Goal: Information Seeking & Learning: Find specific fact

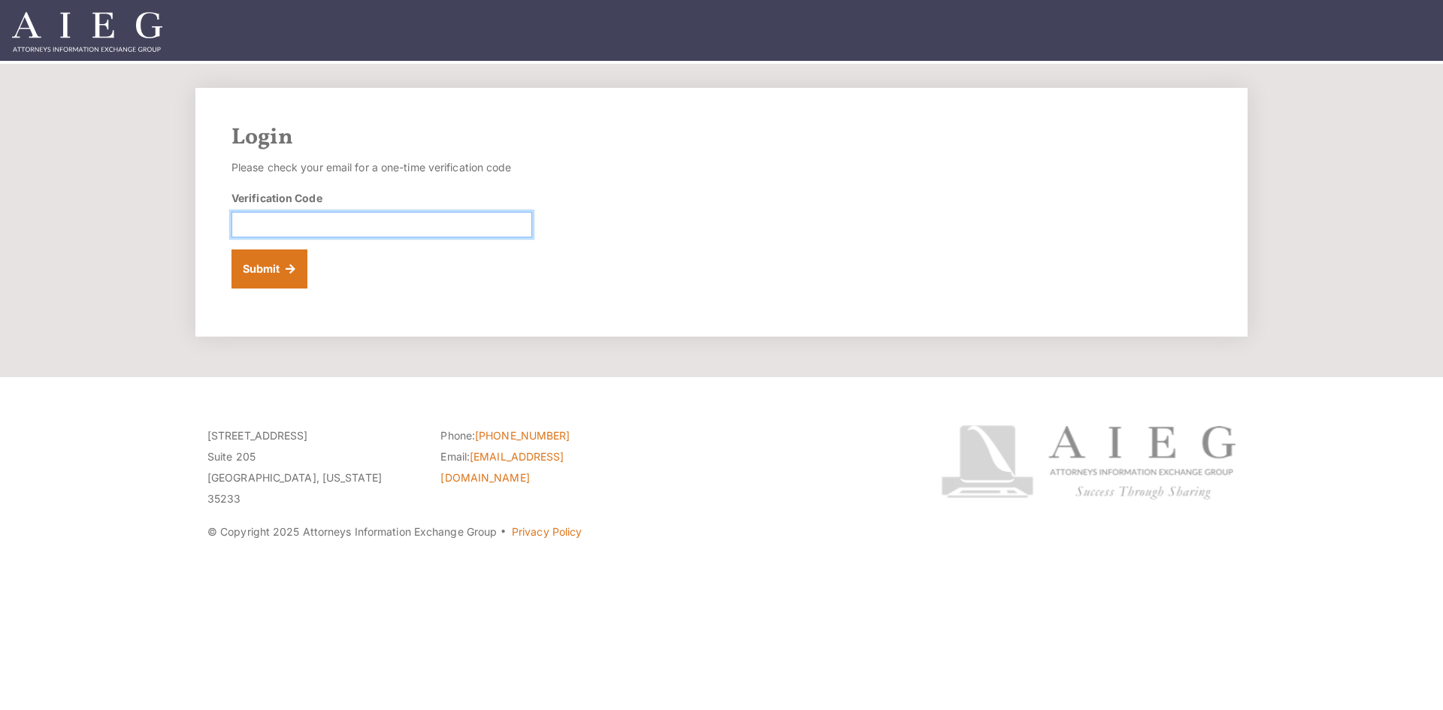
click at [334, 227] on input "Verification Code" at bounding box center [382, 225] width 301 height 26
paste input "534285"
type input "534285"
click at [266, 275] on button "Submit" at bounding box center [270, 269] width 76 height 39
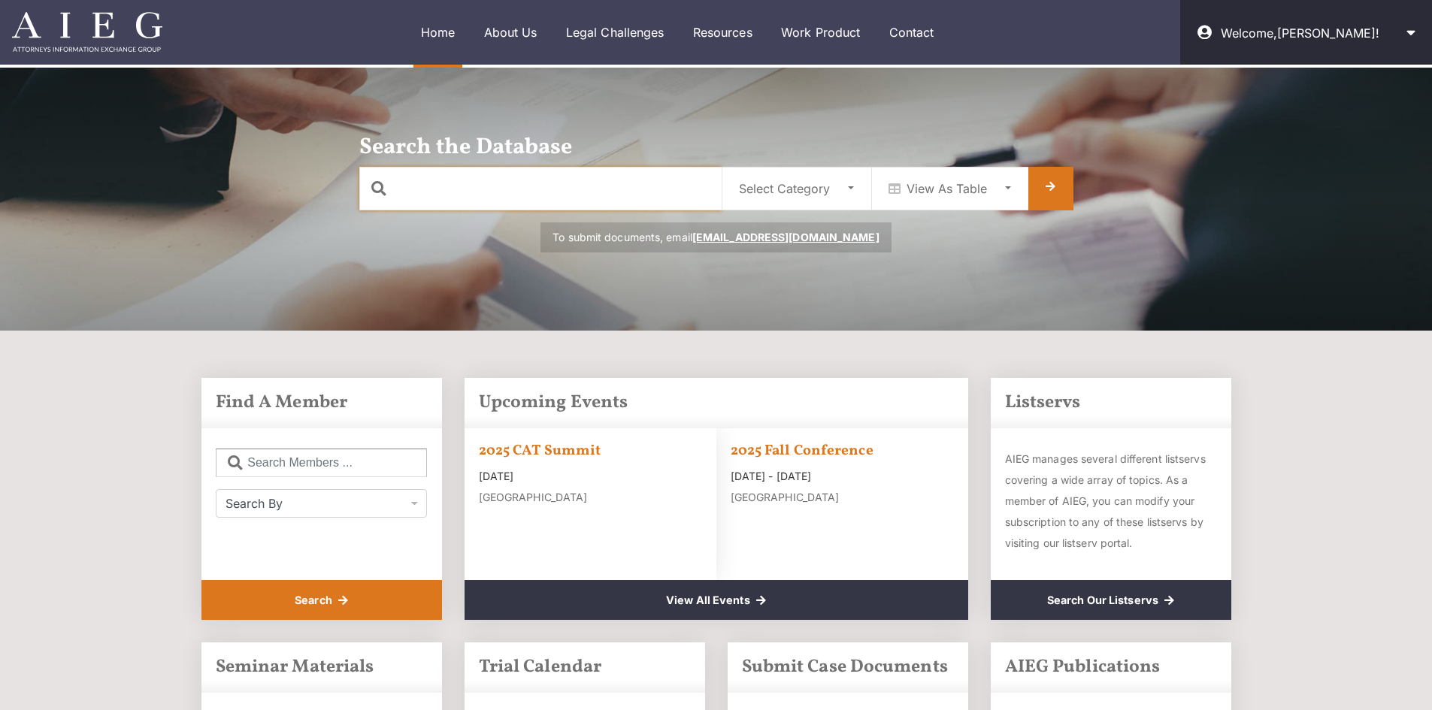
click at [640, 186] on input "text" at bounding box center [540, 189] width 362 height 44
type input "tandy"
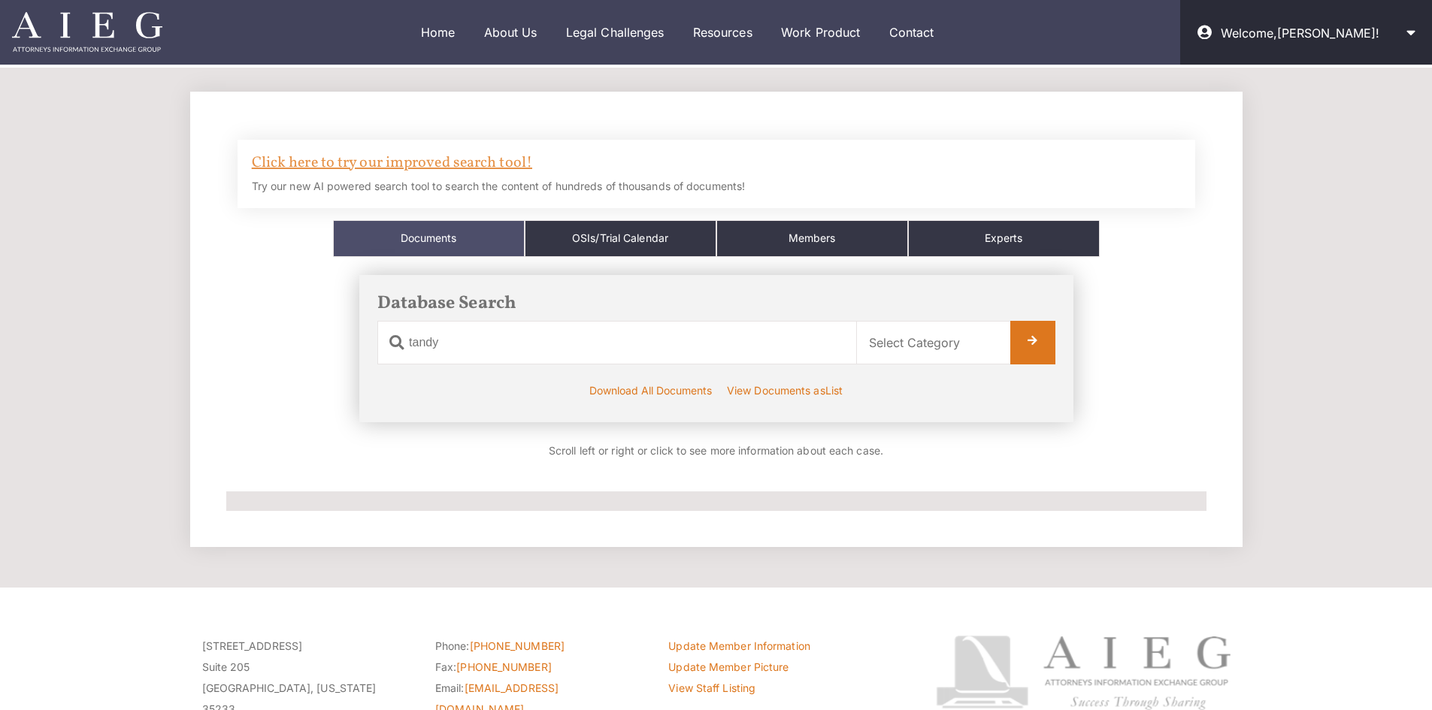
click at [501, 157] on link "Click here to try our improved search tool!" at bounding box center [392, 163] width 280 height 21
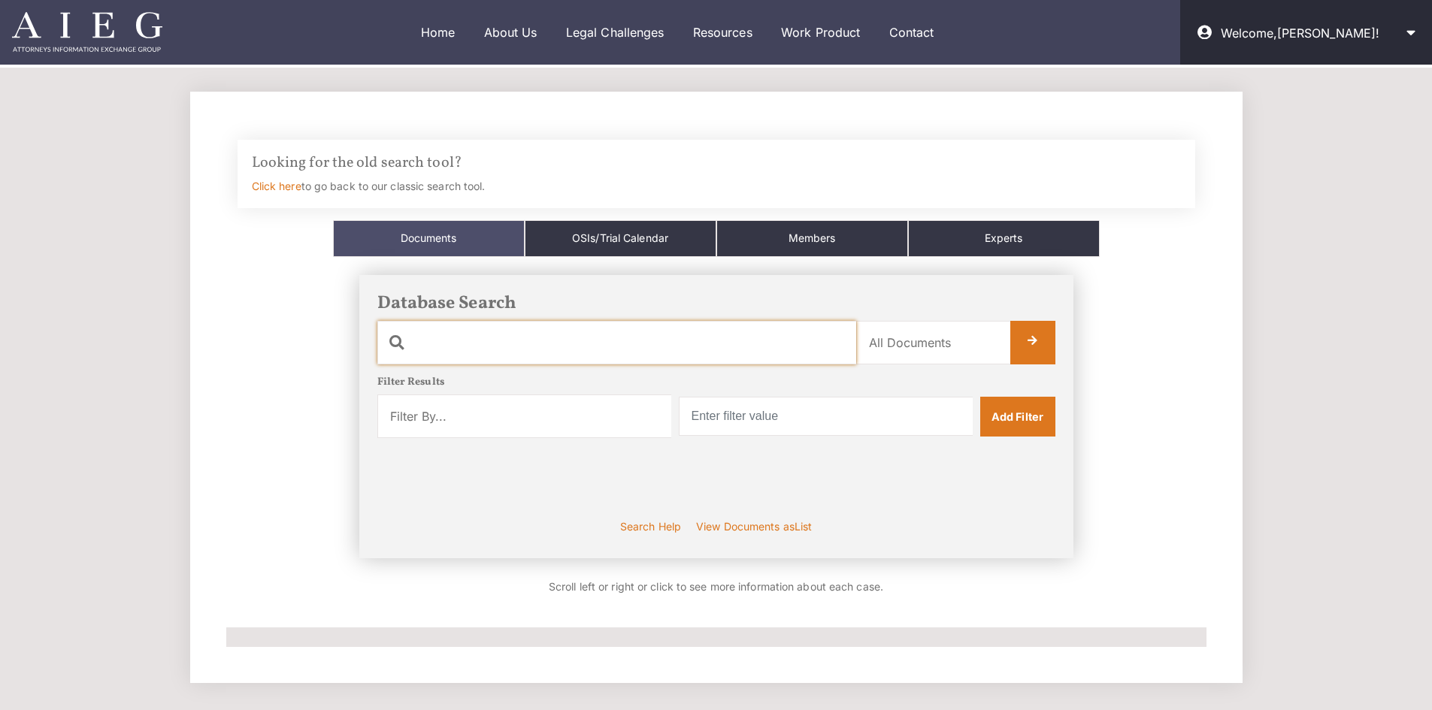
click at [655, 353] on input "text" at bounding box center [616, 343] width 479 height 44
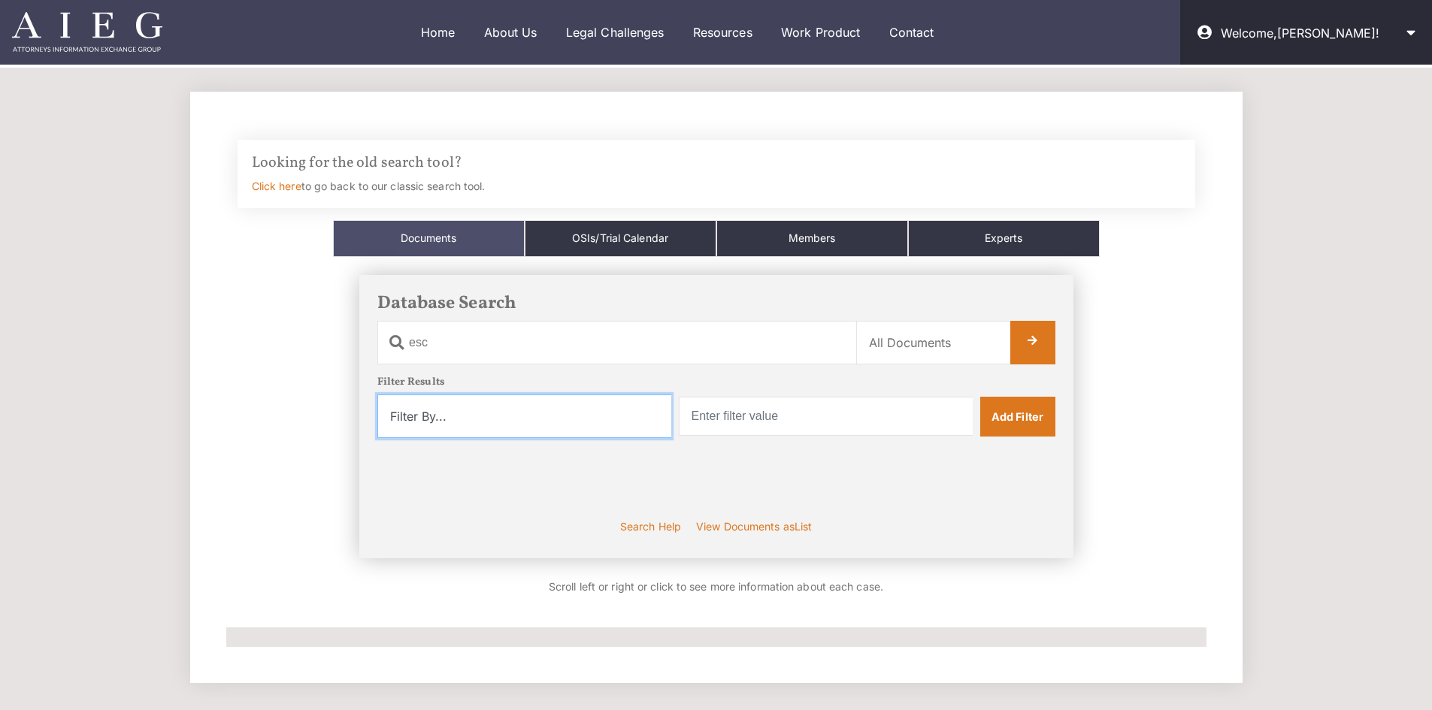
click at [624, 432] on select "Filter By... Product Witness Name Plaintiff Attorney Defense Attorney Case Name…" at bounding box center [524, 417] width 294 height 44
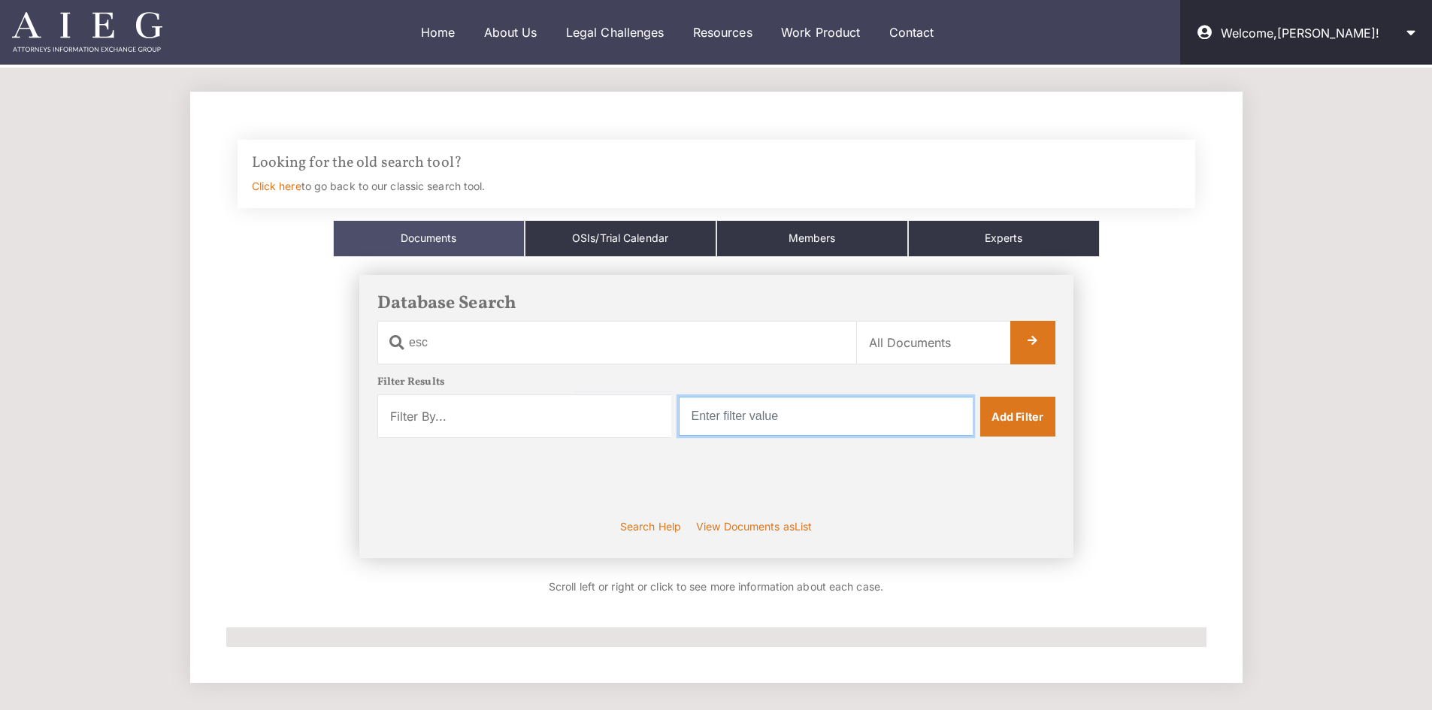
click at [776, 419] on input "text" at bounding box center [826, 416] width 294 height 39
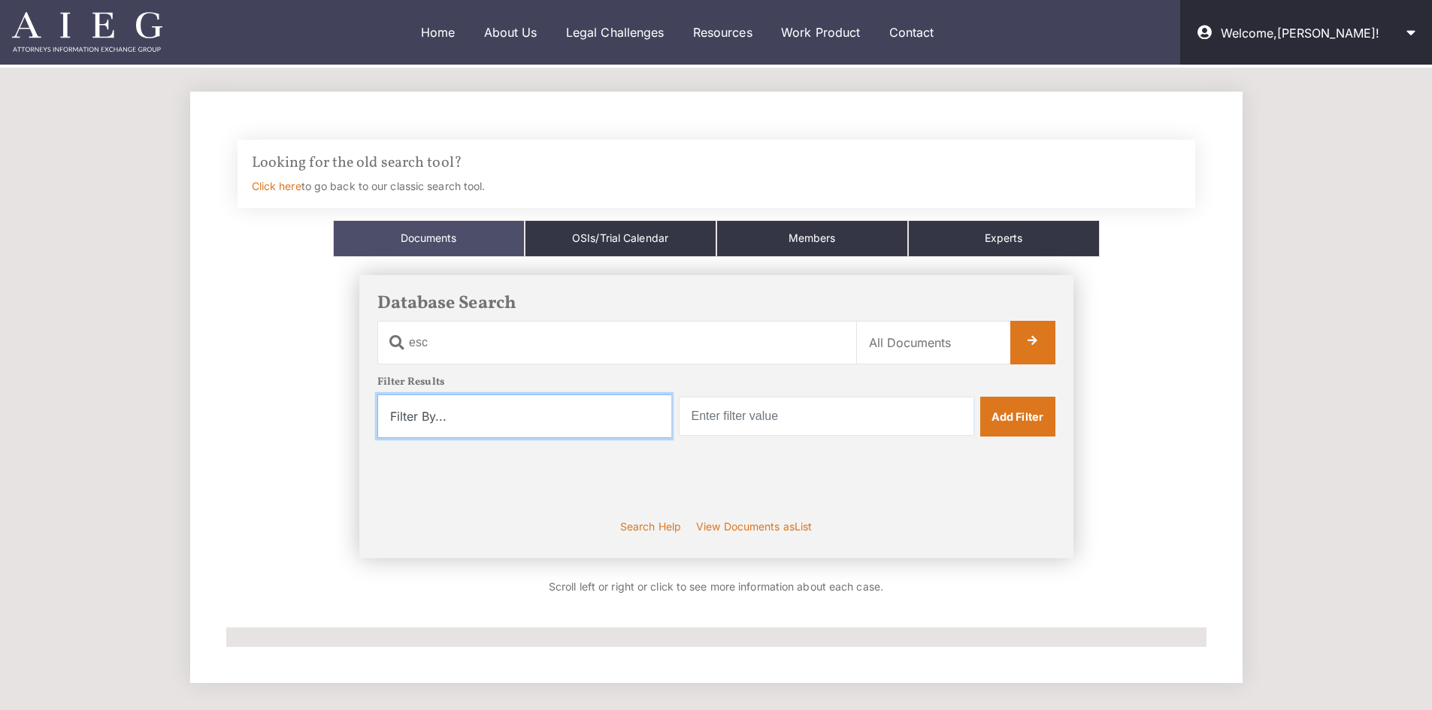
click at [601, 431] on select "Filter By... Product Witness Name Plaintiff Attorney Defense Attorney Case Name…" at bounding box center [524, 417] width 294 height 44
click at [814, 165] on h4 "Looking for the old search tool?" at bounding box center [716, 163] width 929 height 18
click at [1194, 143] on div "Looking for the old search tool? Click here to go back to our classic search to…" at bounding box center [717, 174] width 958 height 68
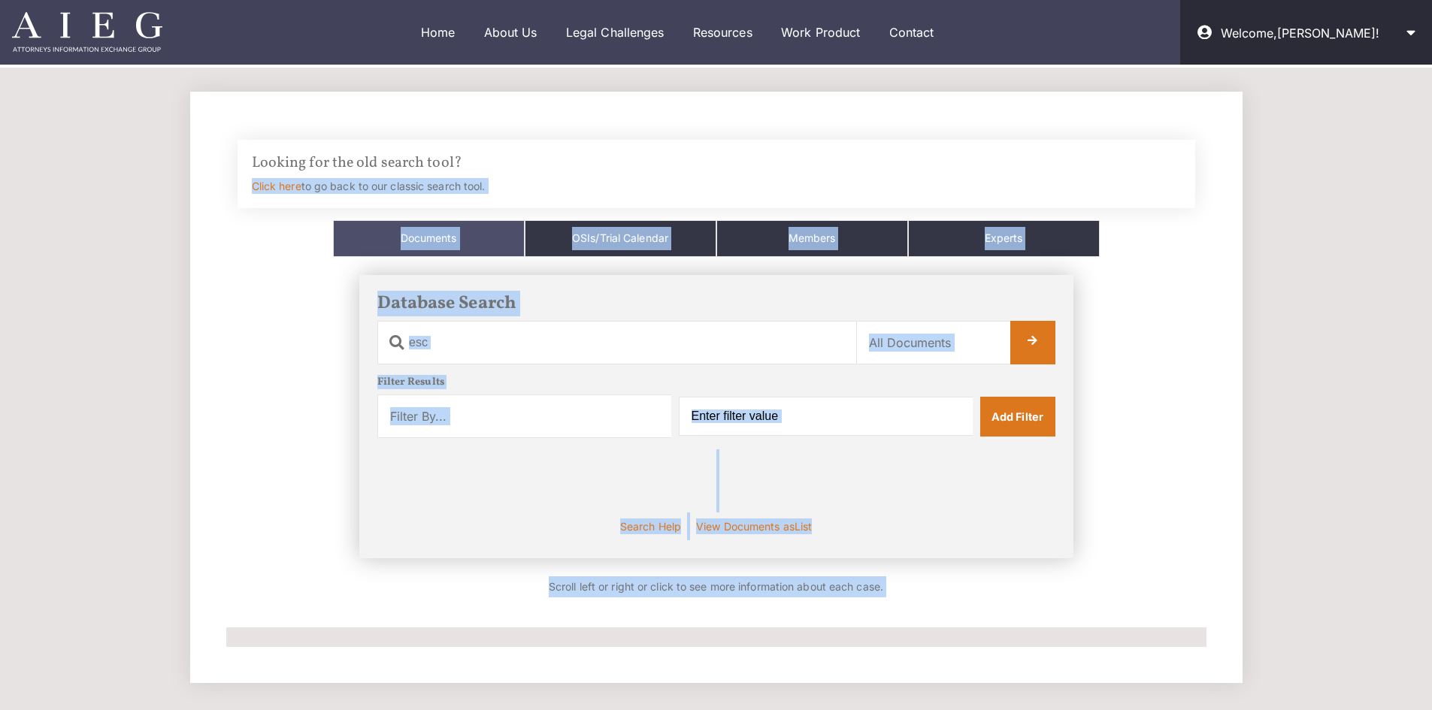
drag, startPoint x: 1189, startPoint y: 144, endPoint x: 1454, endPoint y: 691, distance: 607.8
click at [1431, 691] on html "Welcome, Rhett ! Logout Home About Us About Us Board of Directors Bylaws Sharin…" at bounding box center [716, 481] width 1432 height 962
click at [235, 374] on div "Database Search Document Name esc Category Name All Documents Ads Articles Copy…" at bounding box center [716, 417] width 980 height 320
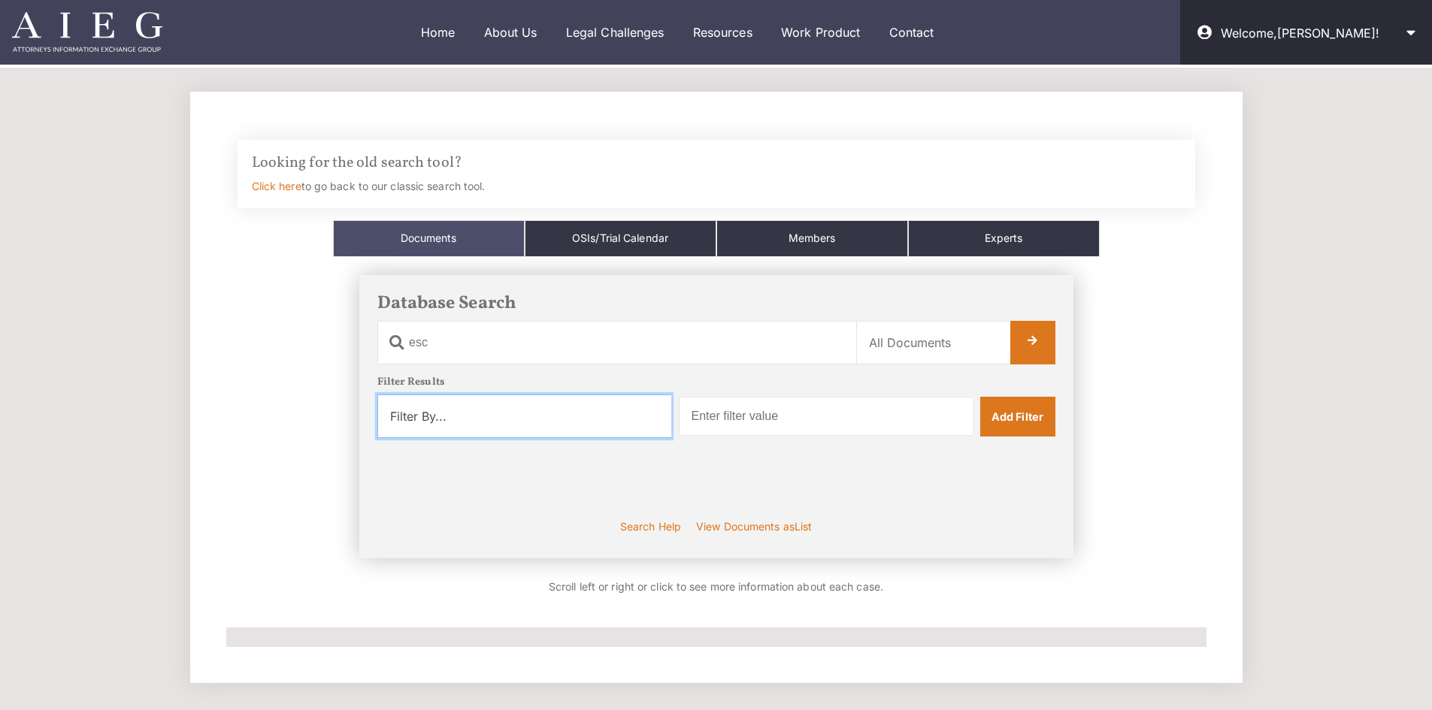
click at [588, 419] on select "Filter By... Product Witness Name Plaintiff Attorney Defense Attorney Case Name…" at bounding box center [524, 417] width 294 height 44
click at [757, 173] on div "Looking for the old search tool? Click here to go back to our classic search to…" at bounding box center [717, 174] width 958 height 68
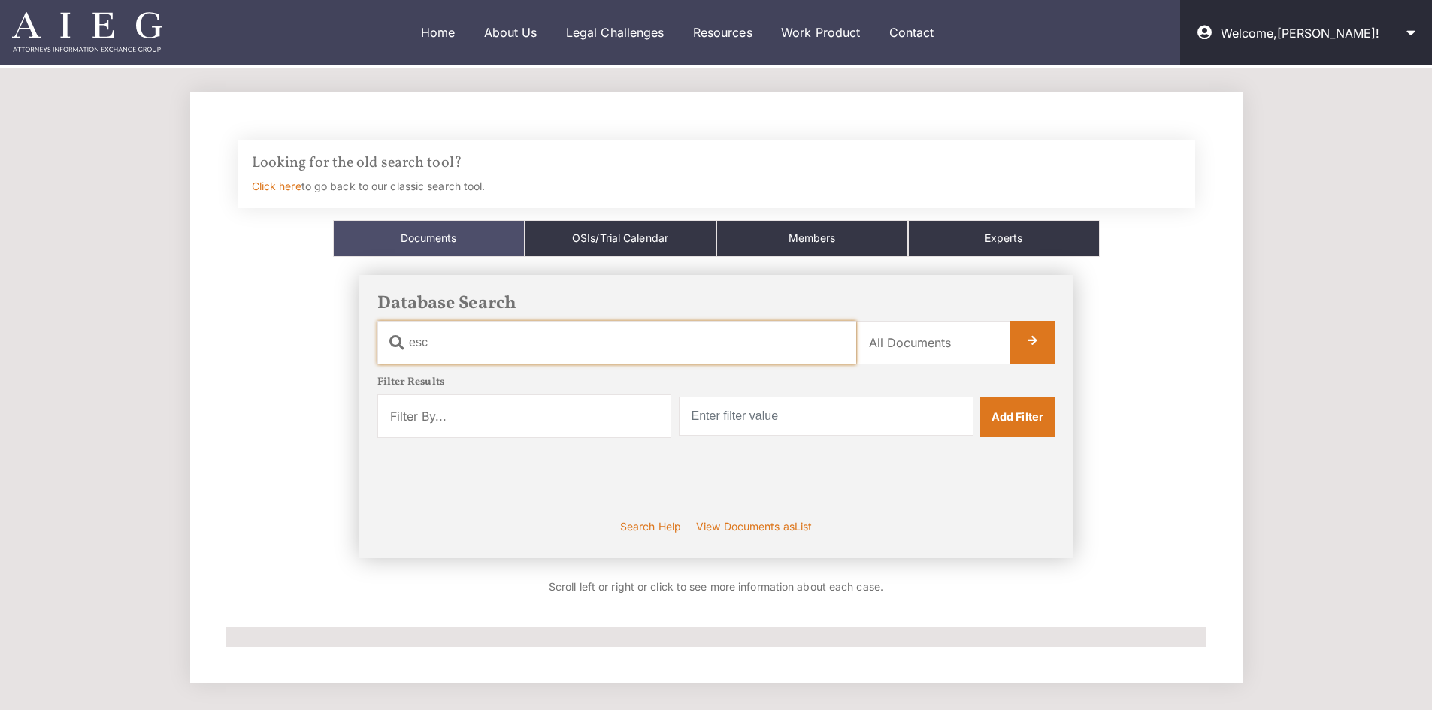
click at [583, 340] on input "esc" at bounding box center [616, 343] width 479 height 44
type input "esc tandy"
click at [1030, 337] on link at bounding box center [1032, 343] width 45 height 44
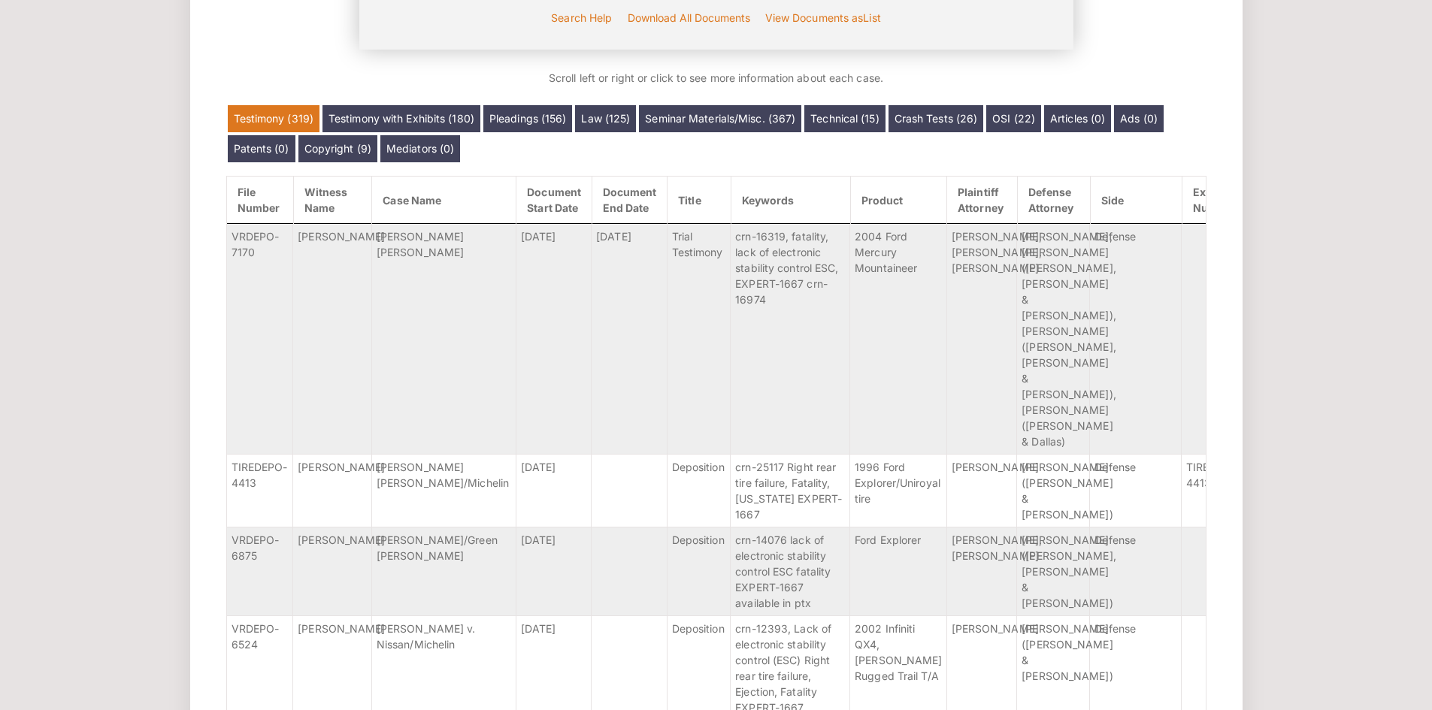
scroll to position [507, 0]
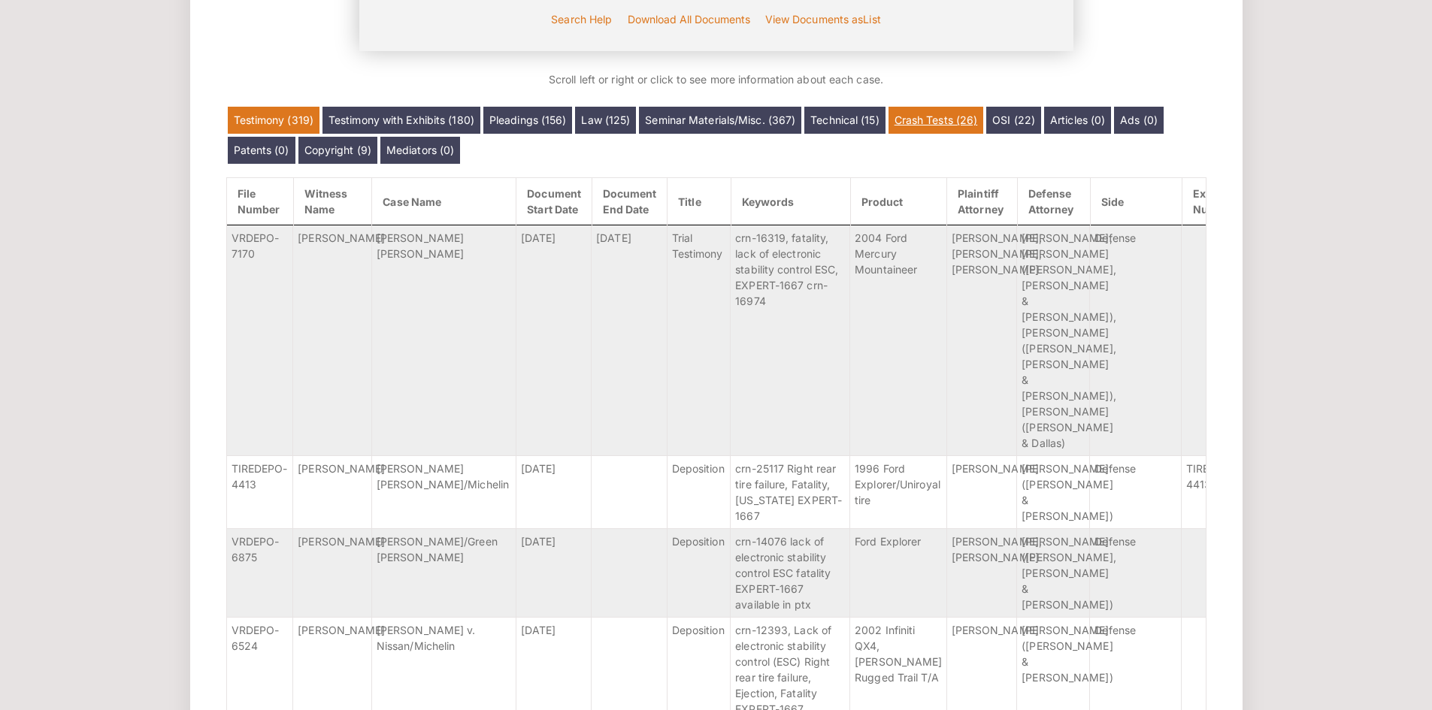
click at [923, 122] on link "Crash Tests (26)" at bounding box center [935, 120] width 95 height 27
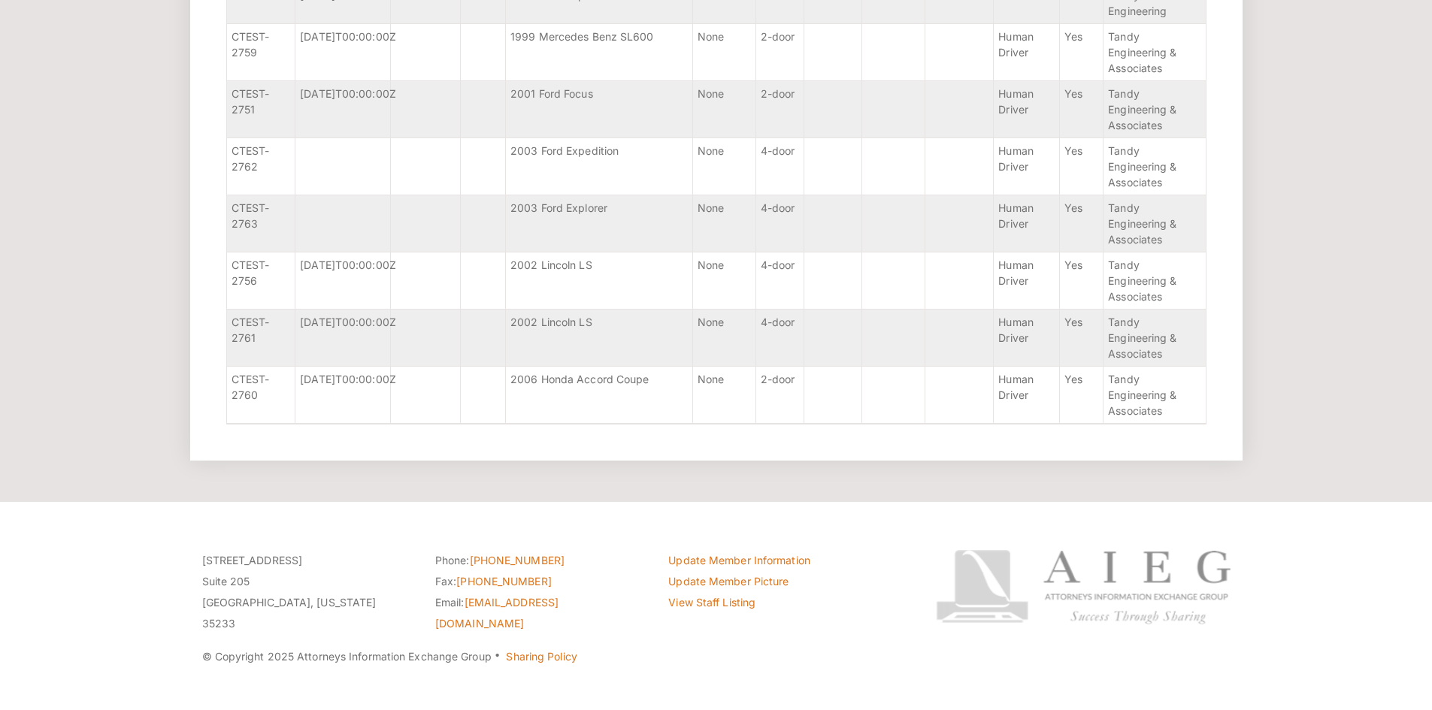
scroll to position [1676, 0]
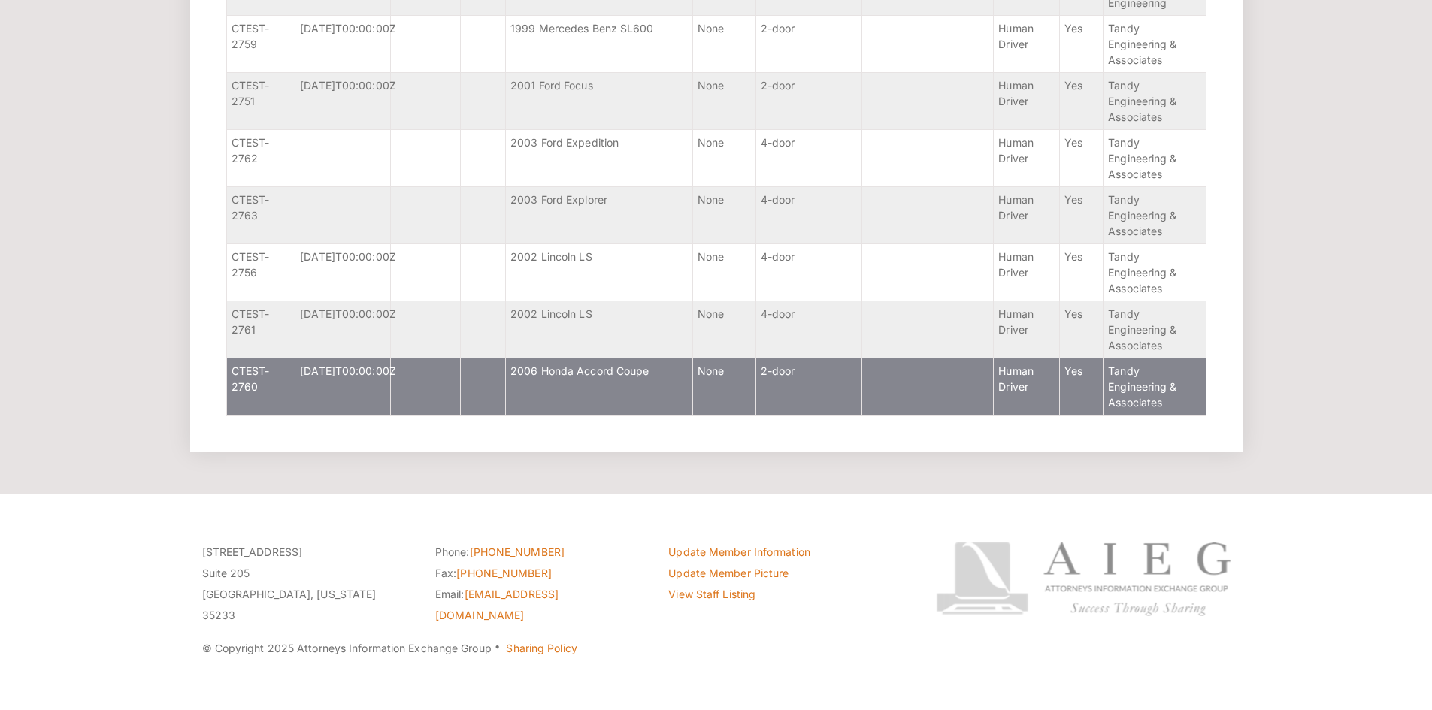
click at [608, 385] on td "2006 Honda Accord Coupe" at bounding box center [599, 387] width 187 height 57
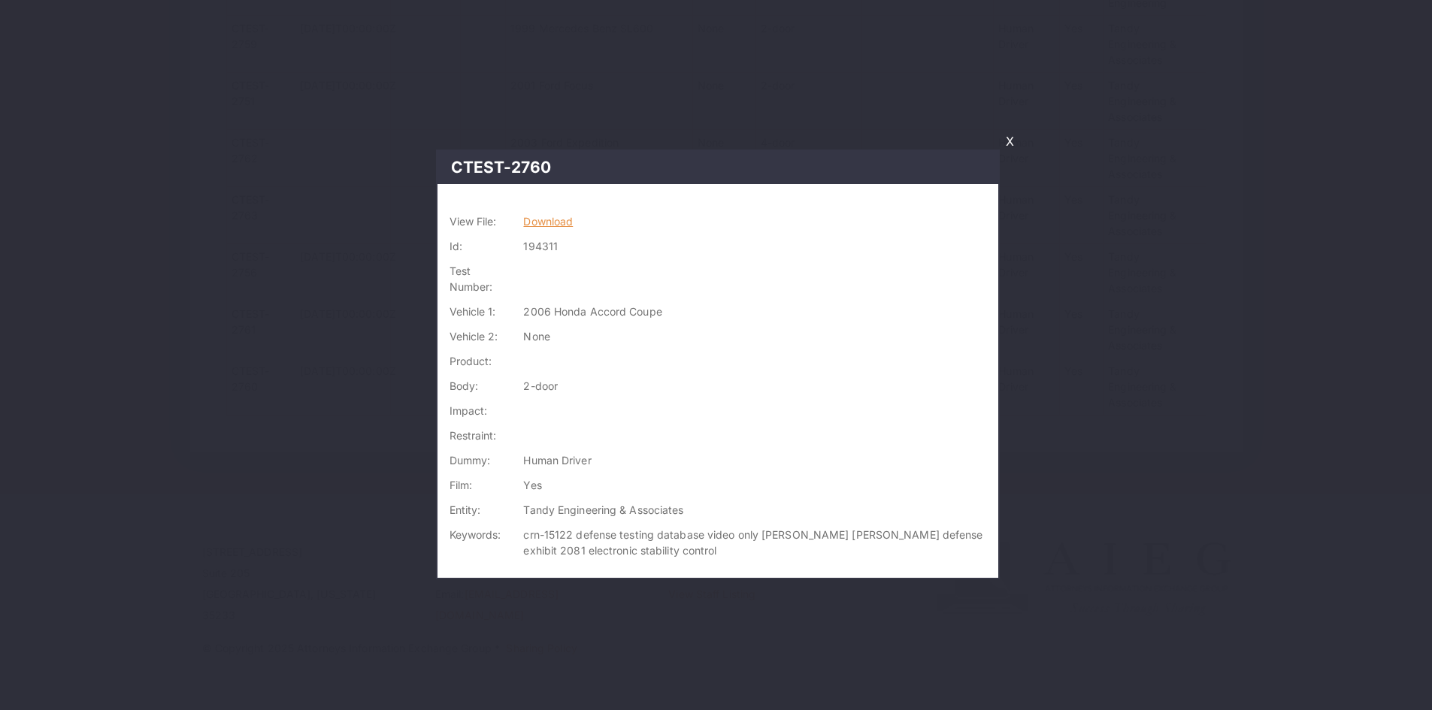
click at [570, 220] on link "Download" at bounding box center [548, 221] width 50 height 13
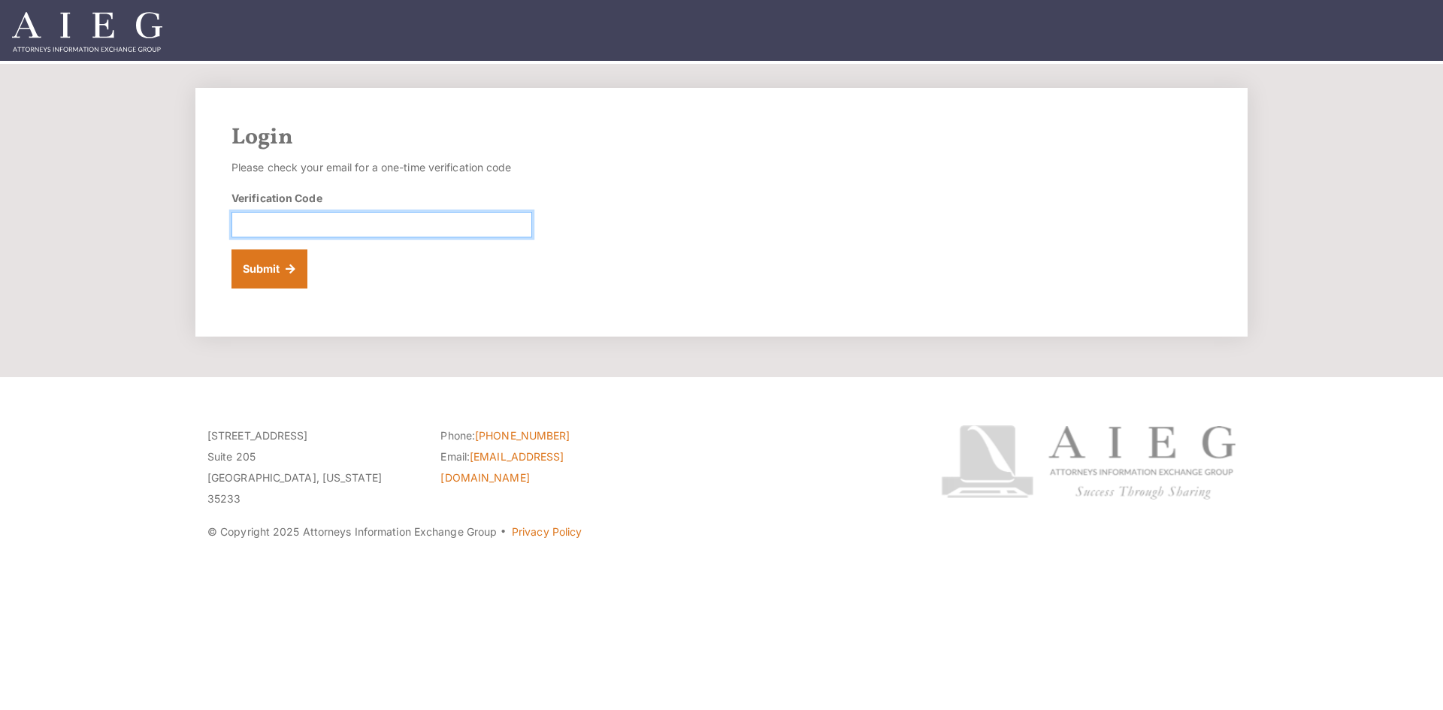
click at [359, 219] on input "Verification Code" at bounding box center [382, 225] width 301 height 26
paste input "830820"
type input "830820"
click at [271, 270] on button "Submit" at bounding box center [270, 269] width 76 height 39
click at [79, 45] on img at bounding box center [87, 32] width 150 height 40
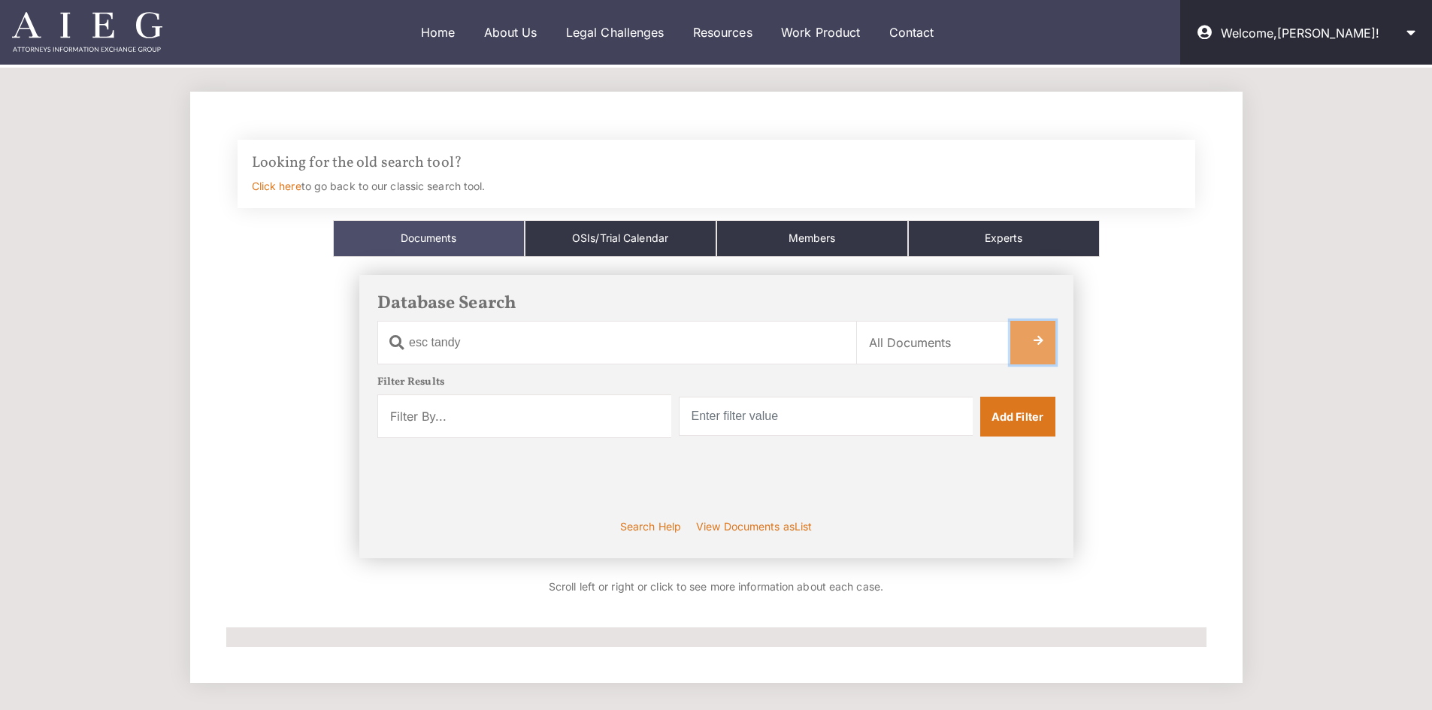
click at [1052, 350] on link at bounding box center [1032, 343] width 45 height 44
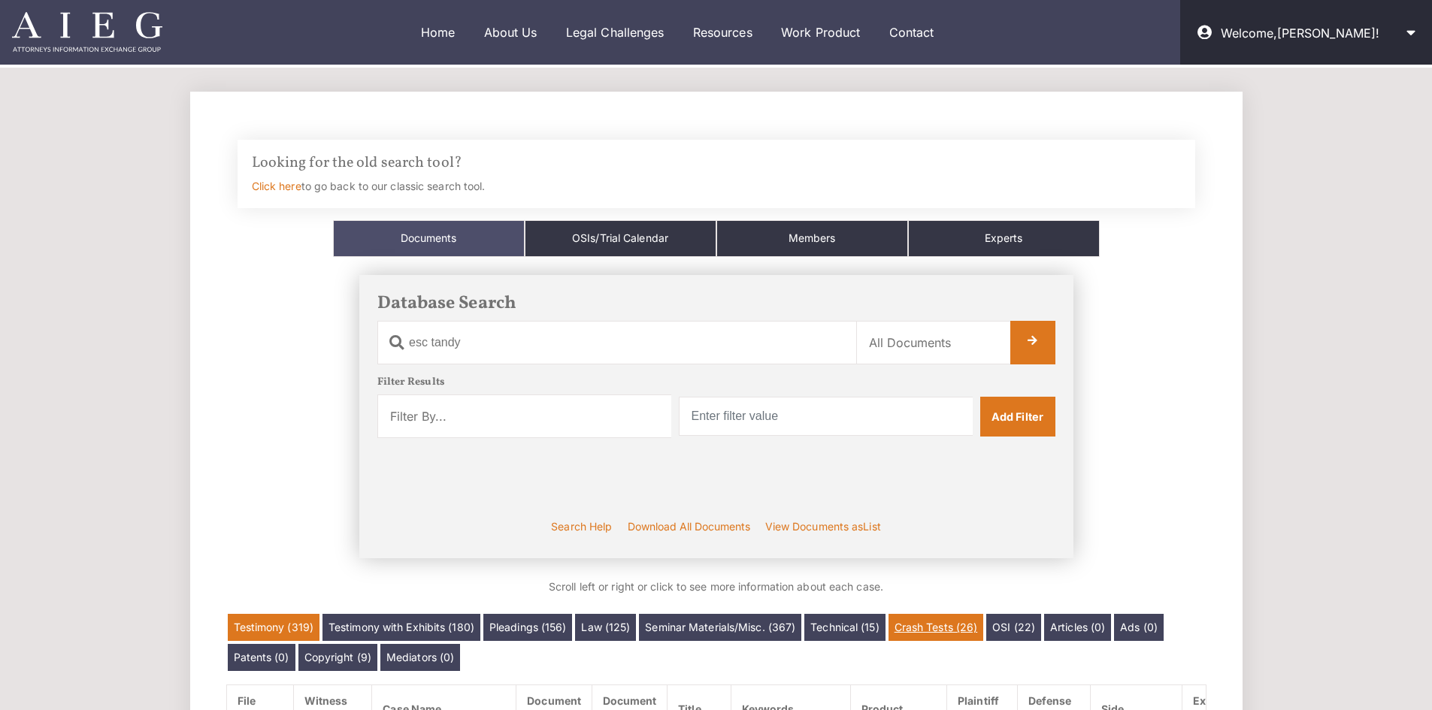
click at [934, 622] on link "Crash Tests (26)" at bounding box center [935, 627] width 95 height 27
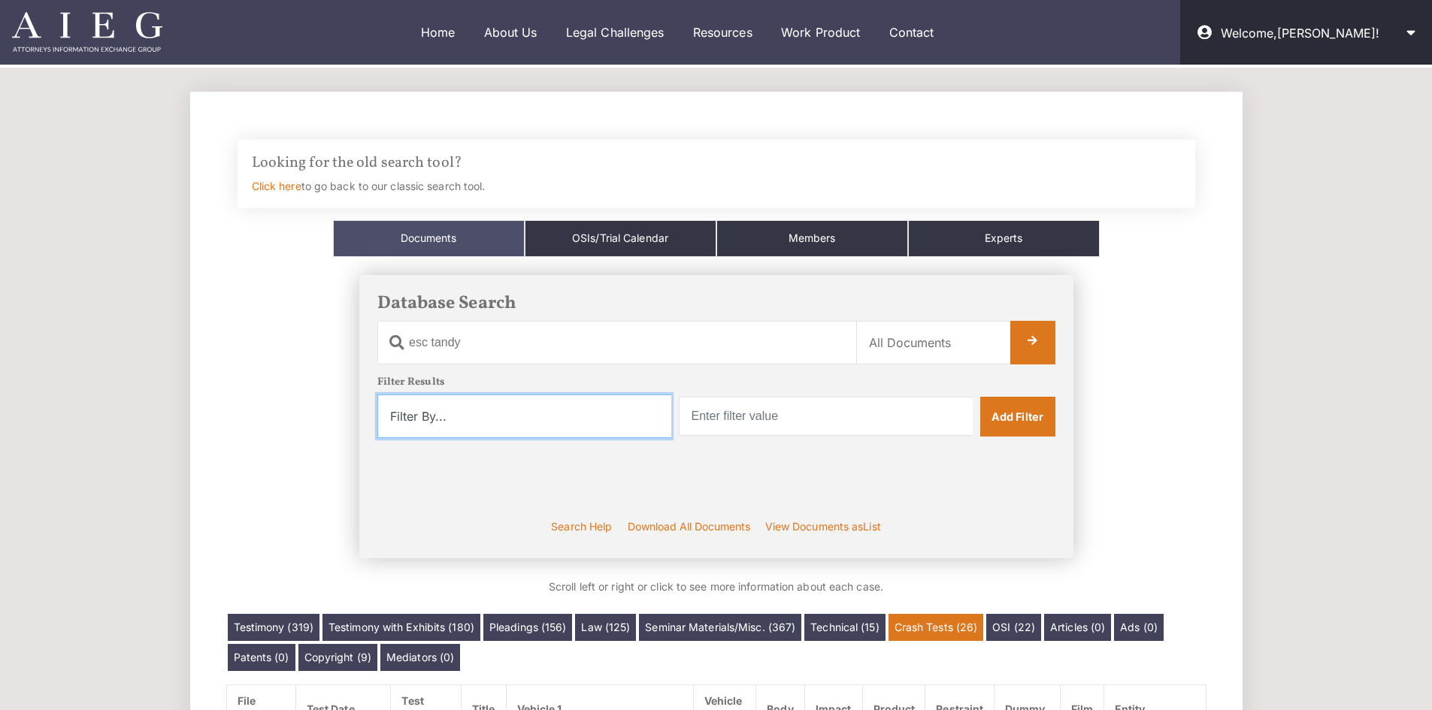
click at [598, 407] on select "Filter By... Product Witness Name Plaintiff Attorney Defense Attorney Case Name…" at bounding box center [524, 417] width 294 height 44
select select "product"
click at [377, 395] on select "Filter By... Product Witness Name Plaintiff Attorney Defense Attorney Case Name…" at bounding box center [524, 417] width 294 height 44
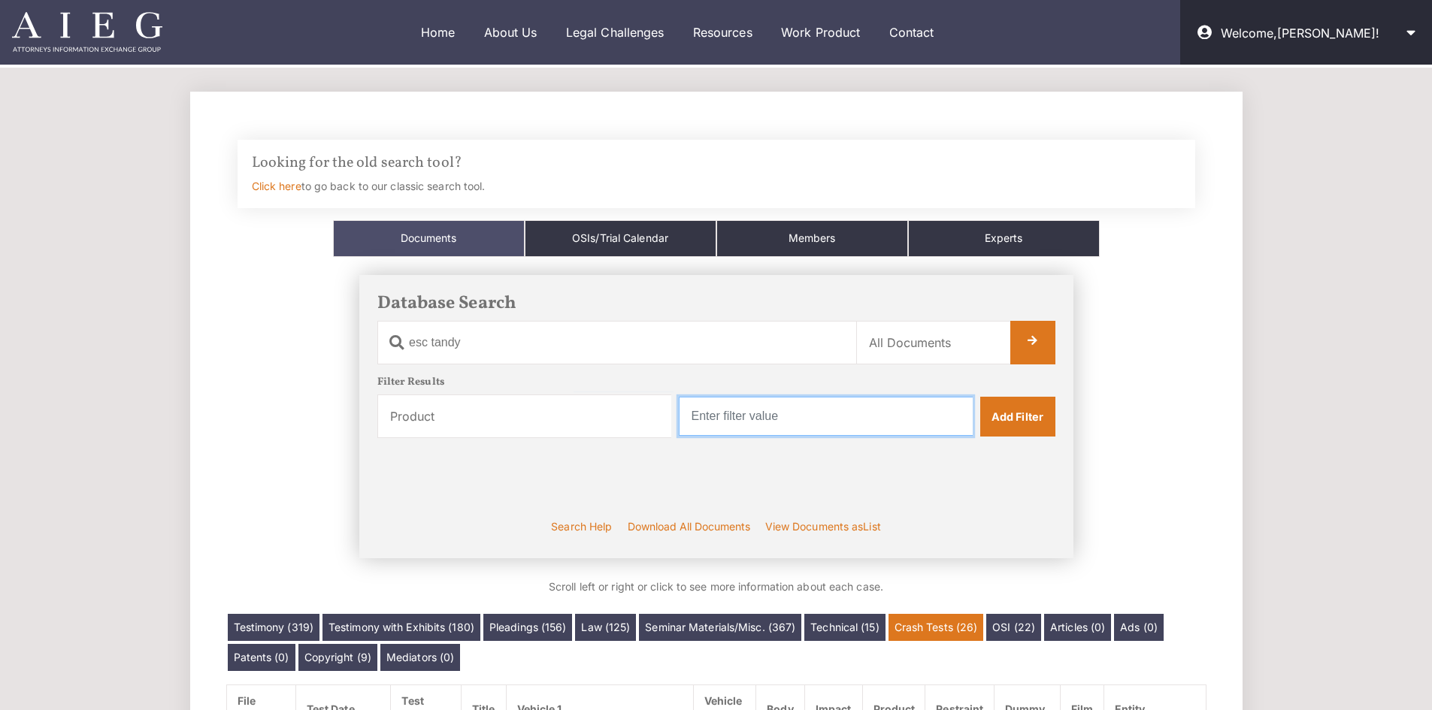
click at [792, 417] on input "text" at bounding box center [826, 416] width 294 height 39
type input "honda"
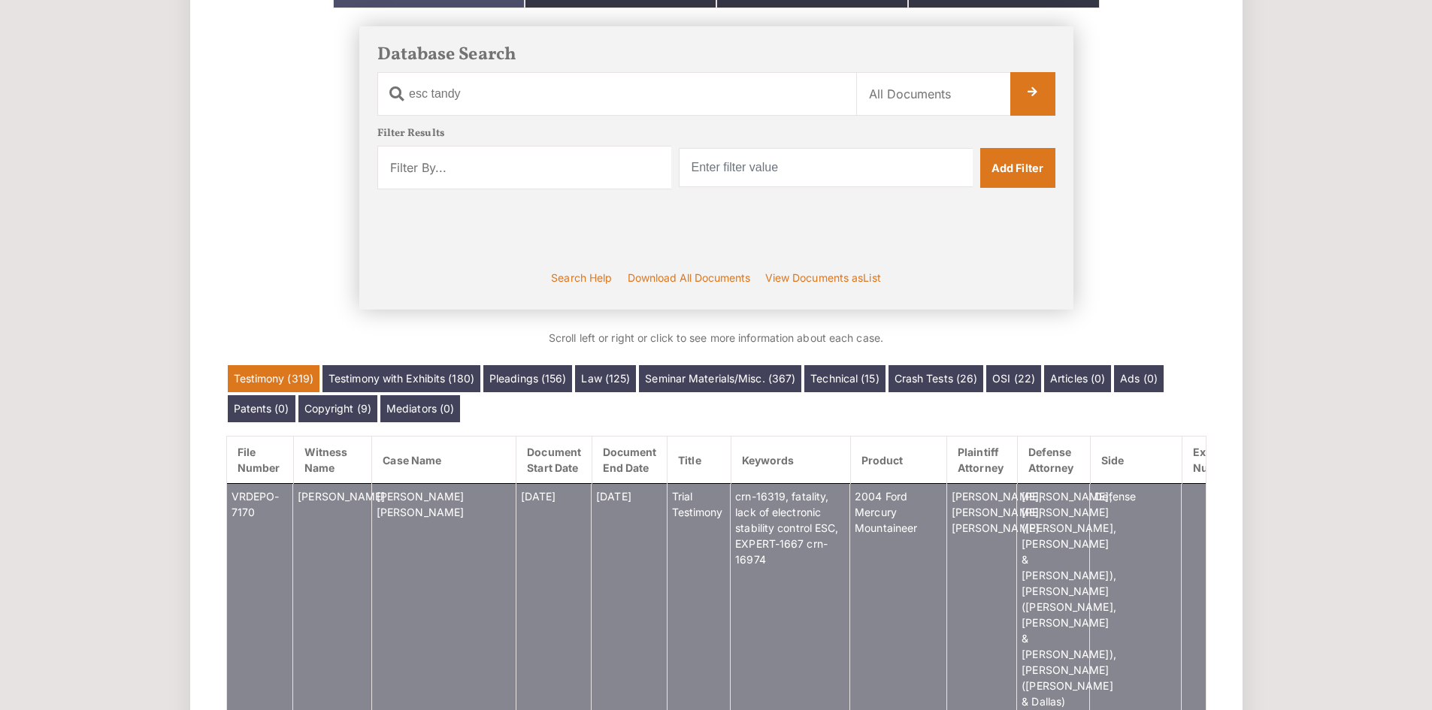
scroll to position [250, 0]
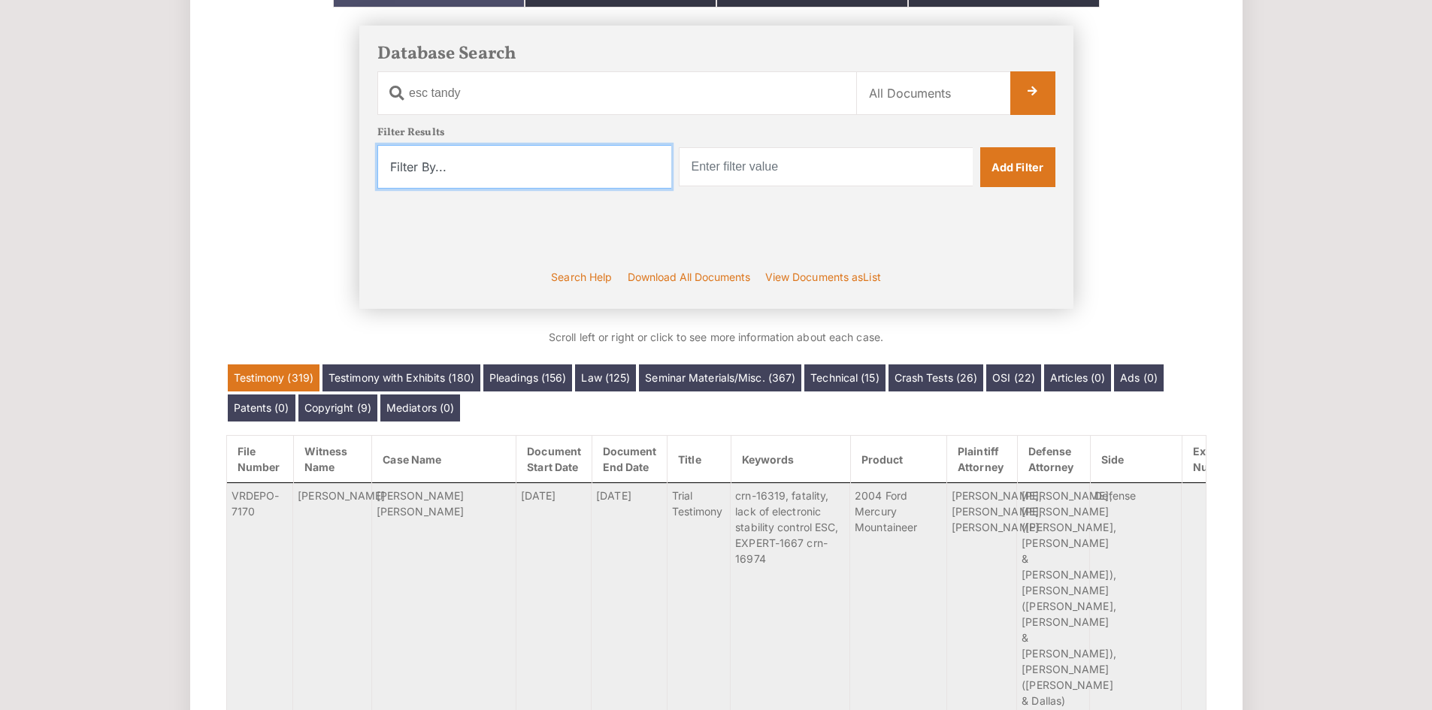
click at [564, 177] on select "Filter By... Product Witness Name Plaintiff Attorney Defense Attorney Case Name…" at bounding box center [524, 167] width 294 height 44
select select "product"
click at [377, 145] on select "Filter By... Product Witness Name Plaintiff Attorney Defense Attorney Case Name…" at bounding box center [524, 167] width 294 height 44
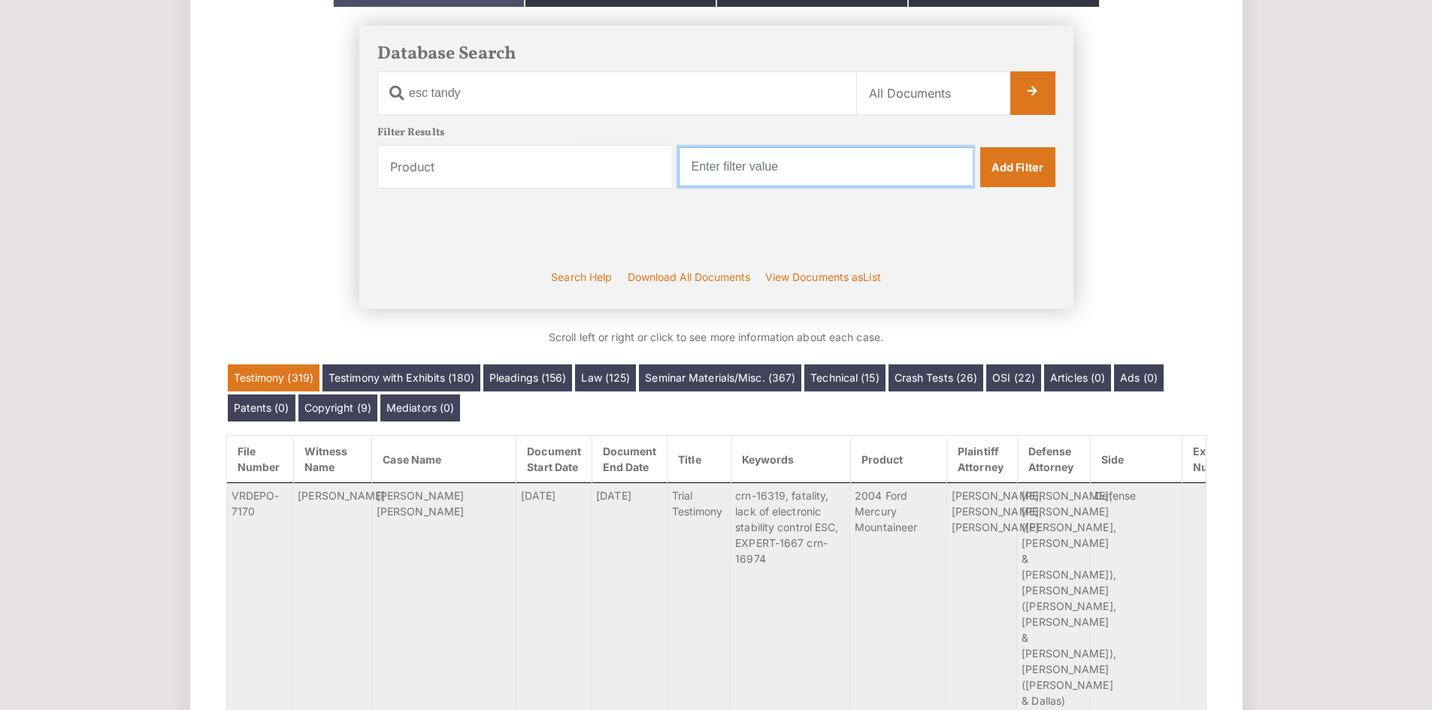
click at [800, 173] on input "text" at bounding box center [826, 166] width 294 height 39
type input "honda"
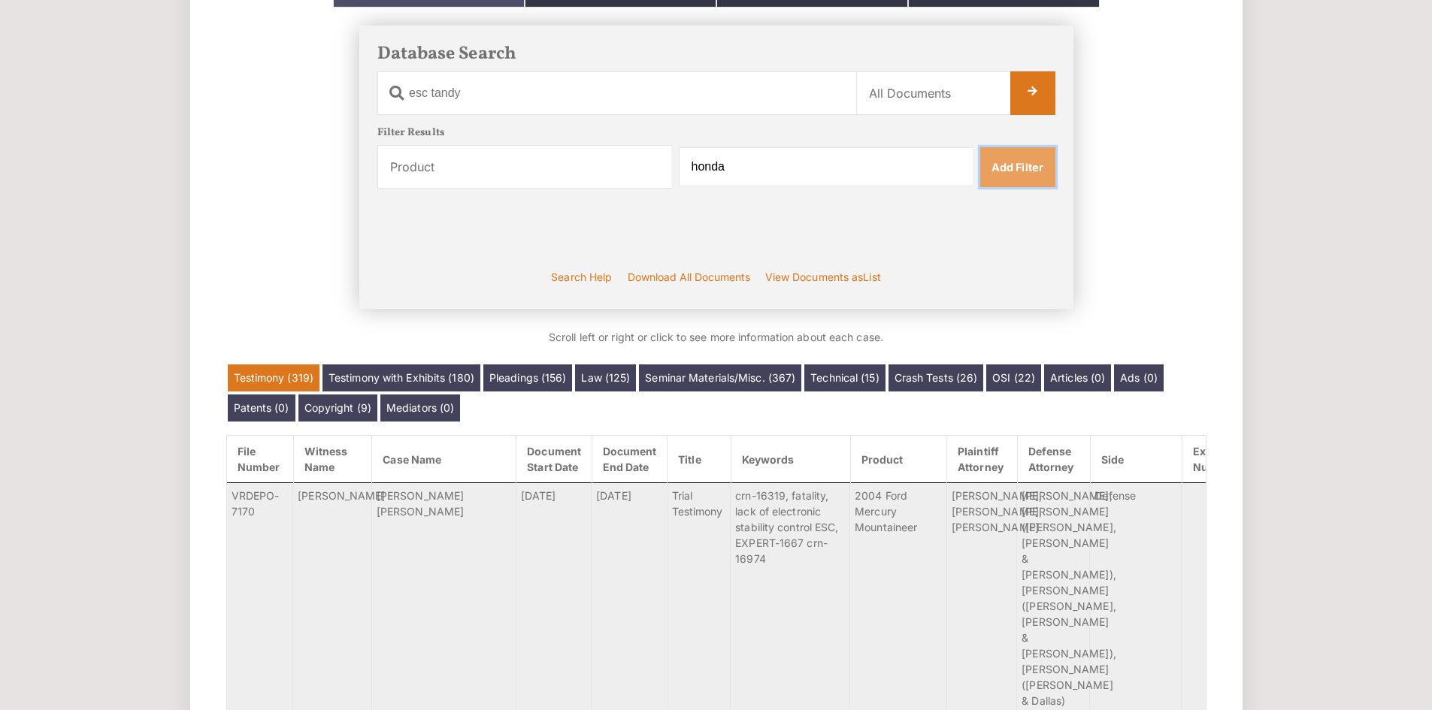
click at [1036, 180] on link "Add Filter" at bounding box center [1017, 166] width 75 height 39
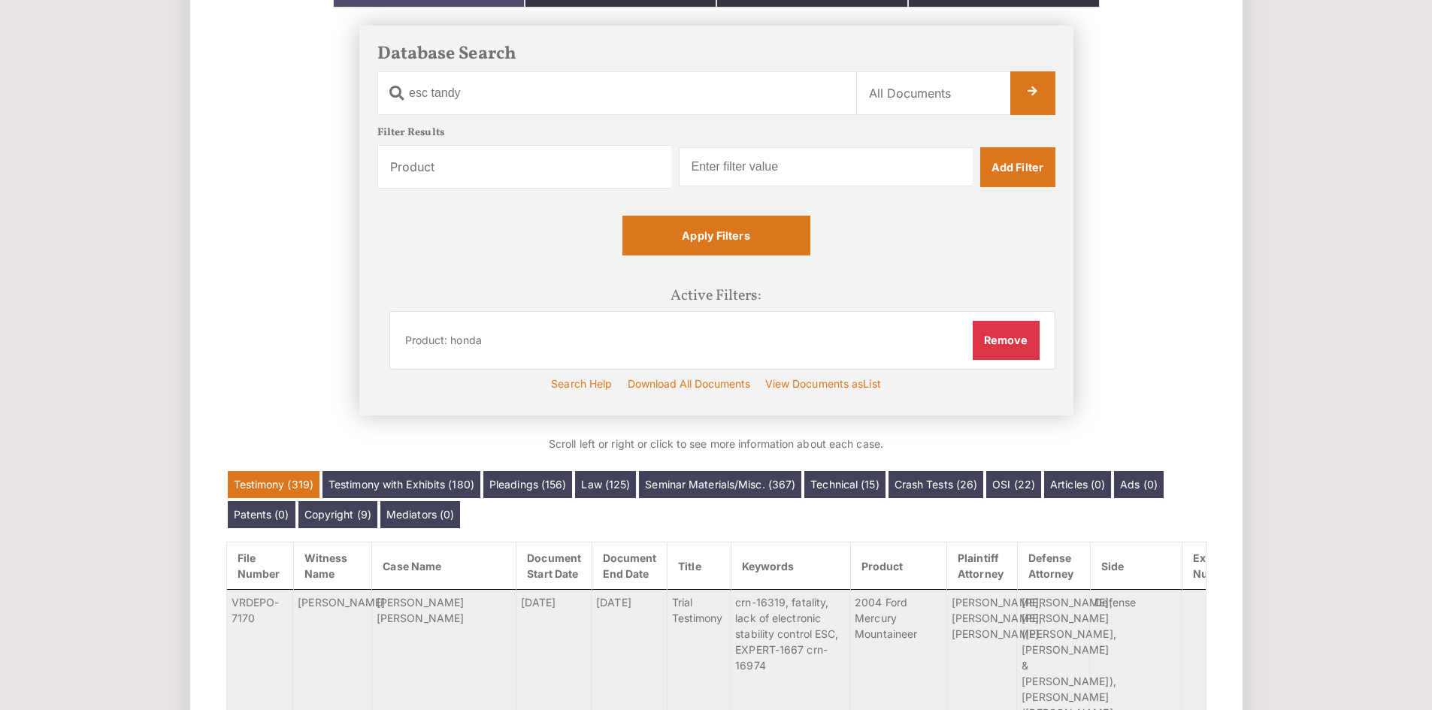
click at [696, 210] on div "Filter Results Filter By... Product Witness Name Plaintiff Attorney Defense Att…" at bounding box center [716, 249] width 678 height 244
click at [714, 233] on link "Apply Filters" at bounding box center [716, 235] width 188 height 39
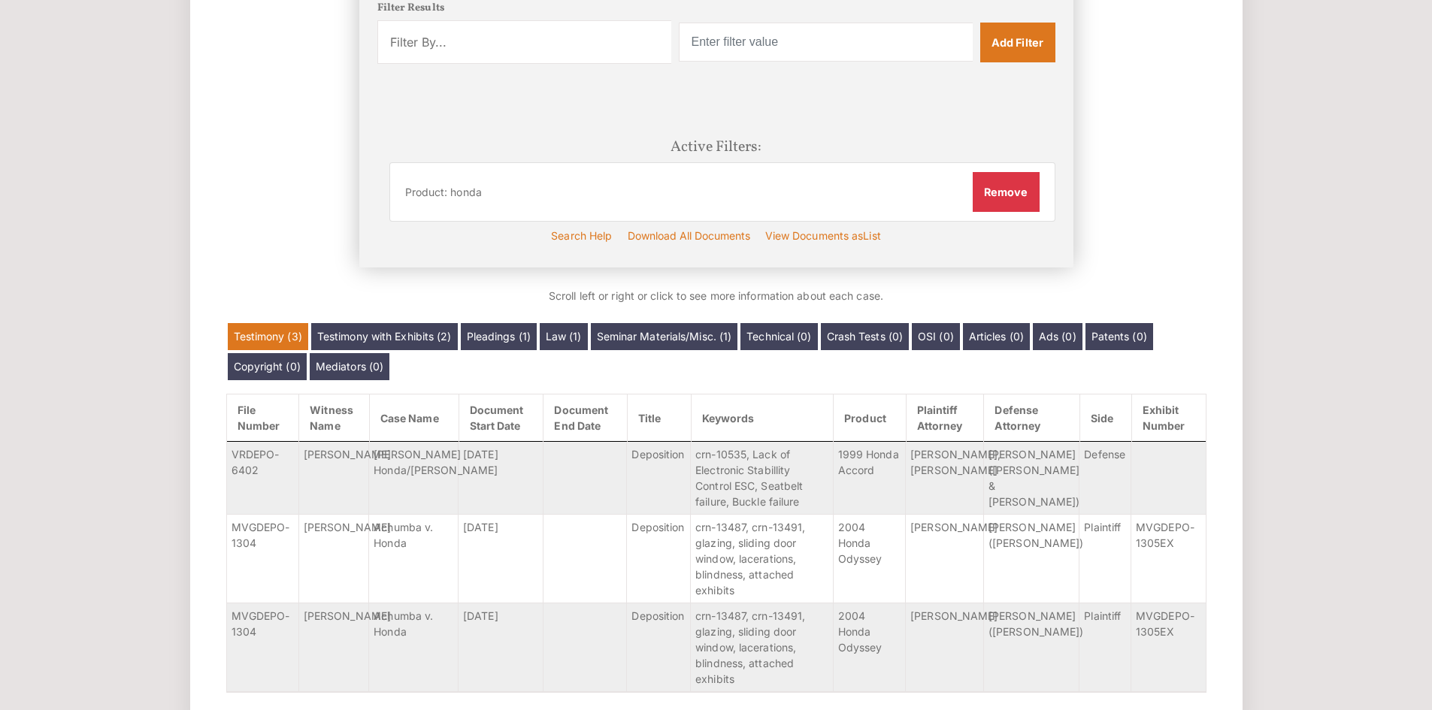
scroll to position [375, 0]
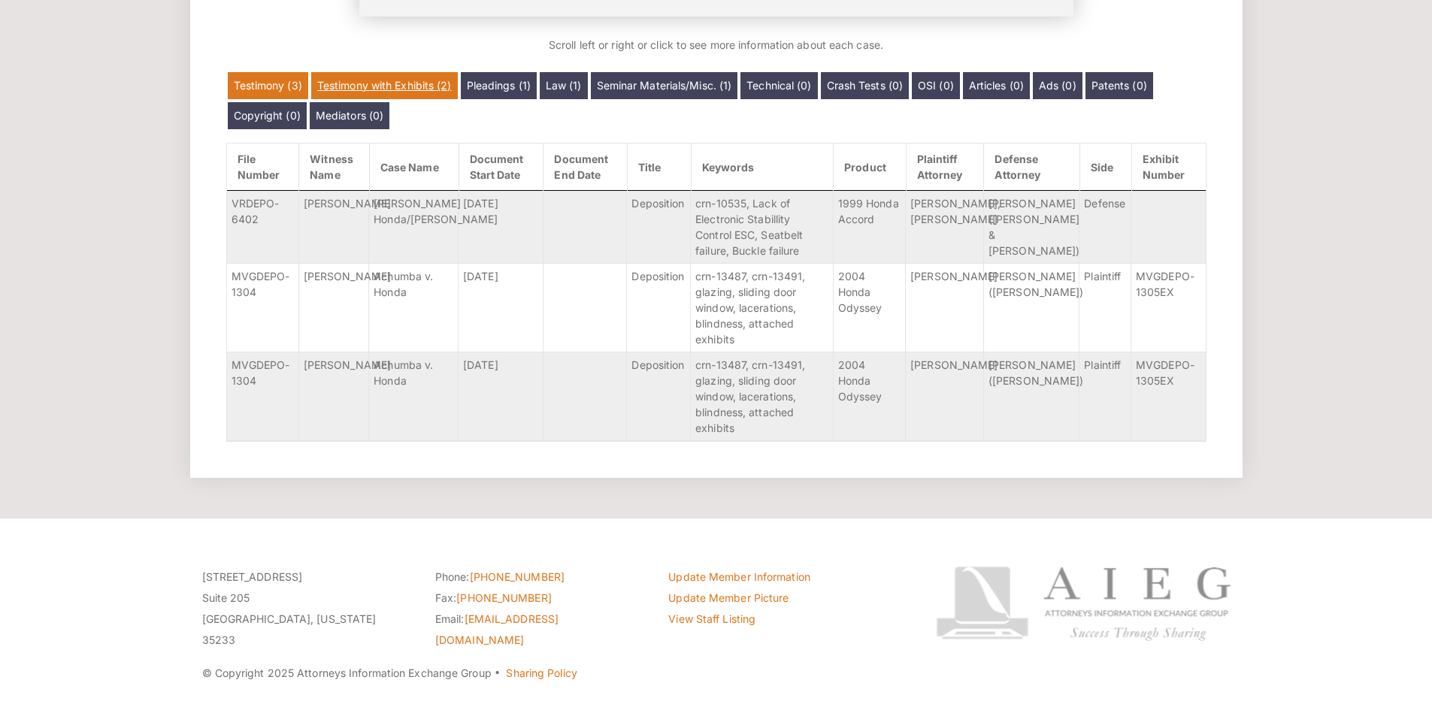
click at [401, 80] on link "Testimony with Exhibits (2)" at bounding box center [384, 85] width 147 height 27
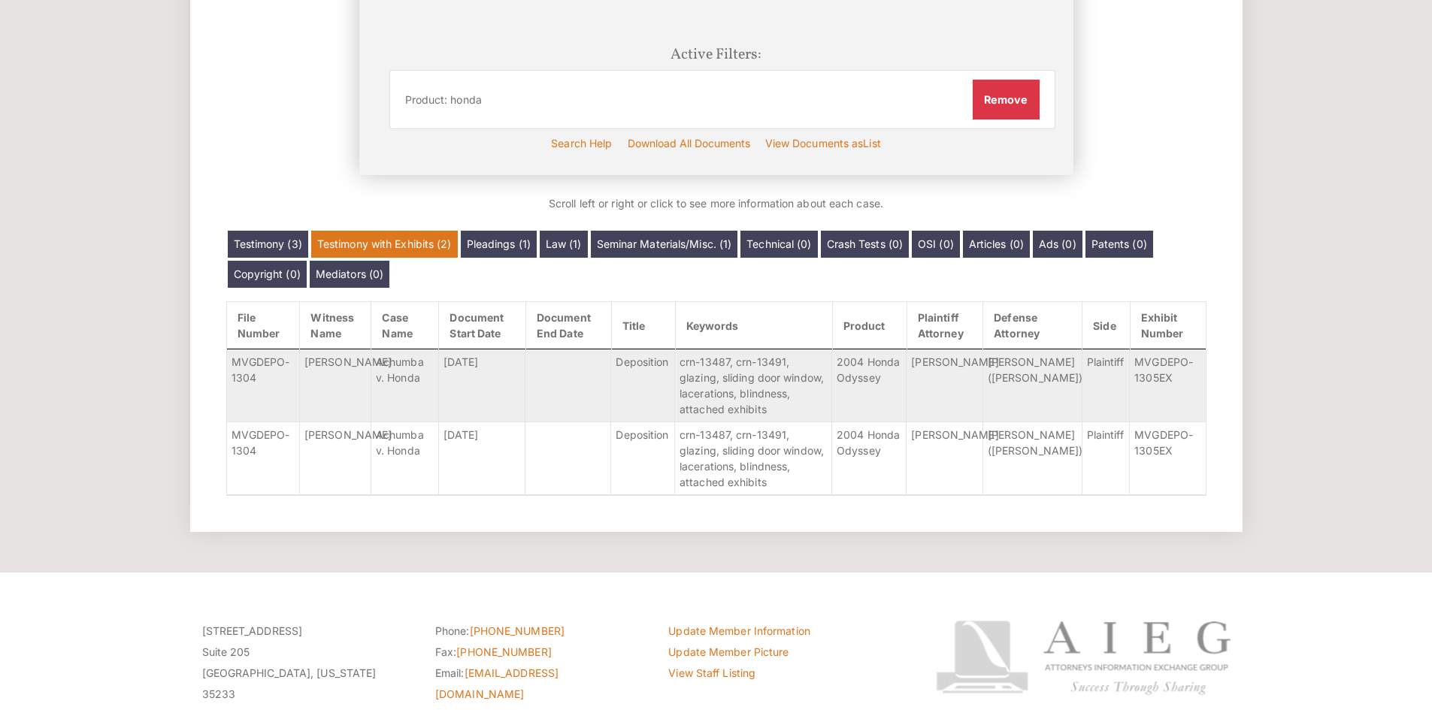
scroll to position [546, 0]
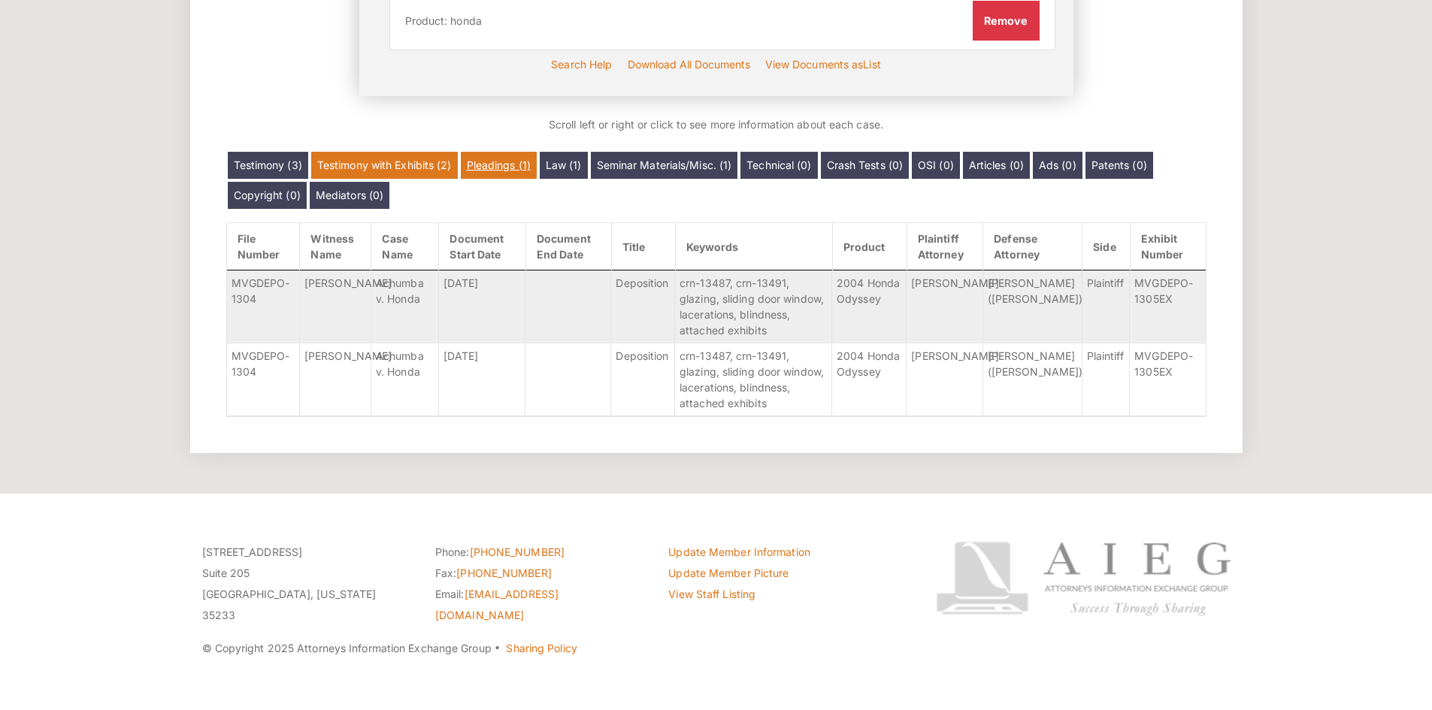
click at [497, 168] on link "Pleadings (1)" at bounding box center [499, 165] width 76 height 27
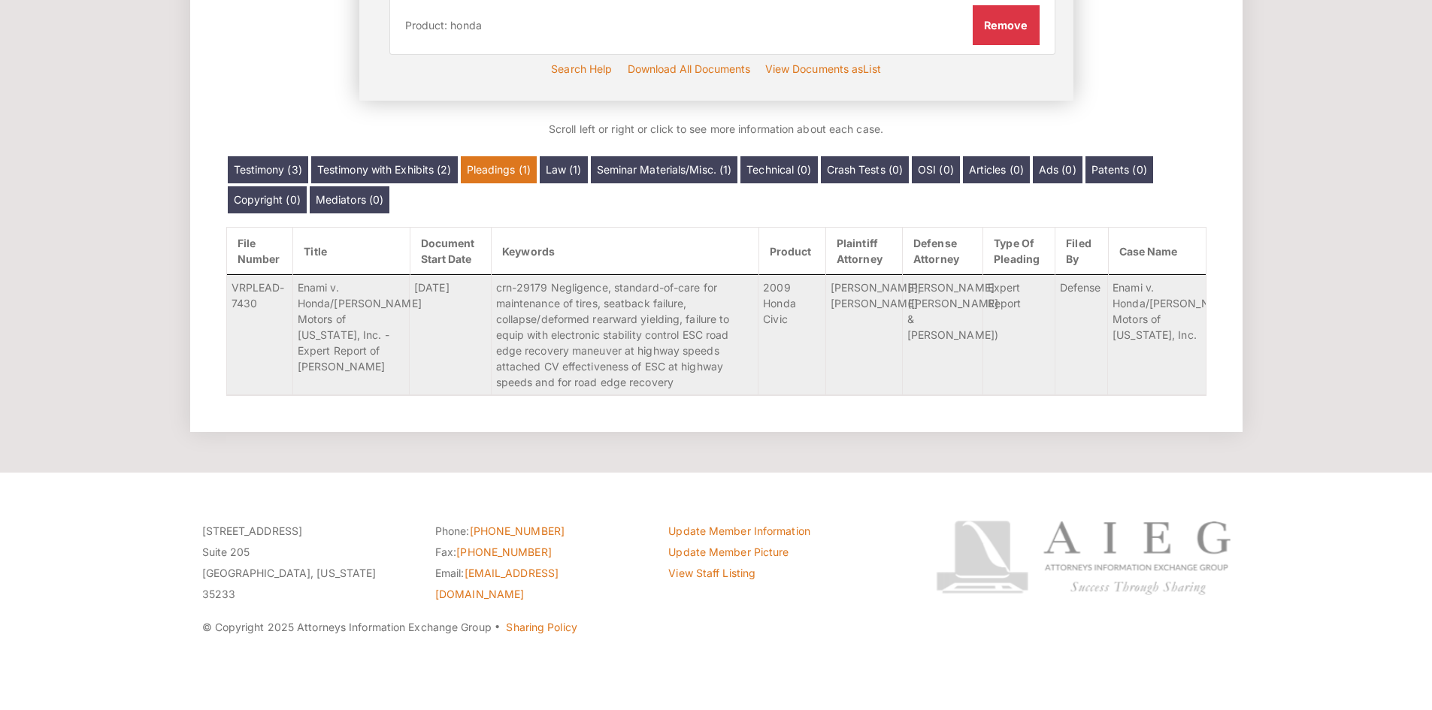
scroll to position [520, 0]
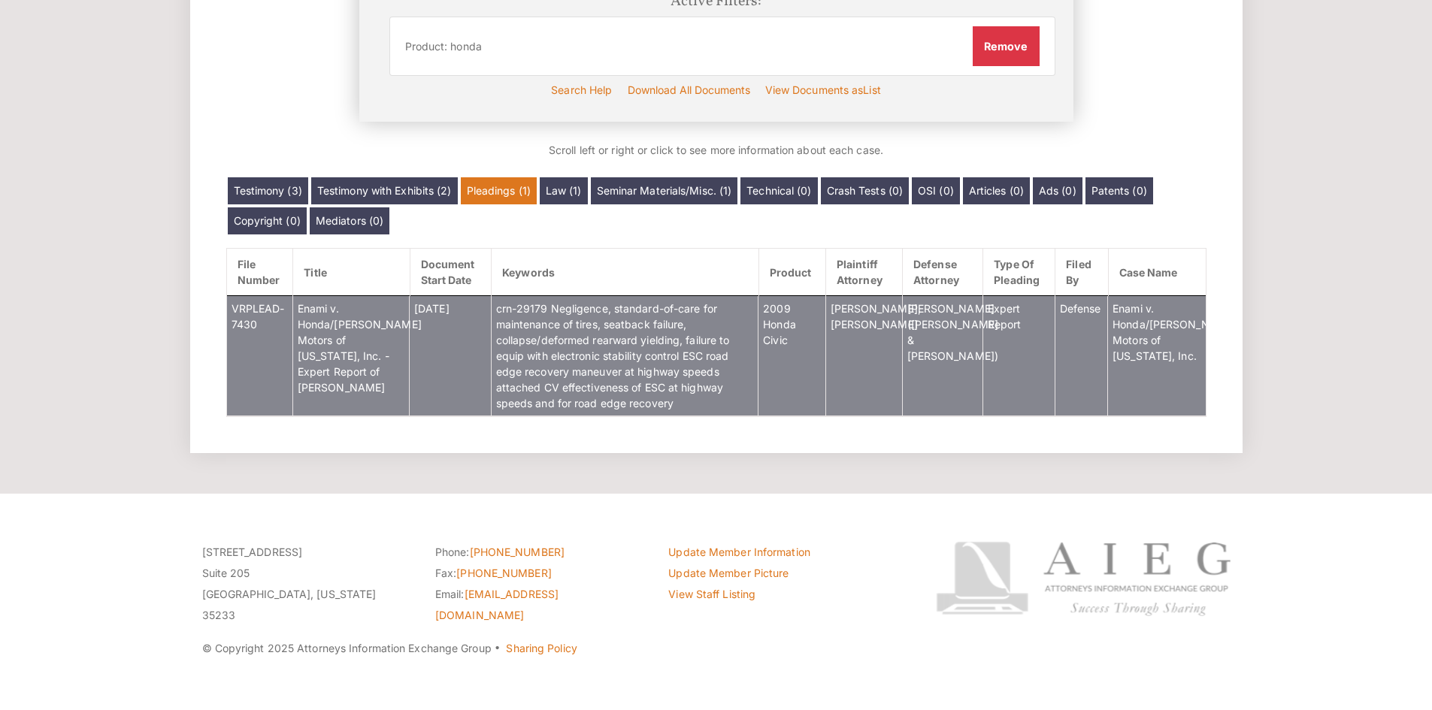
click at [370, 340] on span "Enami v. Honda/[PERSON_NAME] Motors of [US_STATE], Inc. - Expert Report of [PER…" at bounding box center [360, 348] width 124 height 92
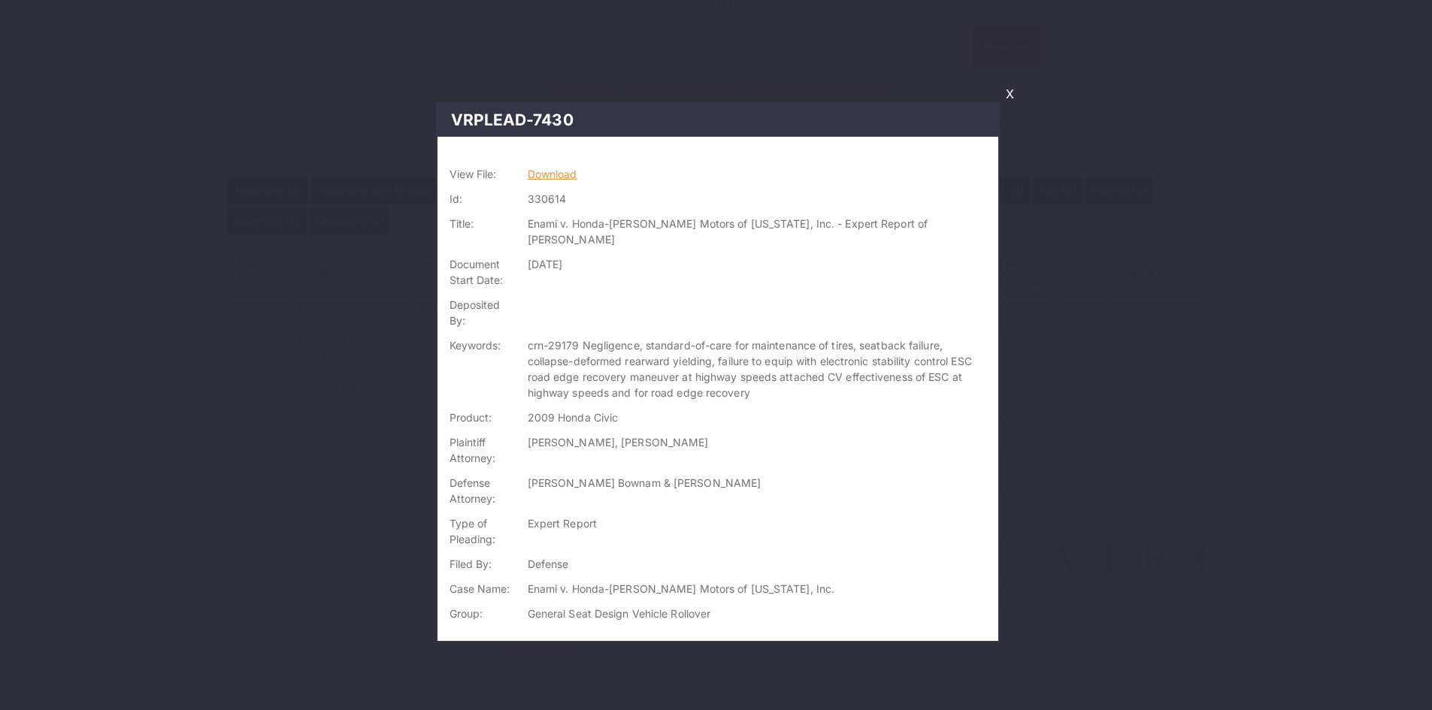
click at [561, 168] on link "Download" at bounding box center [553, 174] width 50 height 13
click at [1006, 92] on link "X" at bounding box center [1010, 94] width 20 height 26
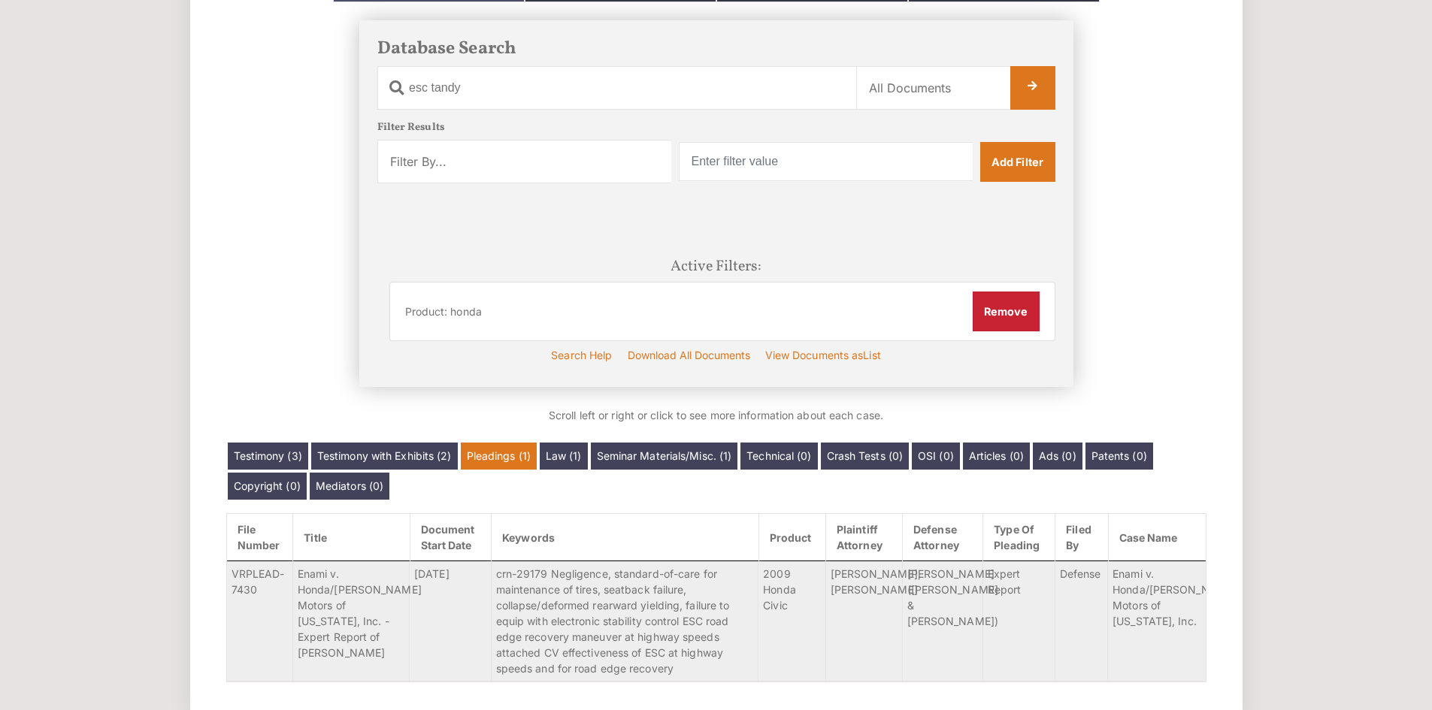
scroll to position [252, 0]
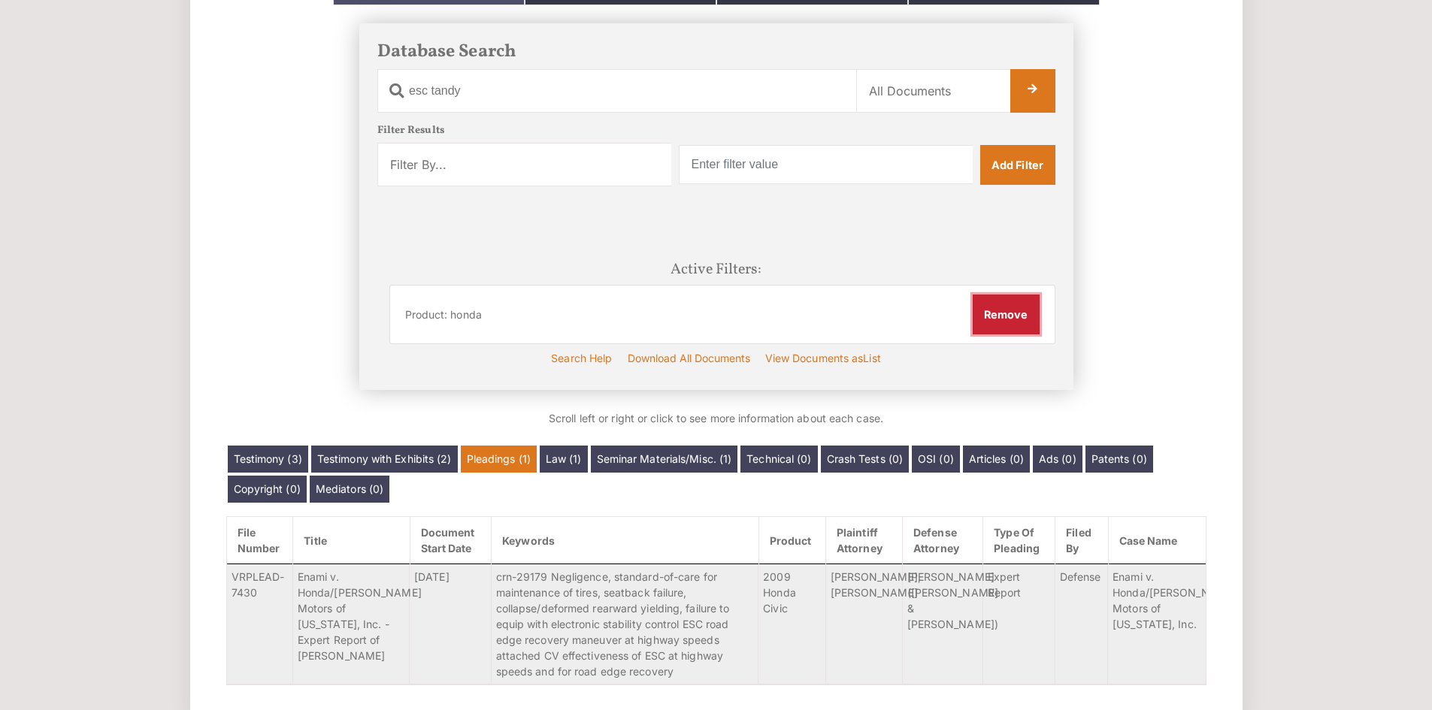
click at [1012, 313] on button "Remove" at bounding box center [1006, 314] width 67 height 39
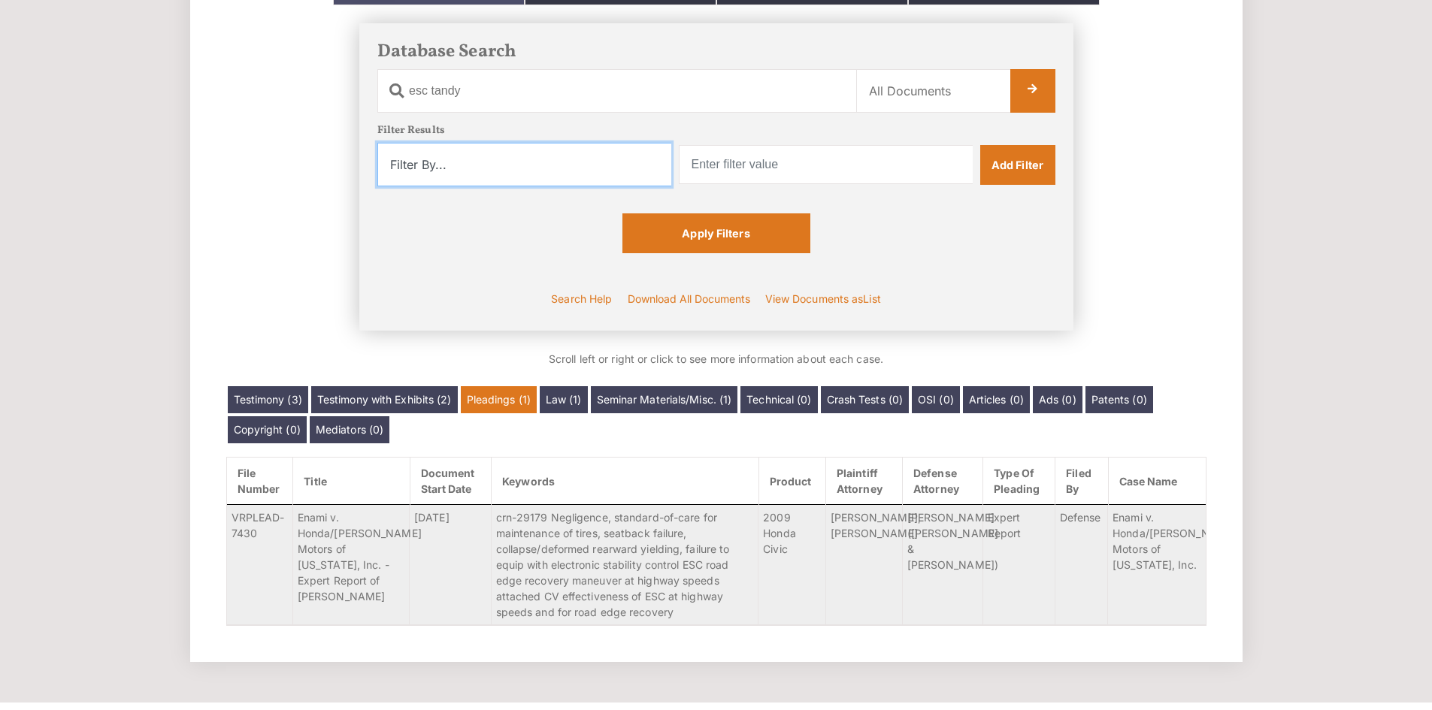
click at [535, 168] on select "Filter By... Product Witness Name Plaintiff Attorney Defense Attorney Case Name…" at bounding box center [524, 165] width 294 height 44
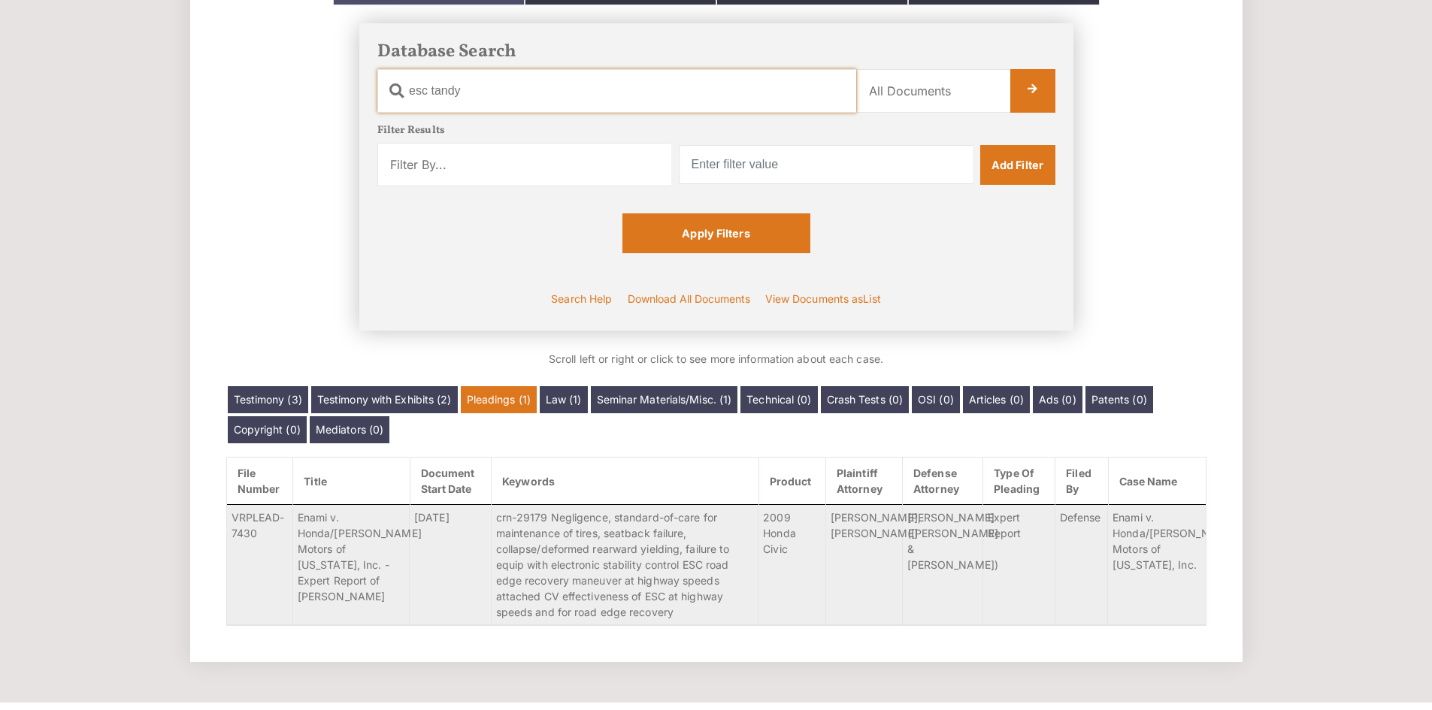
click at [598, 104] on input "esc tandy" at bounding box center [616, 91] width 479 height 44
type input "esc tandy accord"
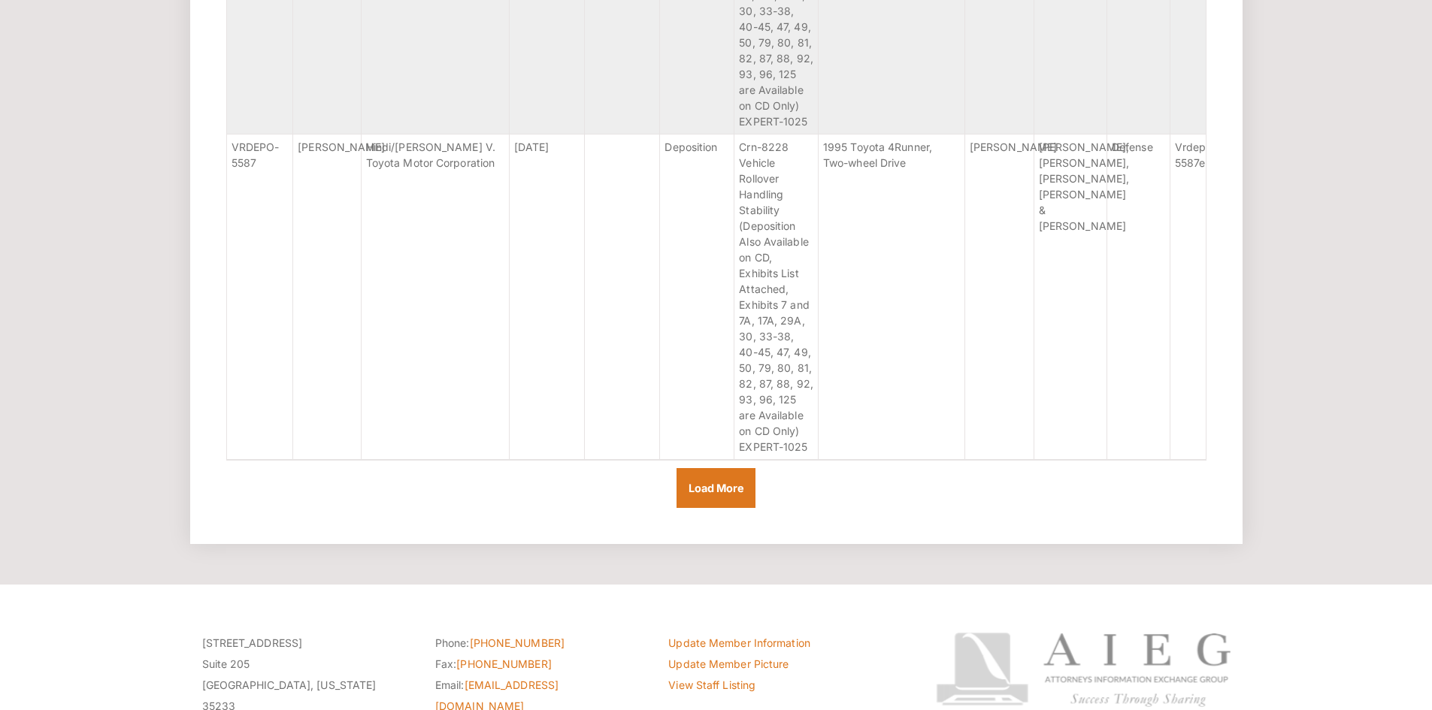
scroll to position [11565, 0]
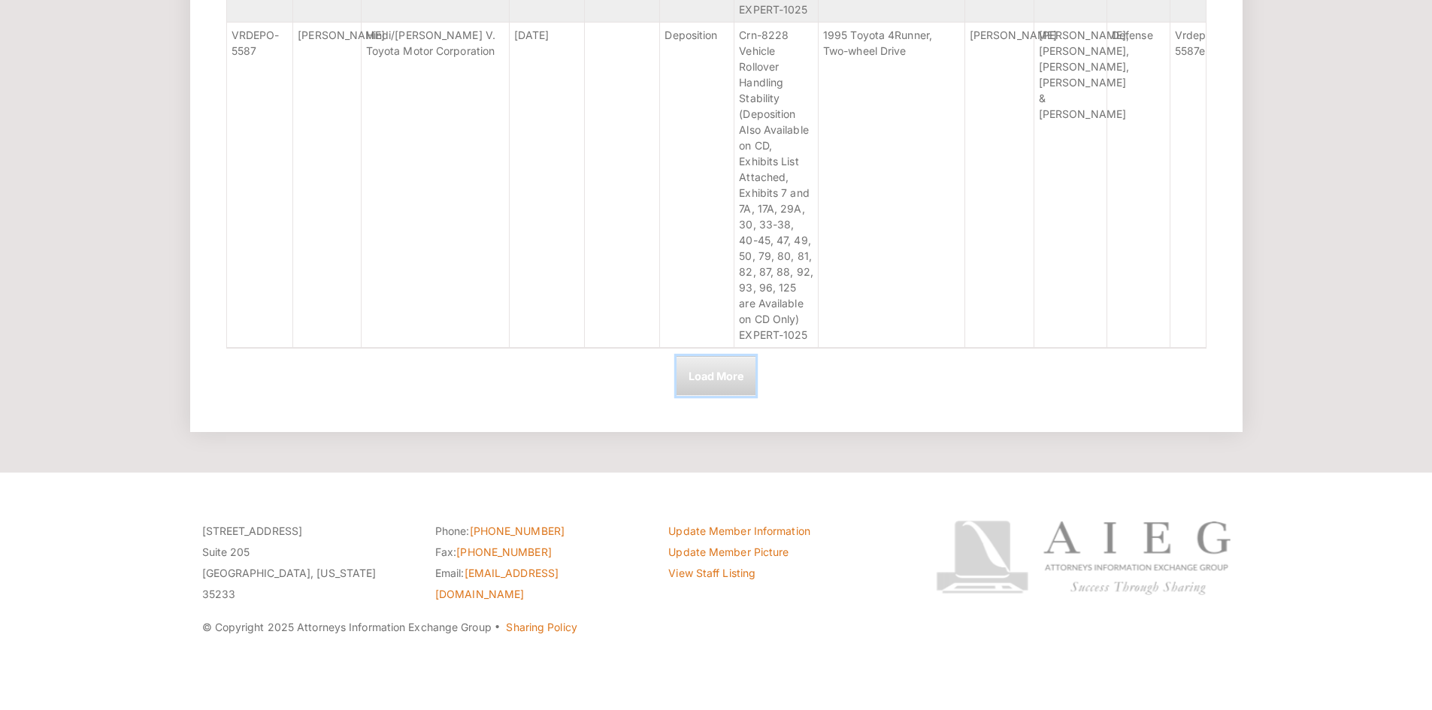
click at [743, 395] on input "Load More" at bounding box center [715, 375] width 79 height 39
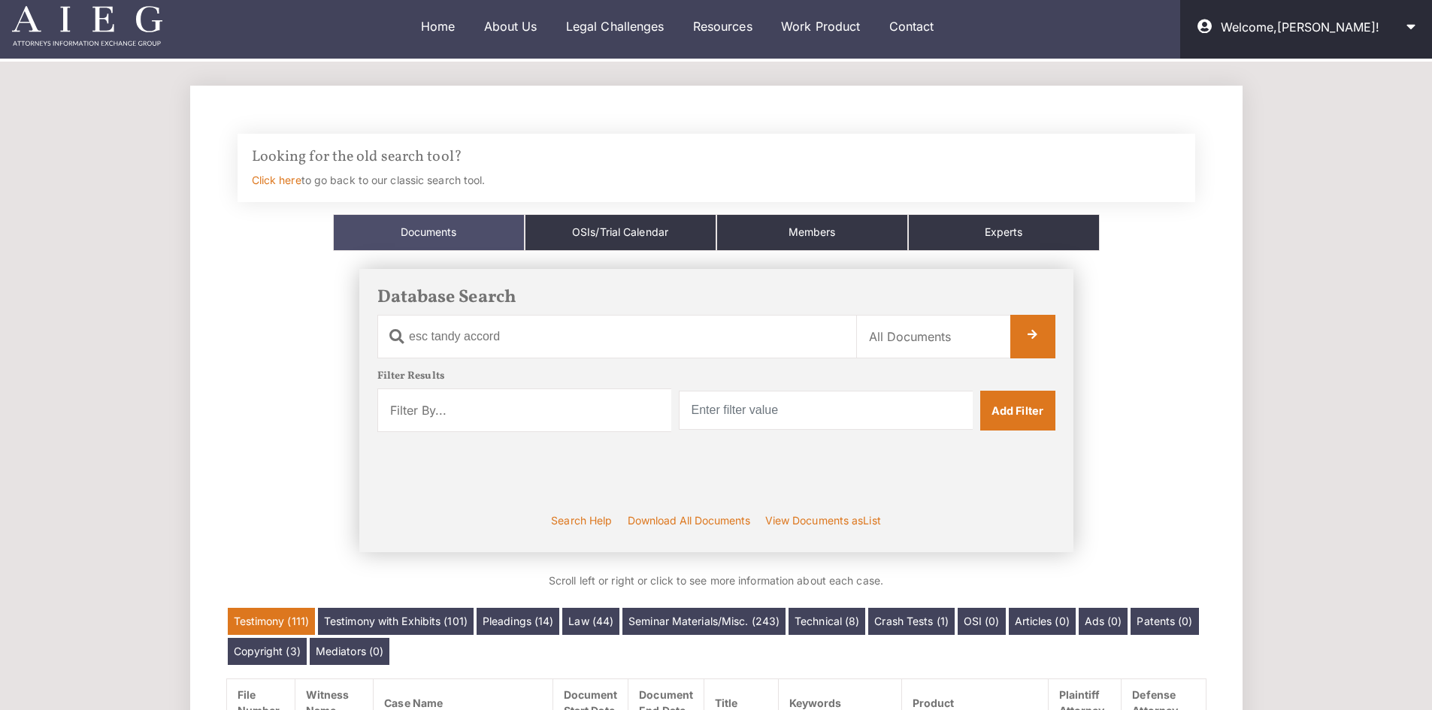
scroll to position [8, 0]
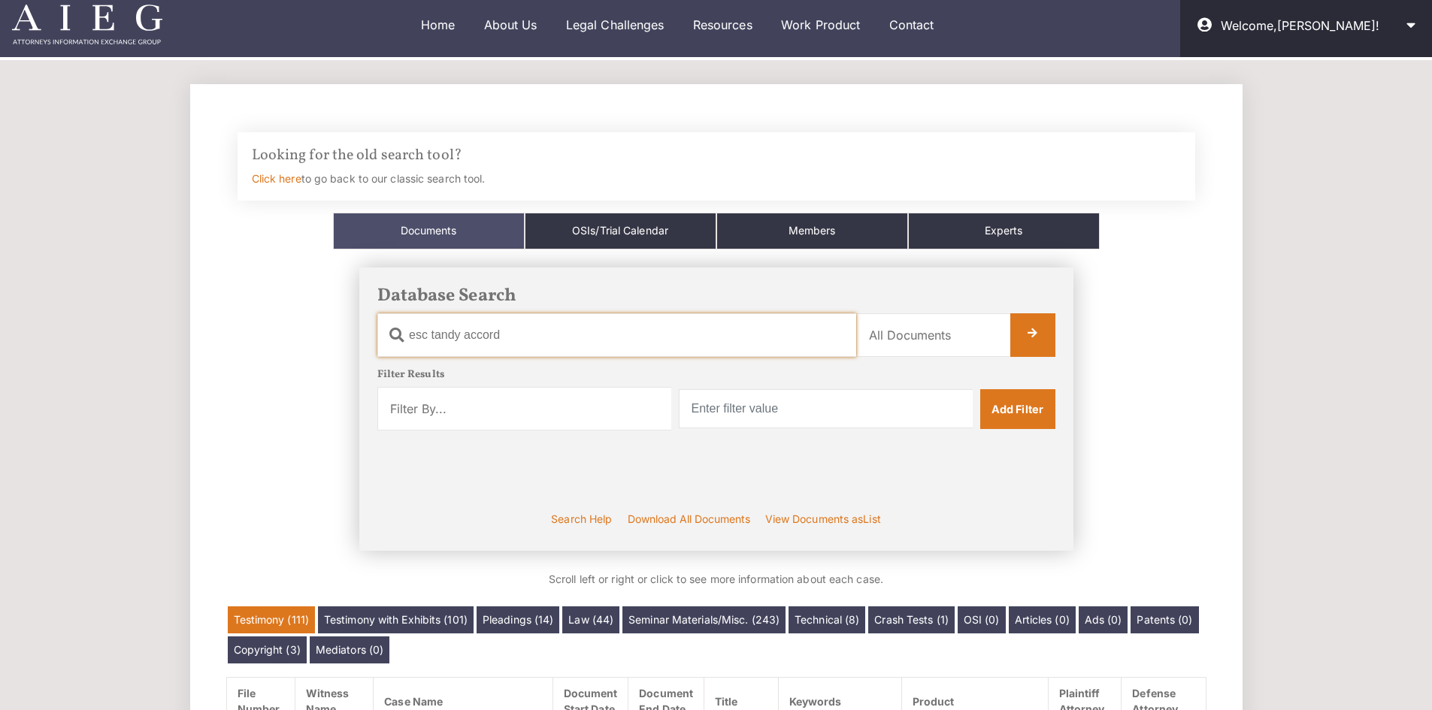
click at [601, 323] on input "esc tandy accord" at bounding box center [616, 335] width 479 height 44
type input "esc tandy"
click at [622, 397] on select "Filter By... Product Witness Name Plaintiff Attorney Defense Attorney Case Name…" at bounding box center [524, 409] width 294 height 44
select select "product"
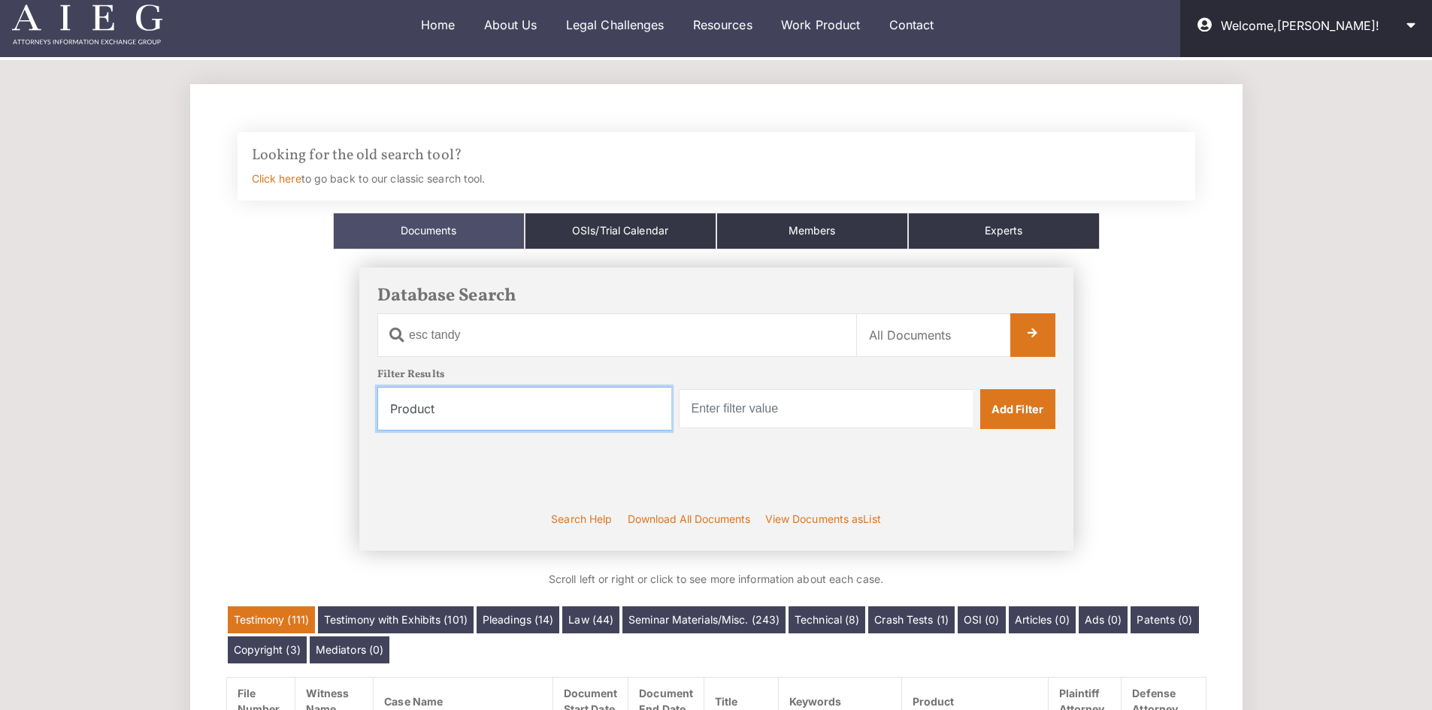
click at [377, 387] on select "Filter By... Product Witness Name Plaintiff Attorney Defense Attorney Case Name…" at bounding box center [524, 409] width 294 height 44
click at [818, 430] on div "Filter By... Product Witness Name Plaintiff Attorney Defense Attorney Case Name…" at bounding box center [716, 409] width 678 height 44
click at [823, 419] on input "text" at bounding box center [826, 408] width 294 height 39
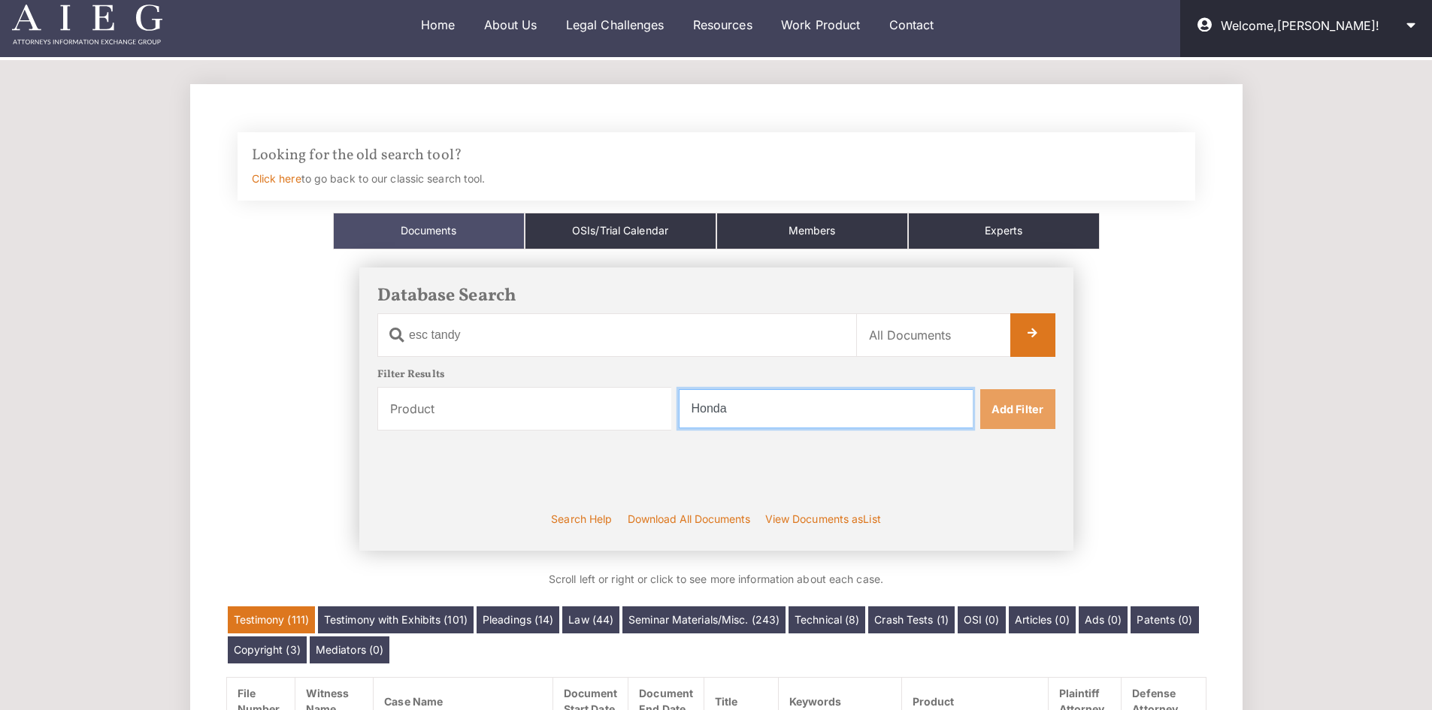
type input "Honda"
drag, startPoint x: 1044, startPoint y: 398, endPoint x: 1031, endPoint y: 422, distance: 27.9
click at [1044, 398] on link "Add Filter" at bounding box center [1017, 408] width 75 height 39
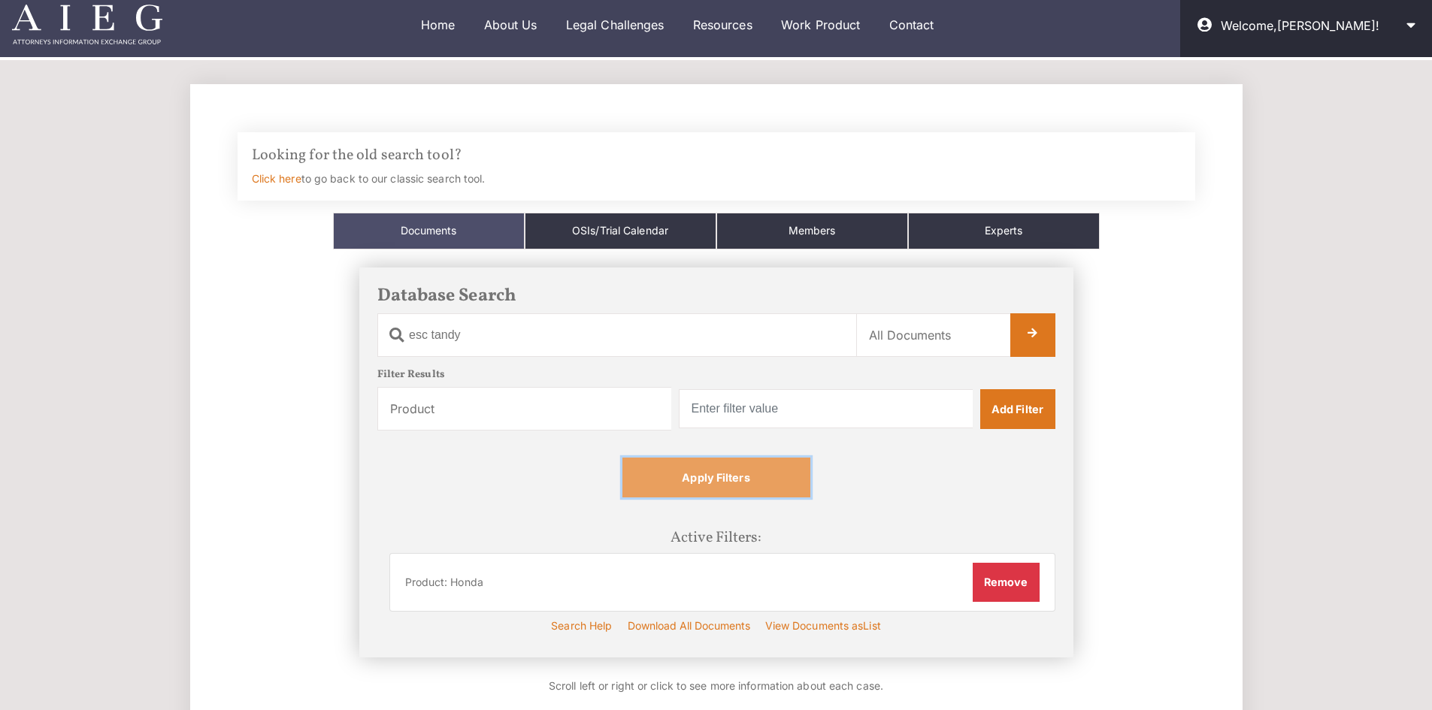
click at [685, 465] on link "Apply Filters" at bounding box center [716, 477] width 188 height 39
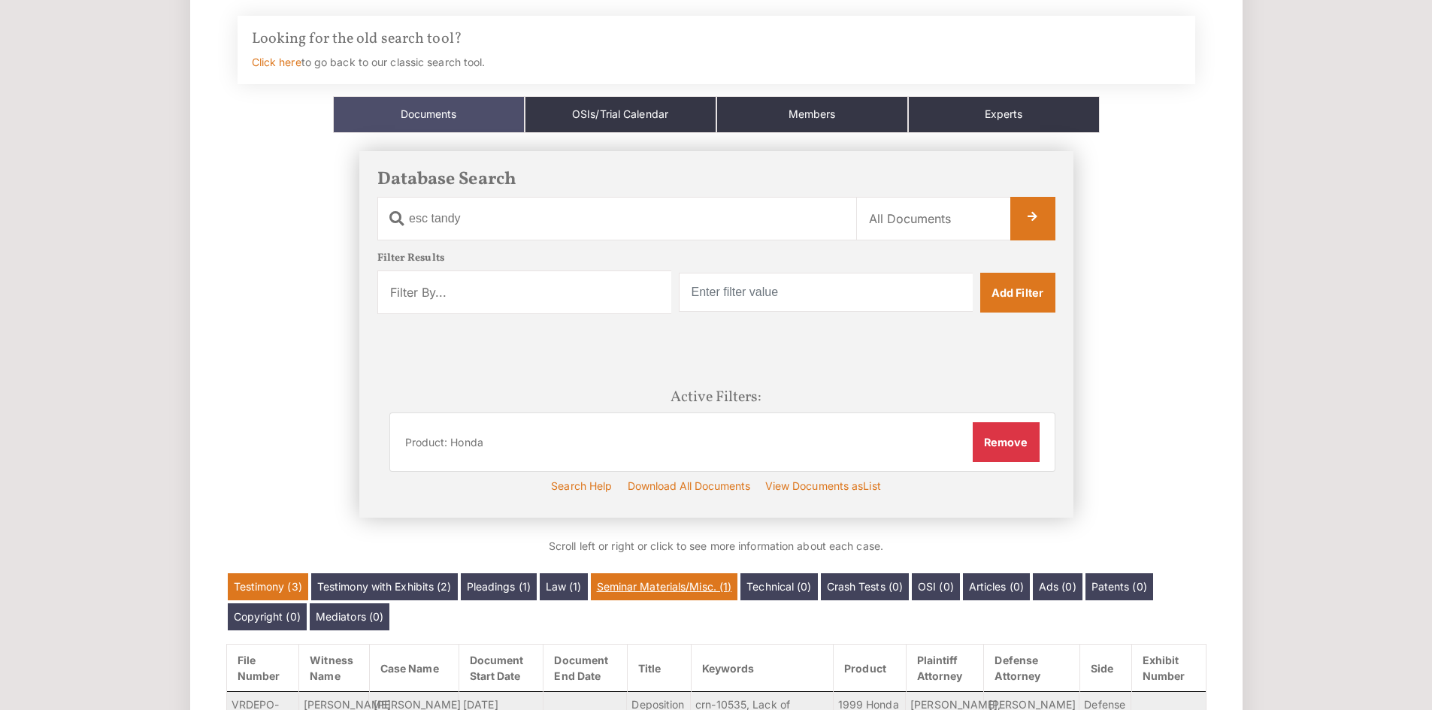
scroll to position [126, 0]
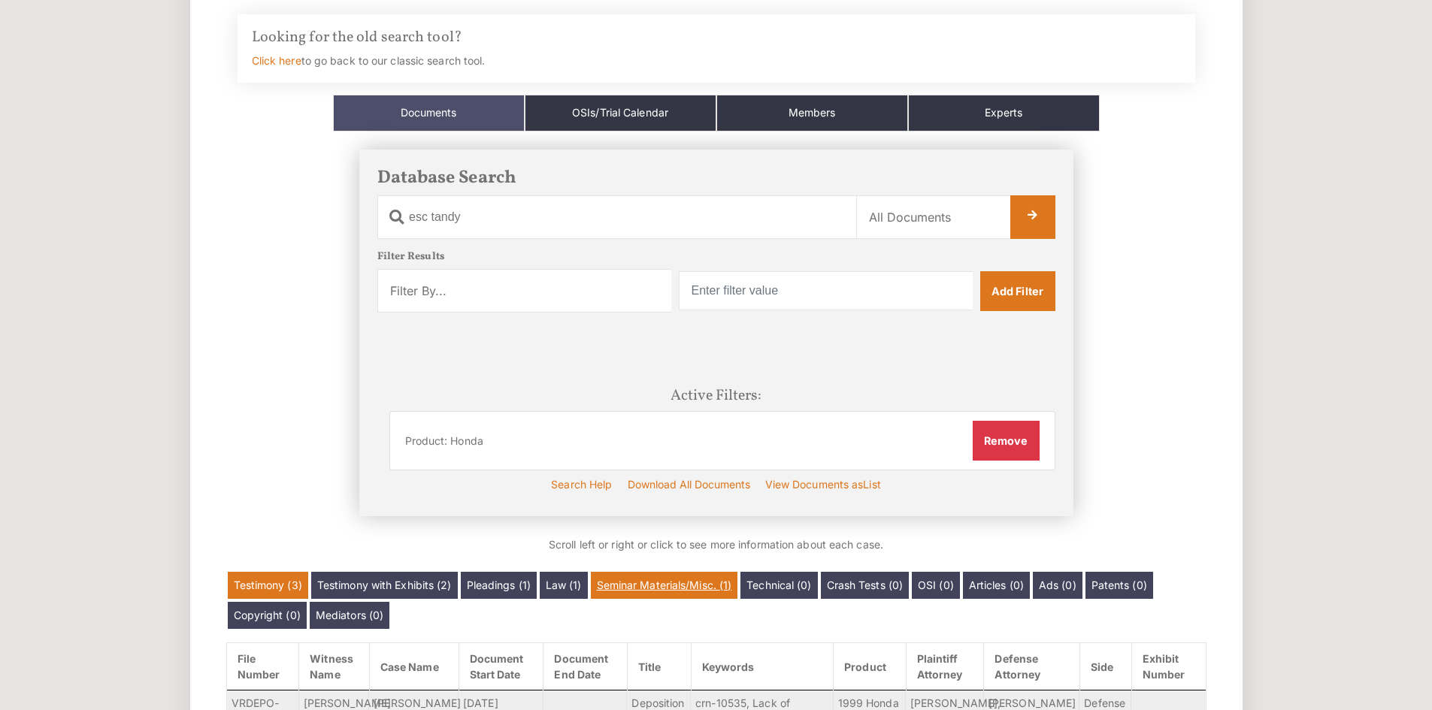
click at [640, 589] on link "Seminar Materials/Misc. (1)" at bounding box center [664, 585] width 147 height 27
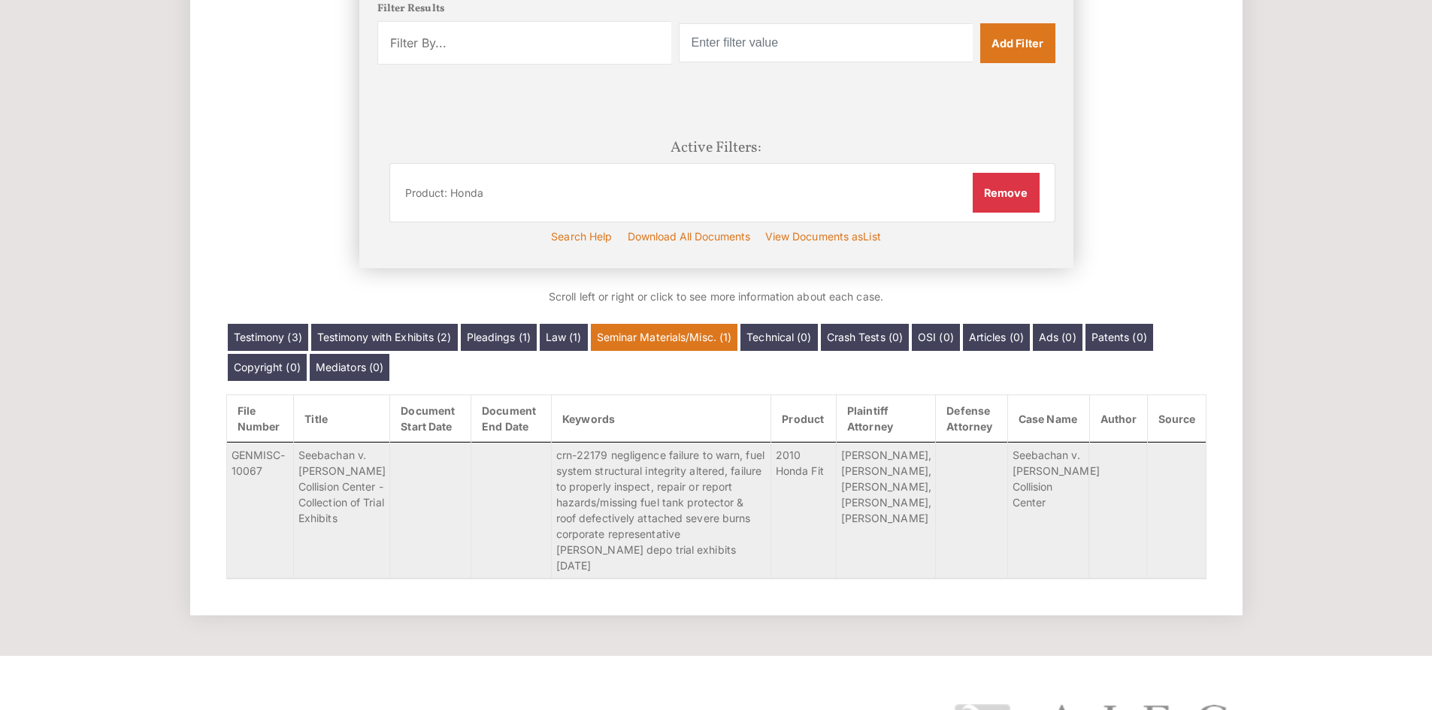
scroll to position [375, 0]
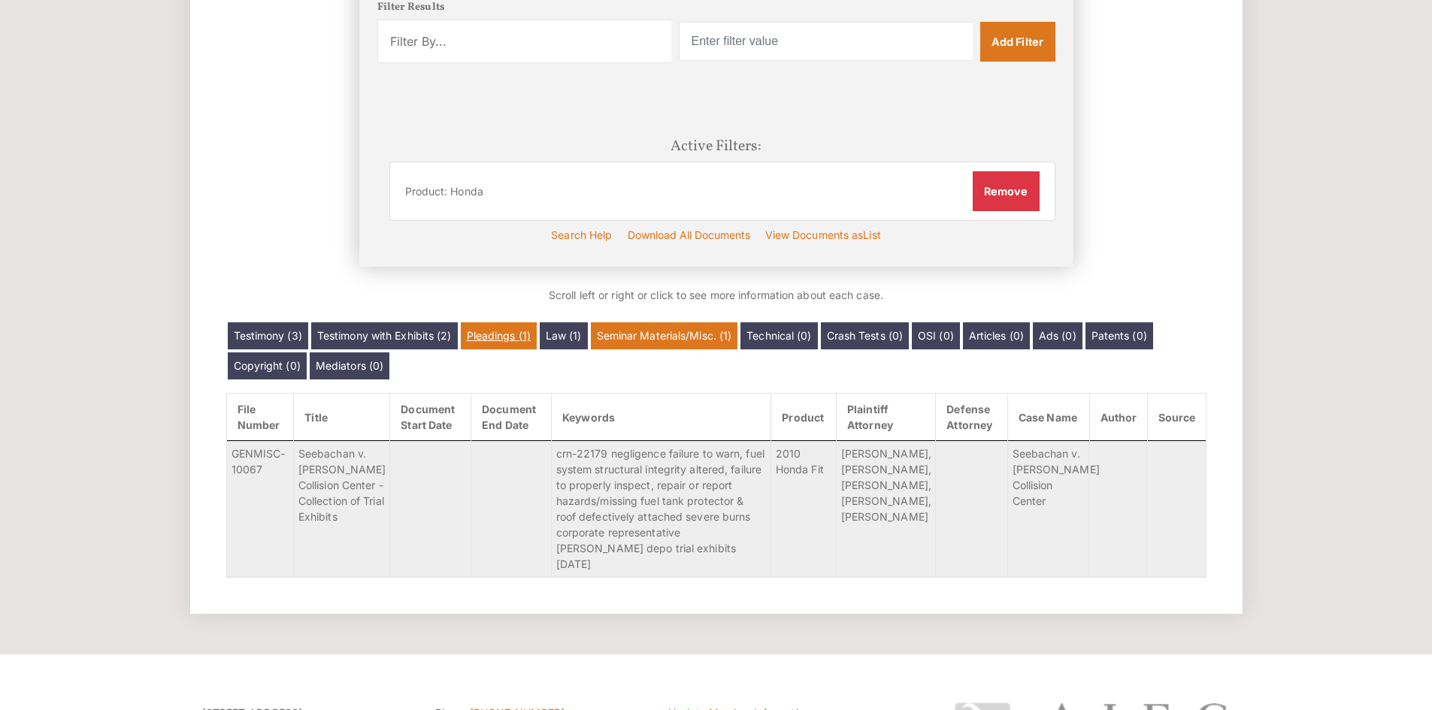
click at [509, 341] on link "Pleadings (1)" at bounding box center [499, 335] width 76 height 27
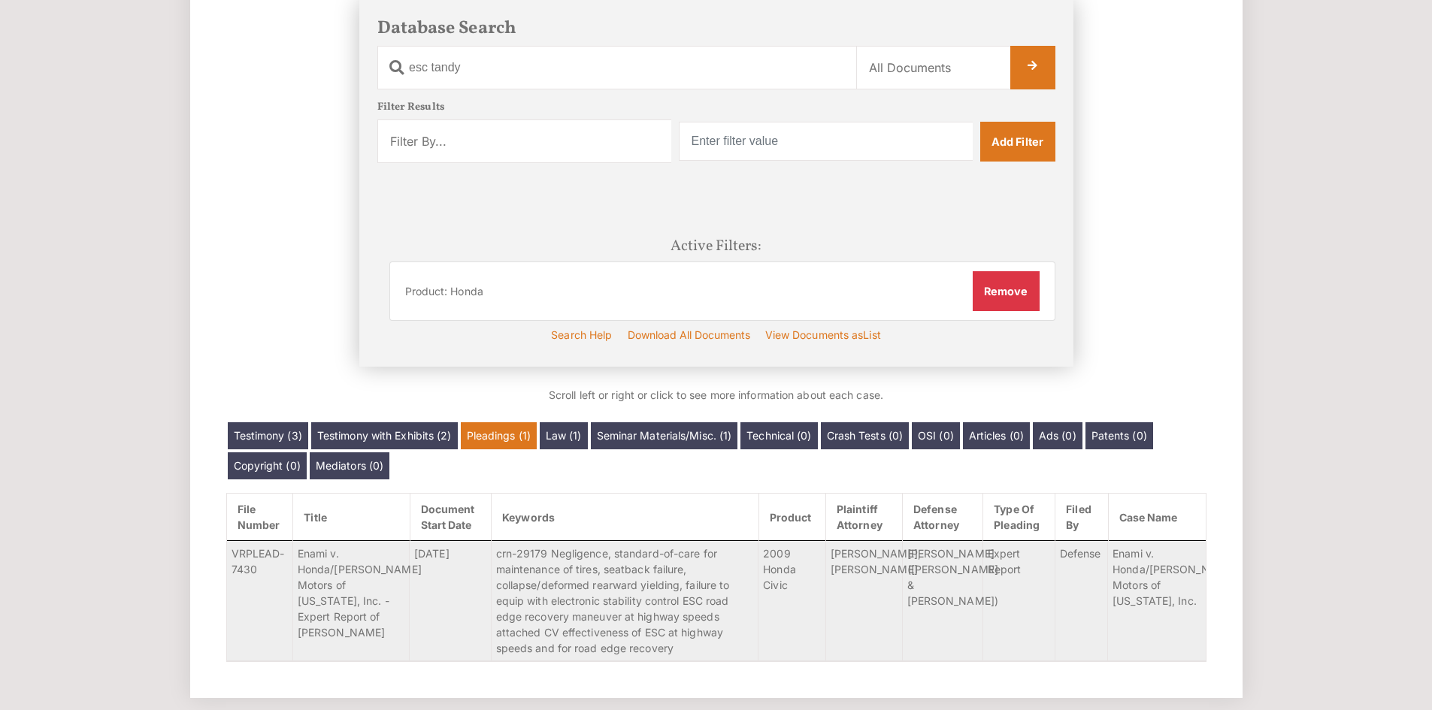
scroll to position [274, 0]
click at [991, 295] on button "Remove" at bounding box center [1006, 291] width 67 height 39
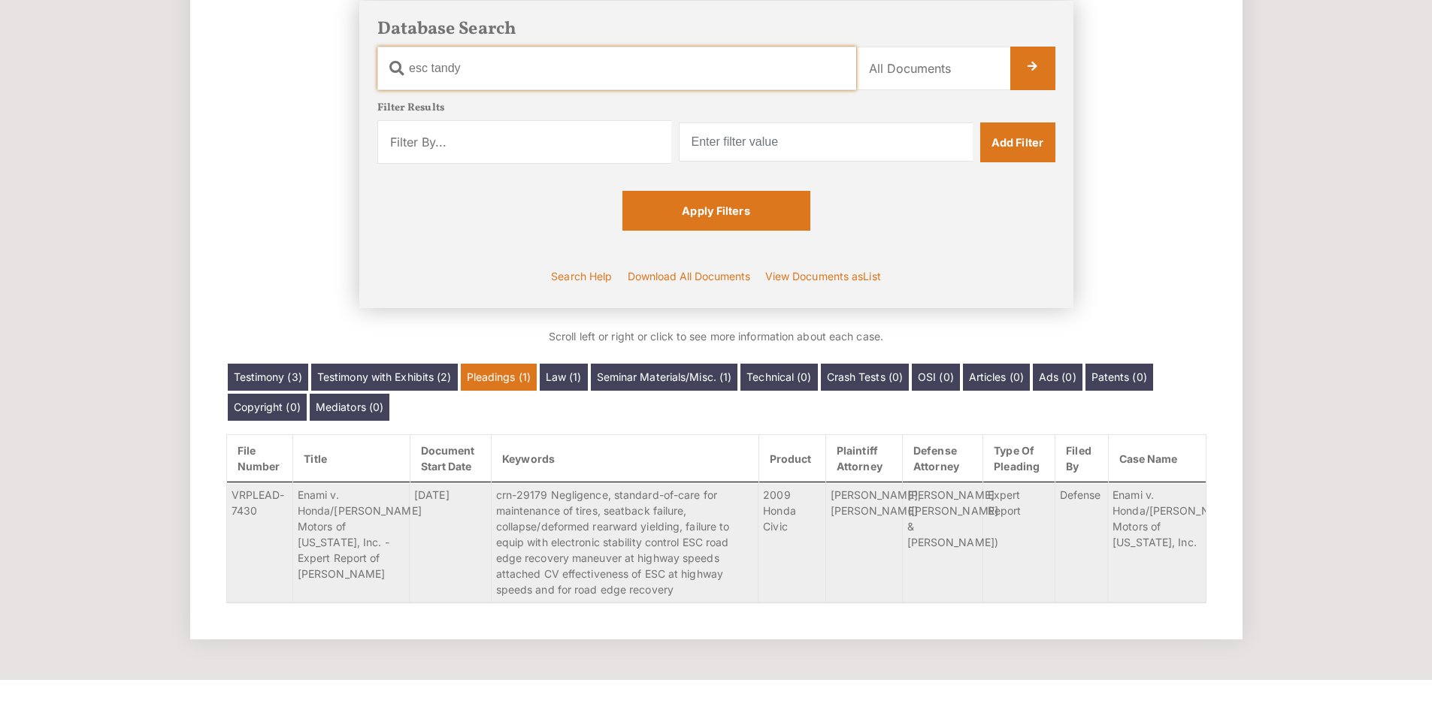
drag, startPoint x: 494, startPoint y: 77, endPoint x: 280, endPoint y: 61, distance: 214.1
click at [280, 61] on div "Database Search Document Name esc tandy Category Name All Documents Ads Article…" at bounding box center [716, 154] width 980 height 343
type input "enami"
click at [1028, 71] on link at bounding box center [1032, 69] width 45 height 44
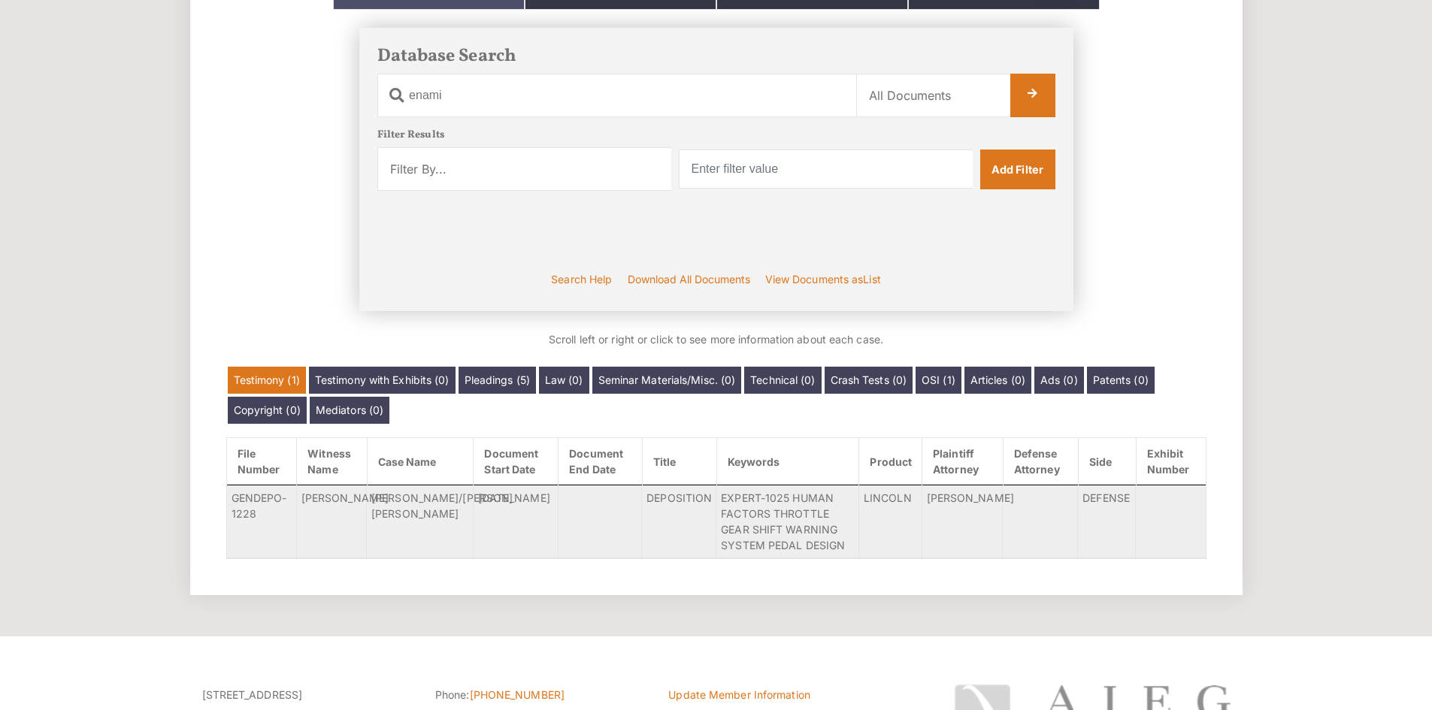
scroll to position [249, 0]
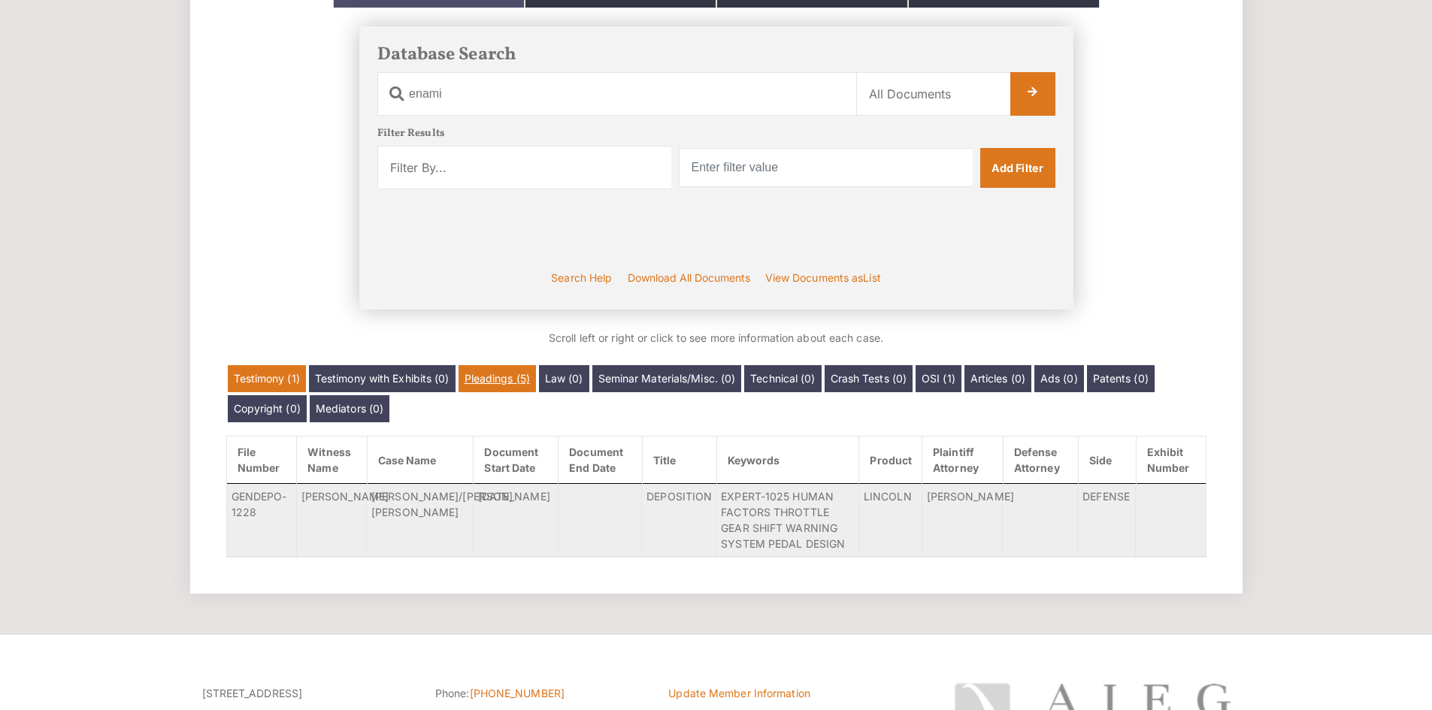
click at [522, 386] on link "Pleadings (5)" at bounding box center [496, 378] width 77 height 27
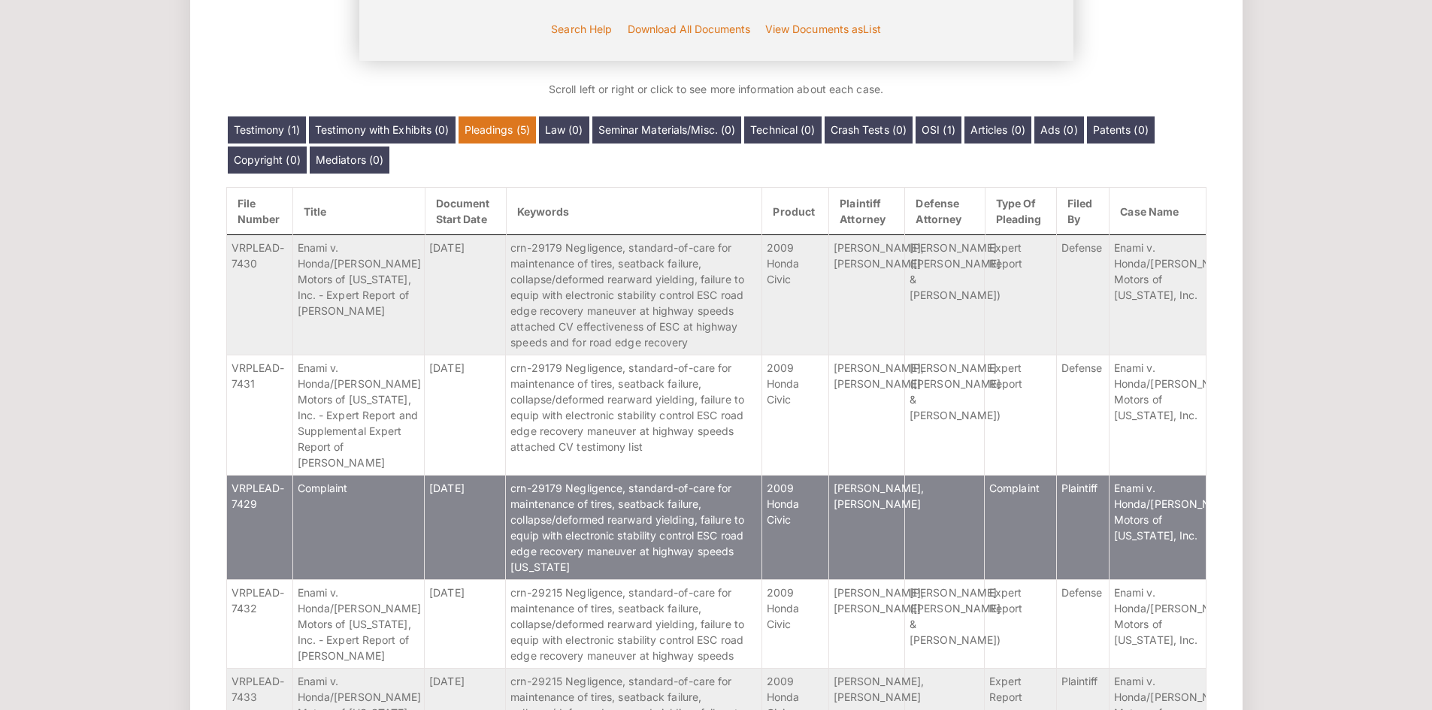
scroll to position [498, 0]
click at [466, 507] on td "[DATE]" at bounding box center [465, 527] width 81 height 104
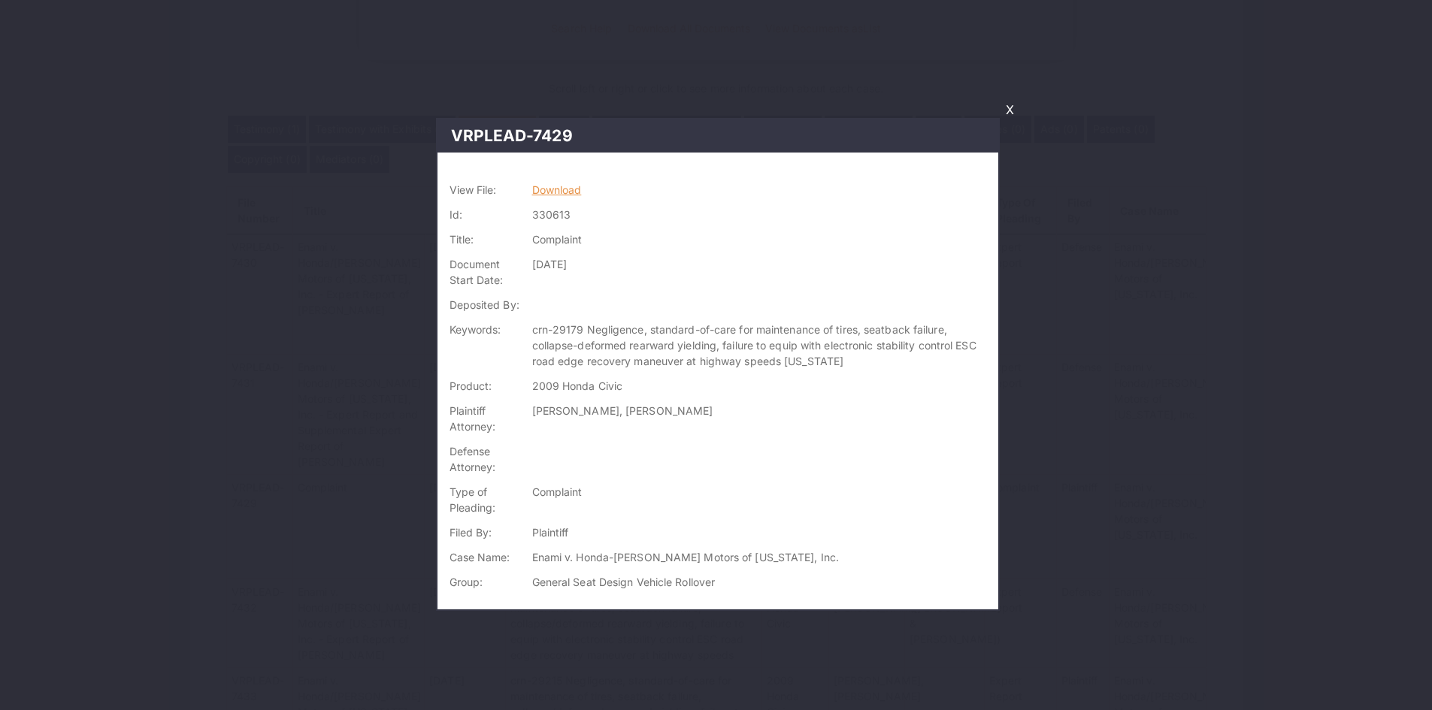
click at [553, 189] on link "Download" at bounding box center [557, 189] width 50 height 13
click at [1012, 107] on link "X" at bounding box center [1010, 110] width 20 height 26
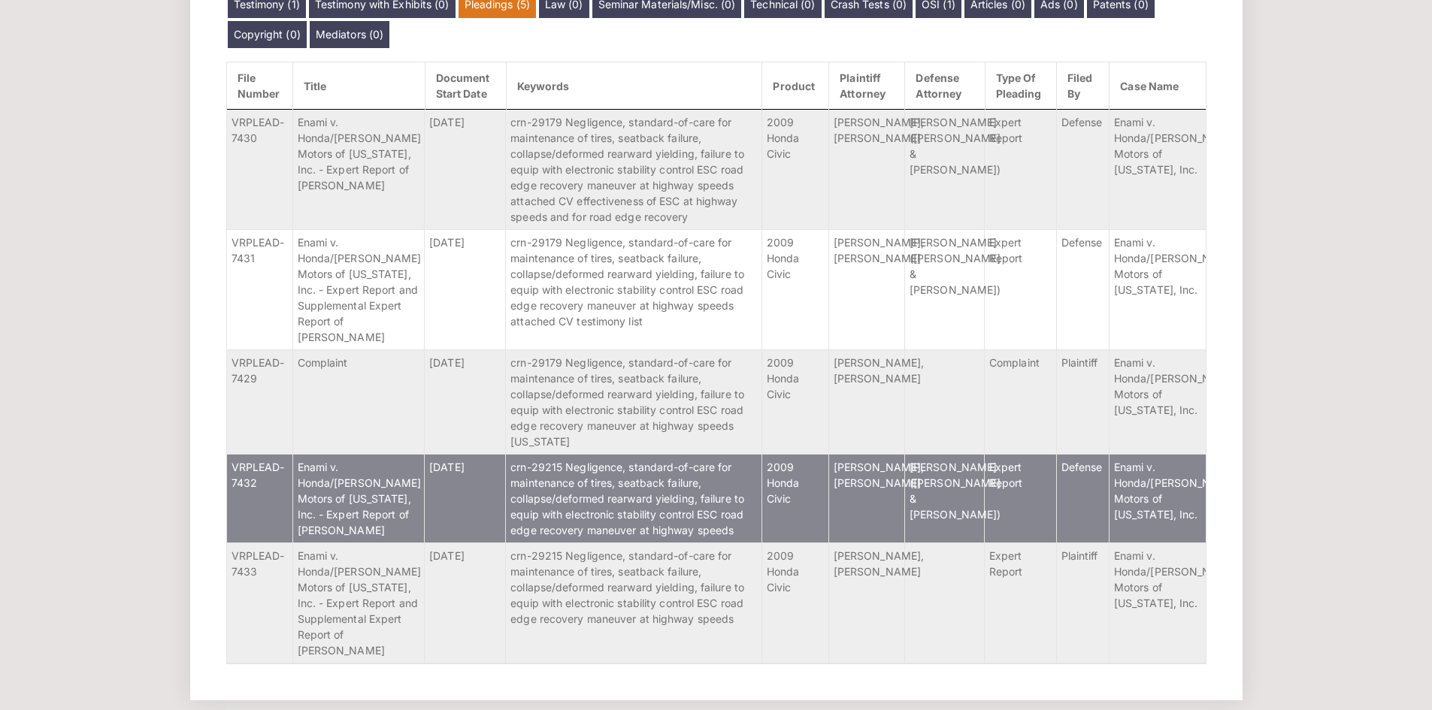
scroll to position [625, 0]
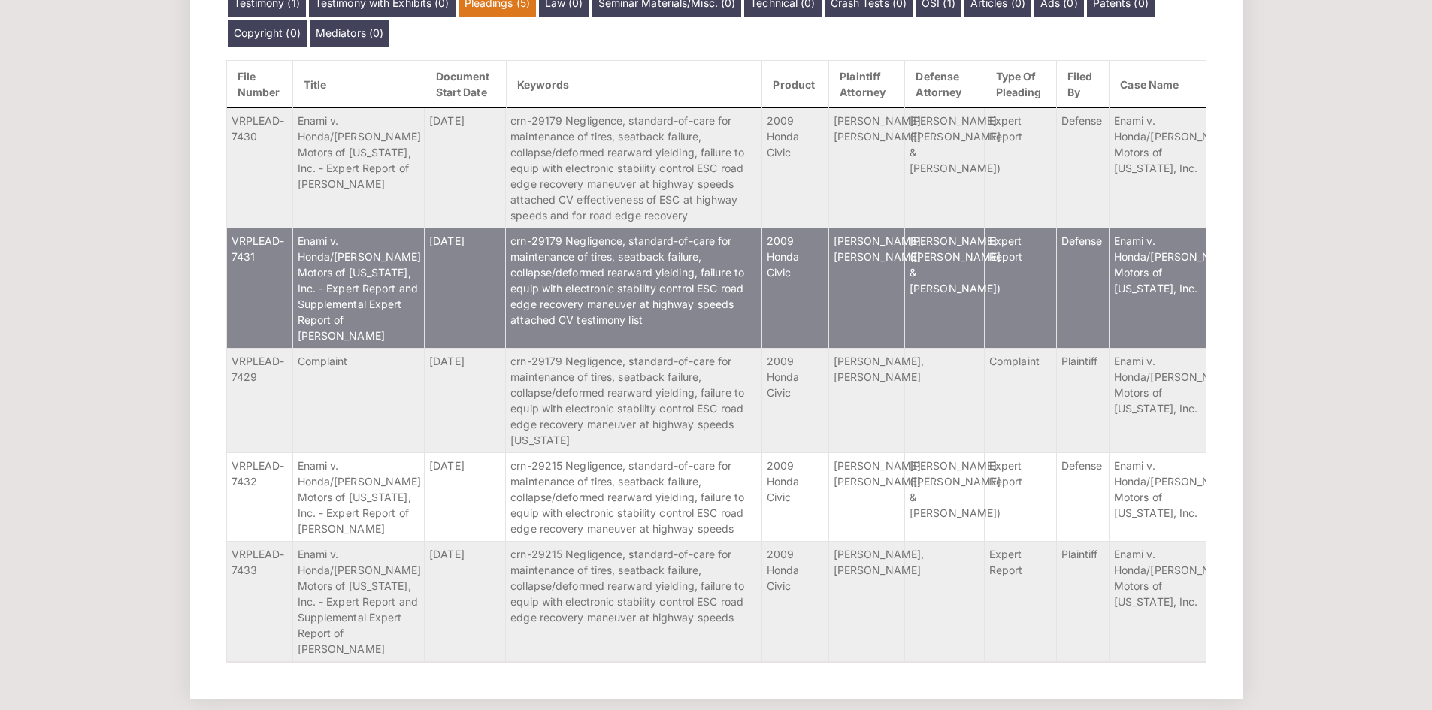
click at [389, 278] on span "Enami v. Honda/[PERSON_NAME] Motors of [US_STATE], Inc. - Expert Report and Sup…" at bounding box center [360, 288] width 124 height 107
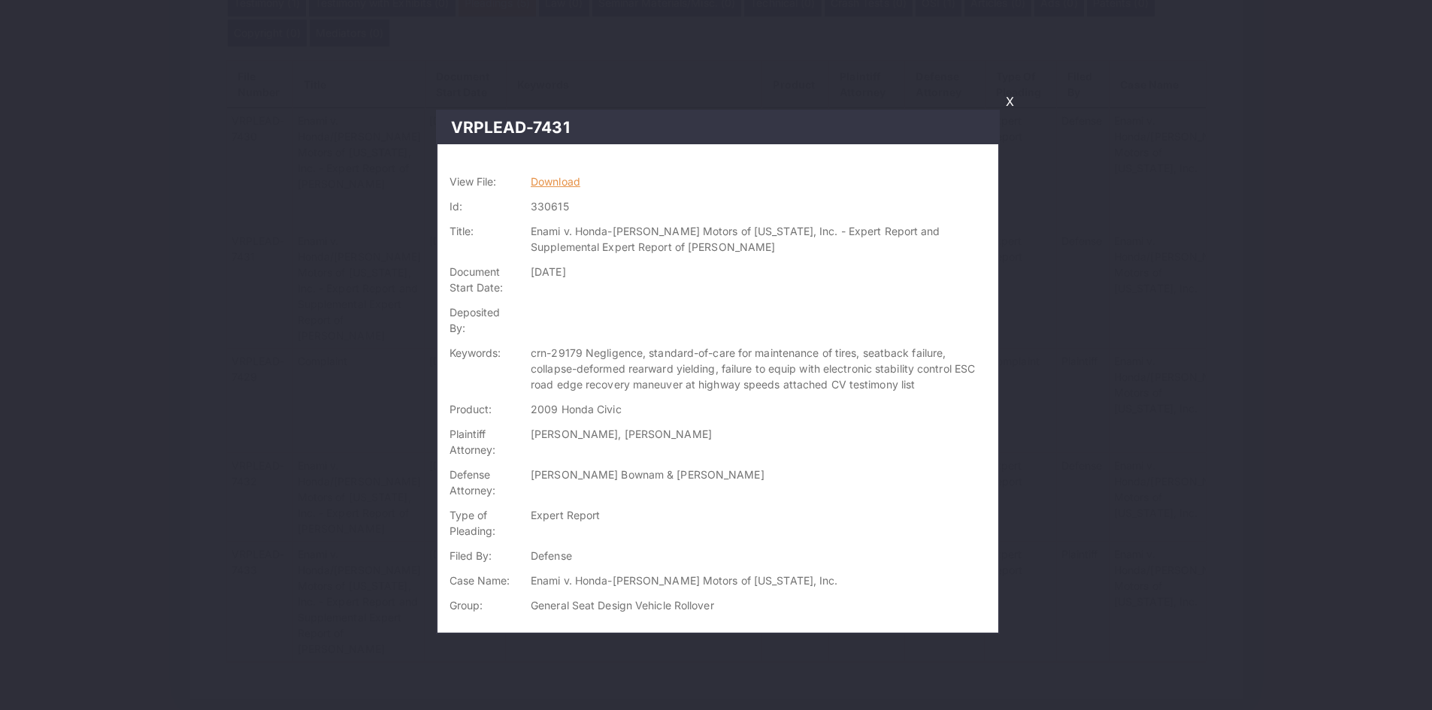
click at [570, 179] on link "Download" at bounding box center [556, 181] width 50 height 13
click at [576, 180] on link "Download" at bounding box center [556, 181] width 50 height 13
click at [1006, 95] on link "X" at bounding box center [1010, 102] width 20 height 26
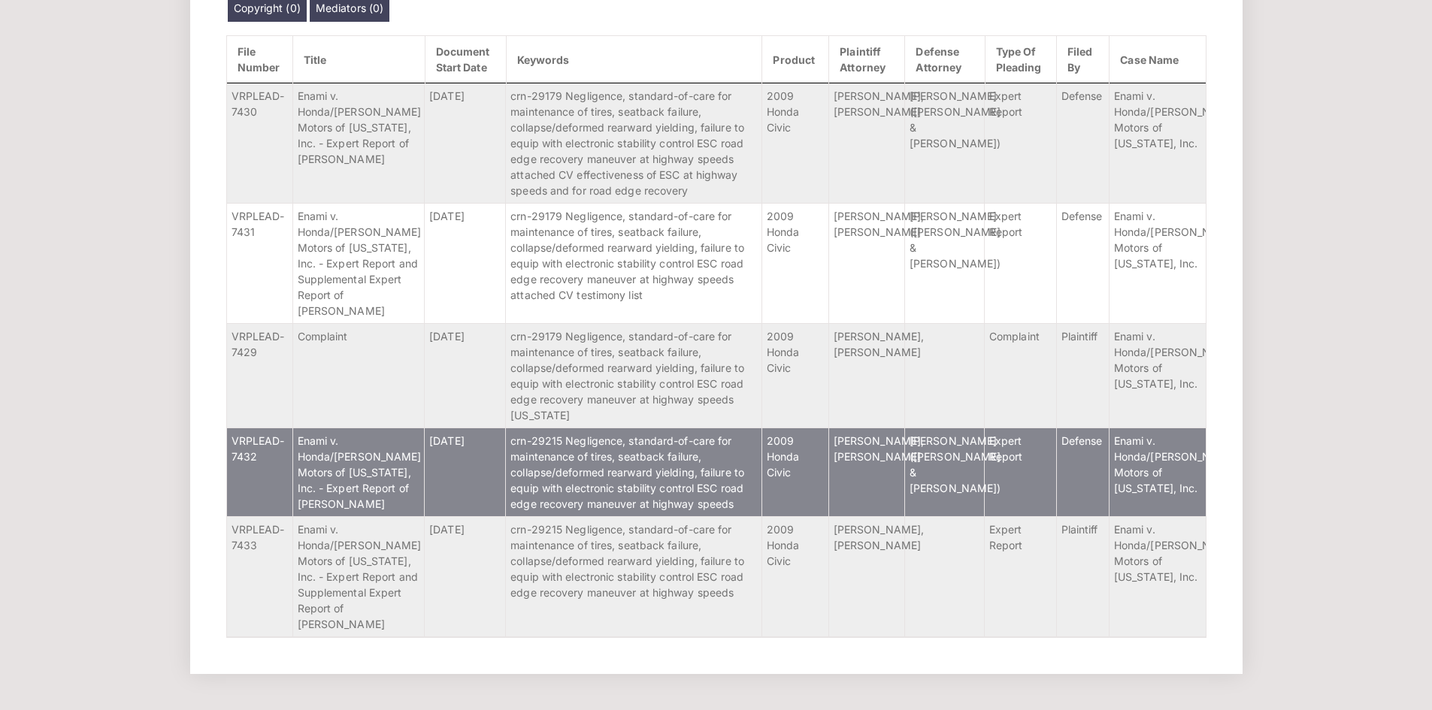
scroll to position [650, 0]
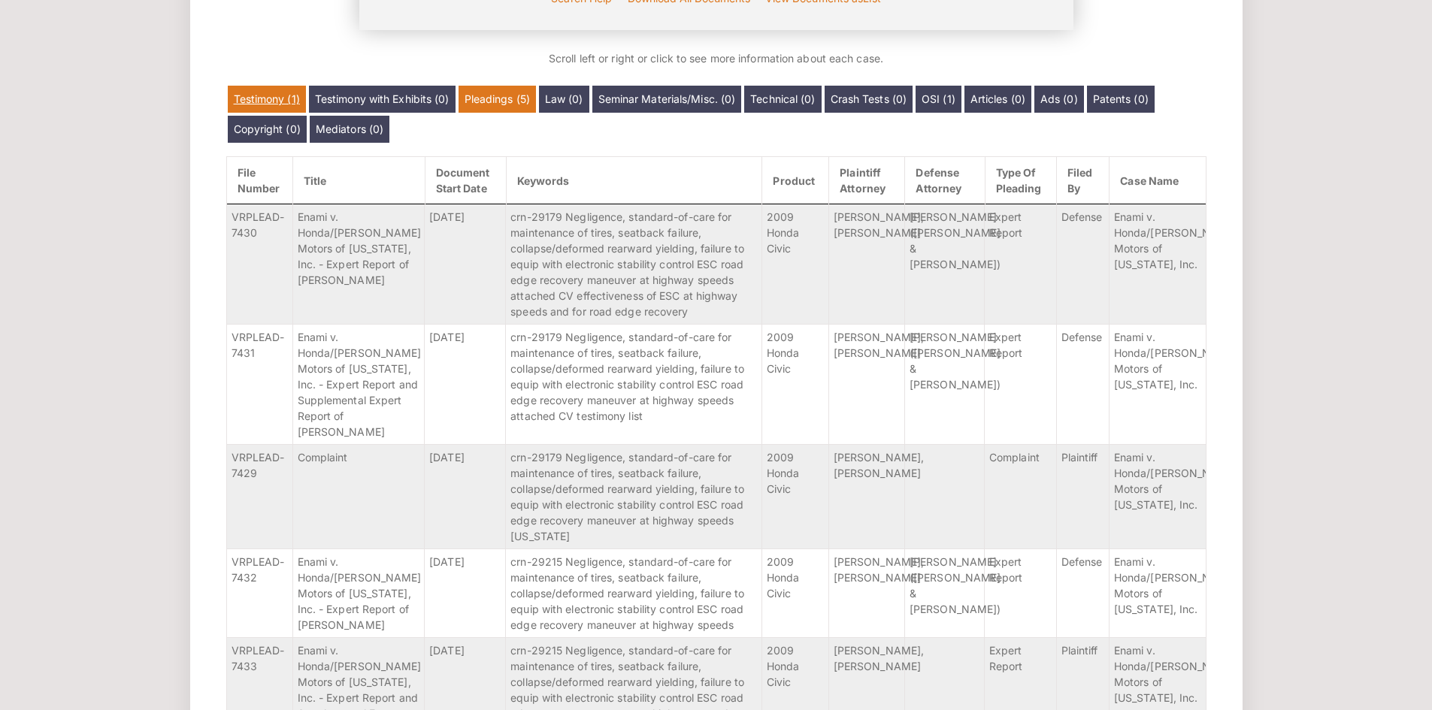
click at [286, 98] on link "Testimony (1)" at bounding box center [267, 99] width 78 height 27
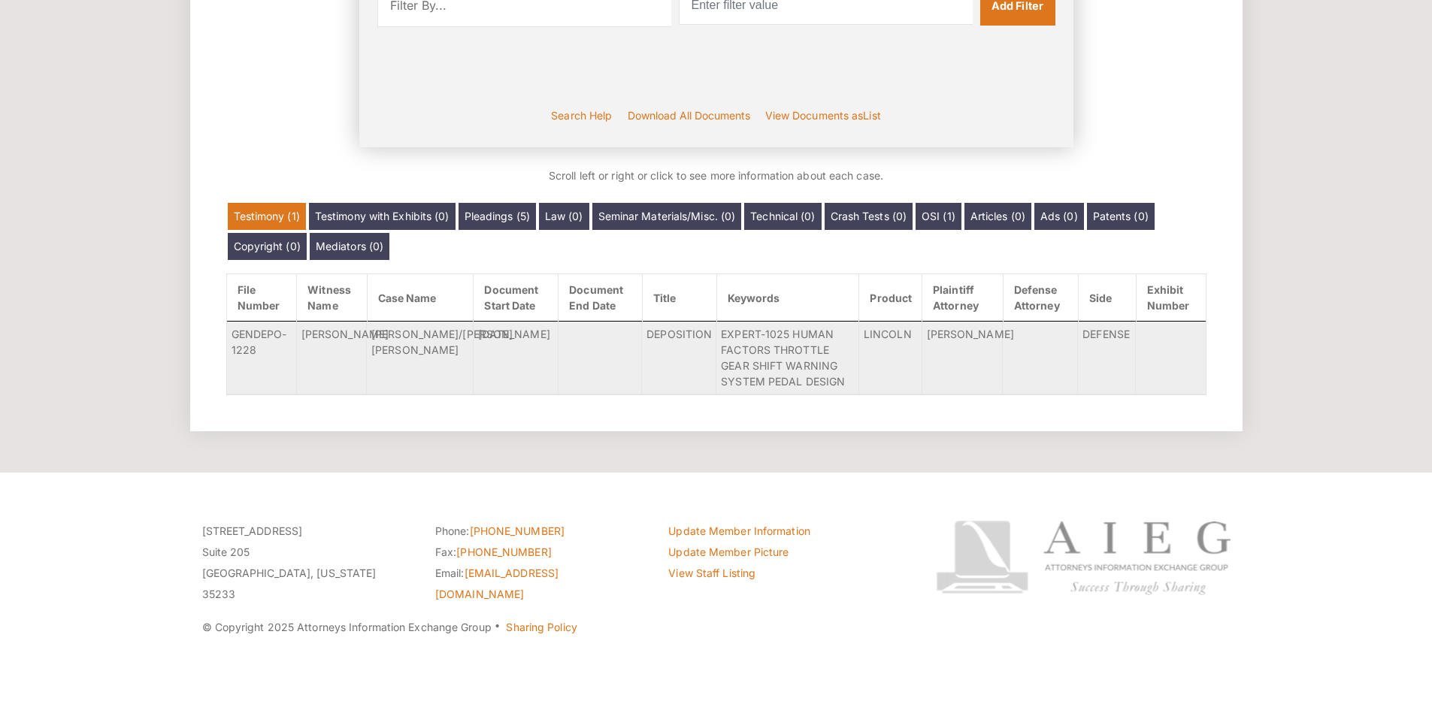
scroll to position [389, 0]
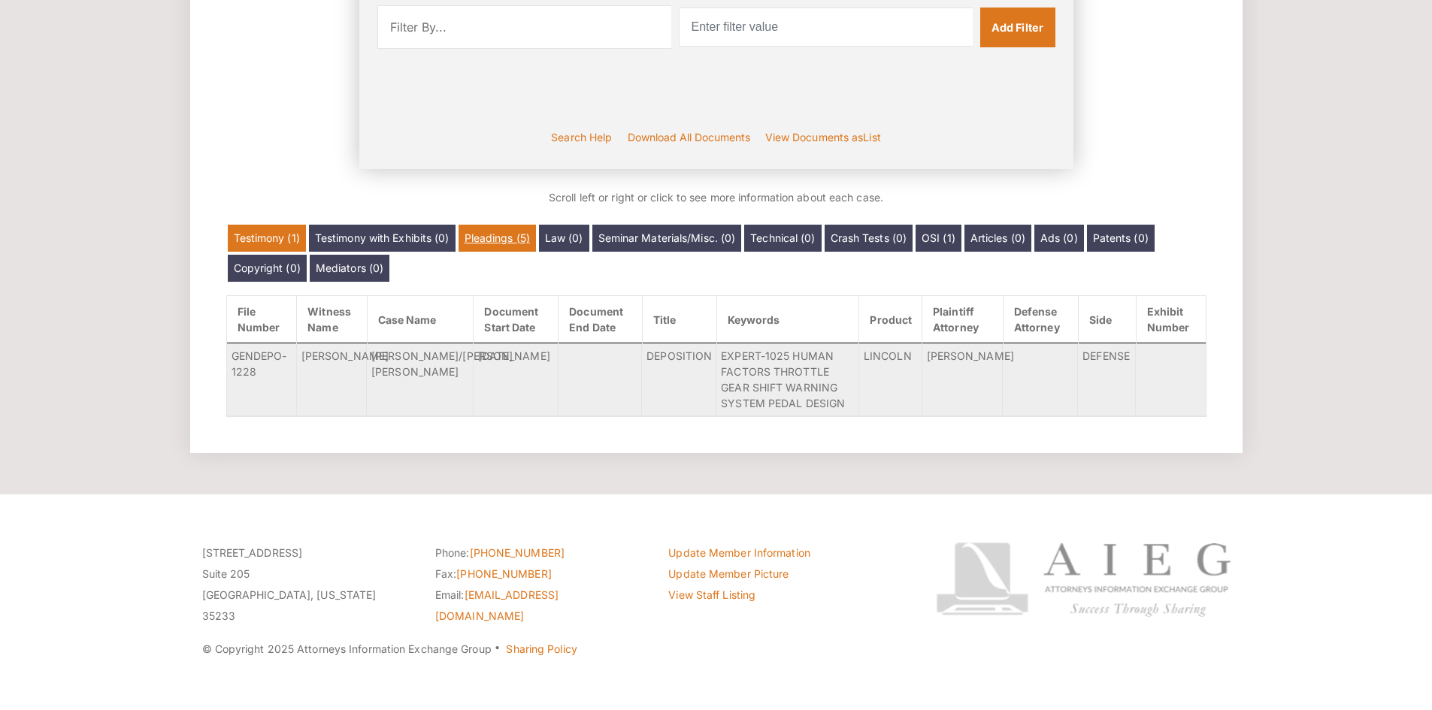
click at [494, 246] on link "Pleadings (5)" at bounding box center [496, 238] width 77 height 27
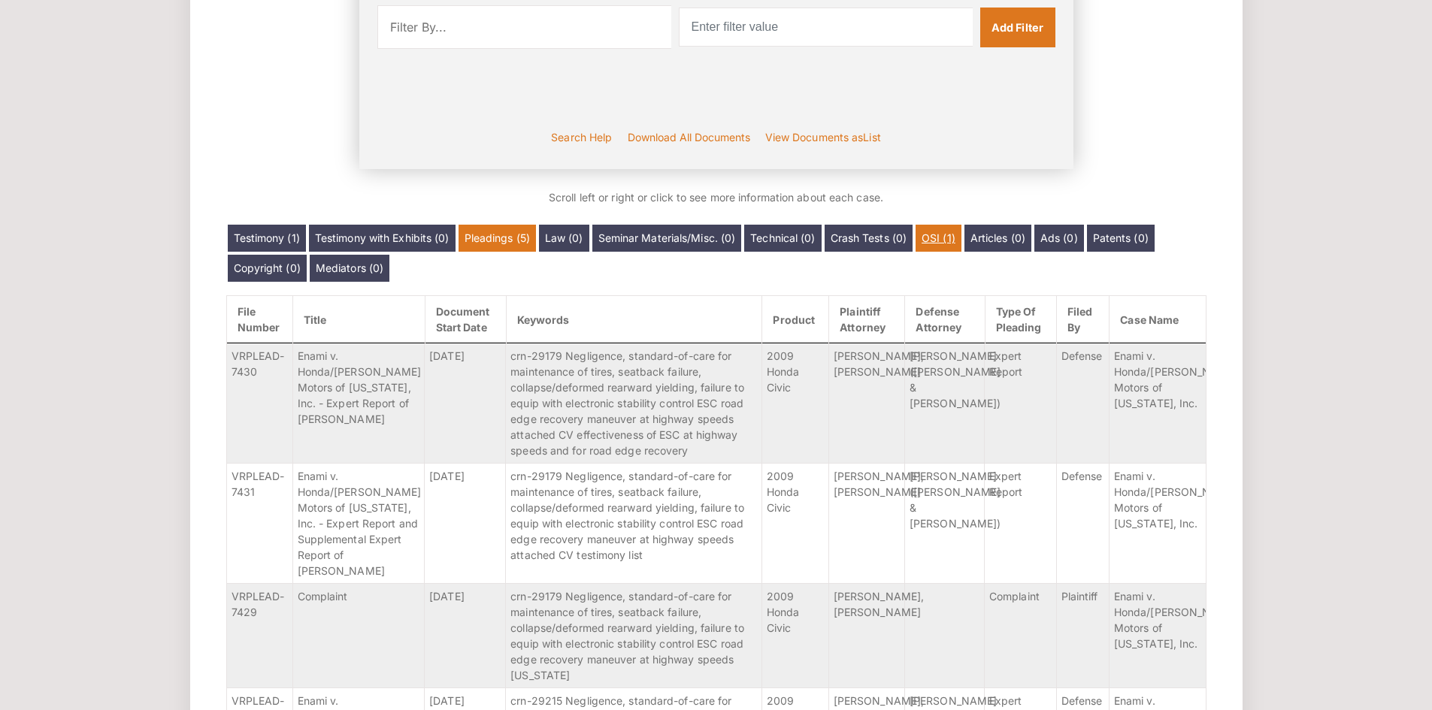
click at [941, 241] on link "OSI (1)" at bounding box center [938, 238] width 46 height 27
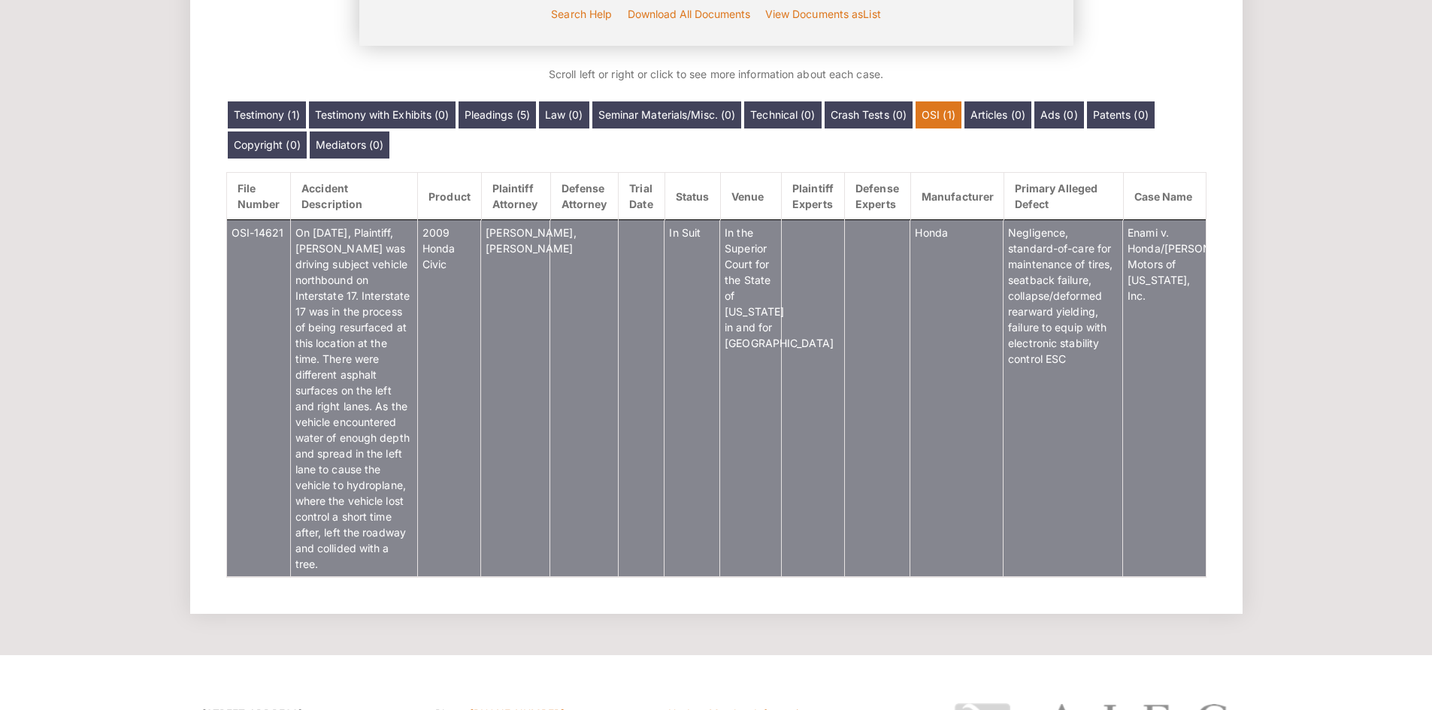
scroll to position [514, 0]
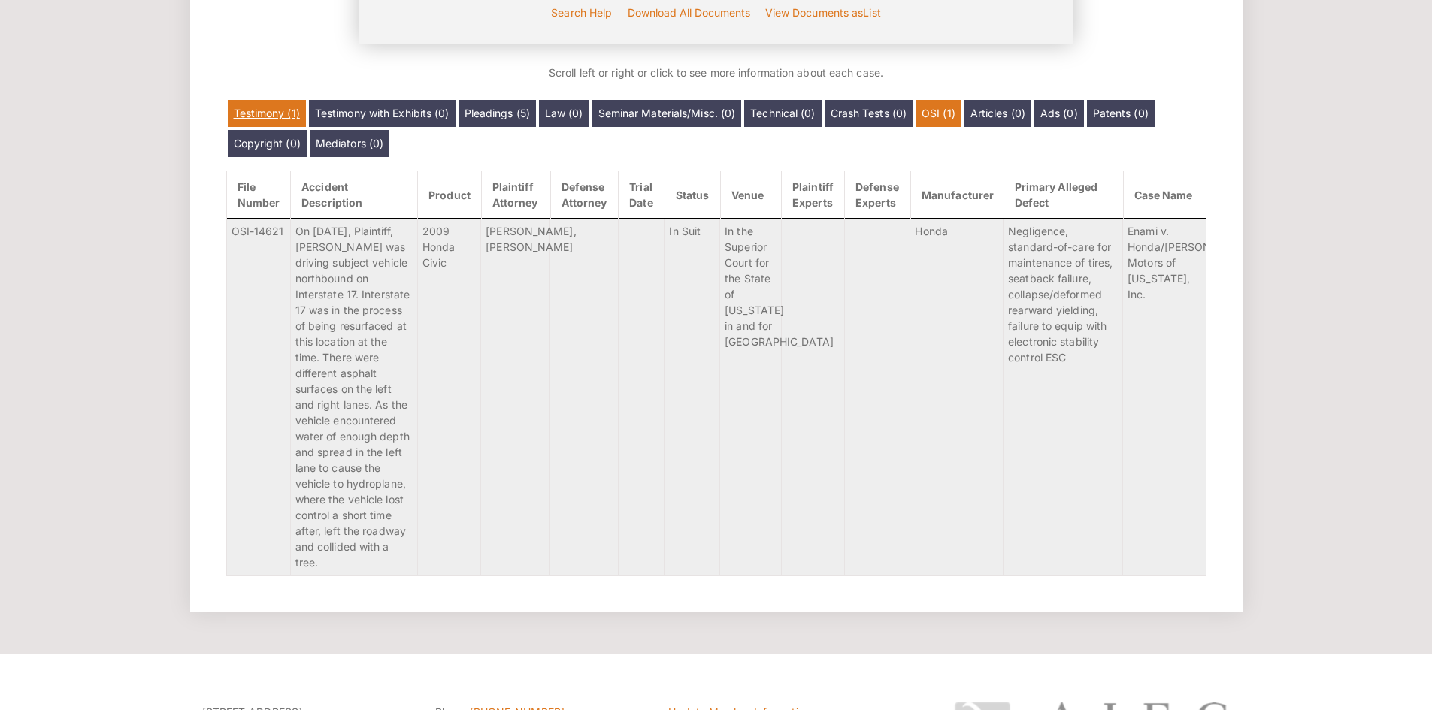
click at [289, 123] on link "Testimony (1)" at bounding box center [267, 113] width 78 height 27
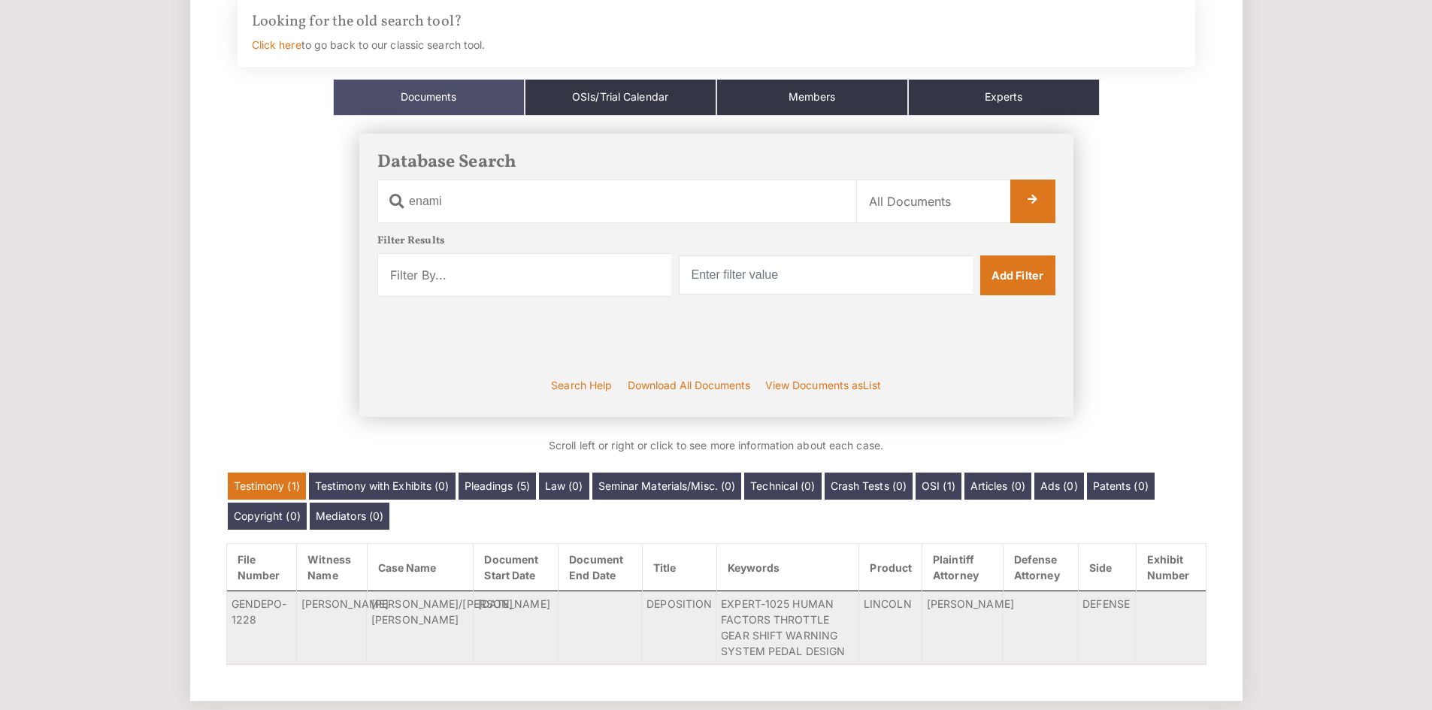
scroll to position [141, 0]
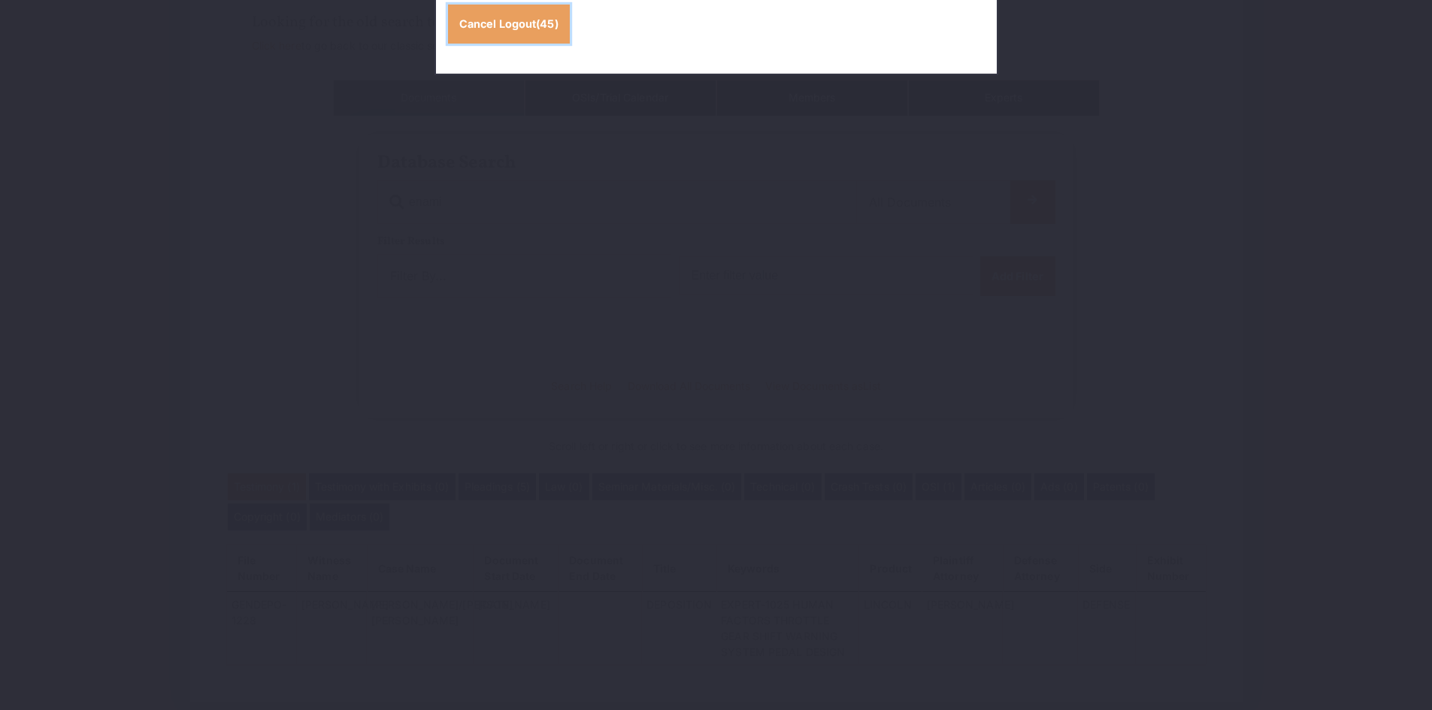
click at [547, 20] on span "(45)" at bounding box center [547, 23] width 22 height 13
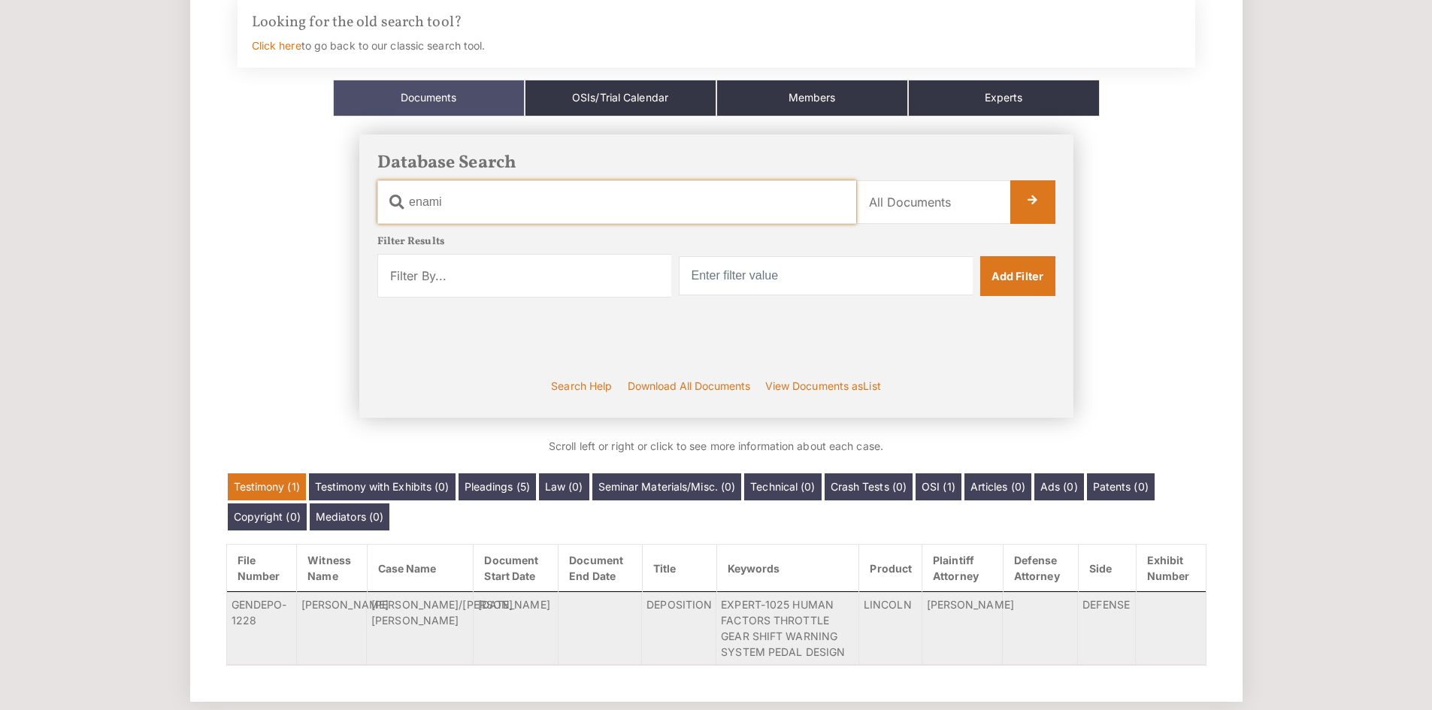
click at [542, 209] on input "enami" at bounding box center [616, 202] width 479 height 44
click at [542, 208] on input "enami" at bounding box center [616, 202] width 479 height 44
click at [516, 481] on link "Pleadings (5)" at bounding box center [496, 487] width 77 height 27
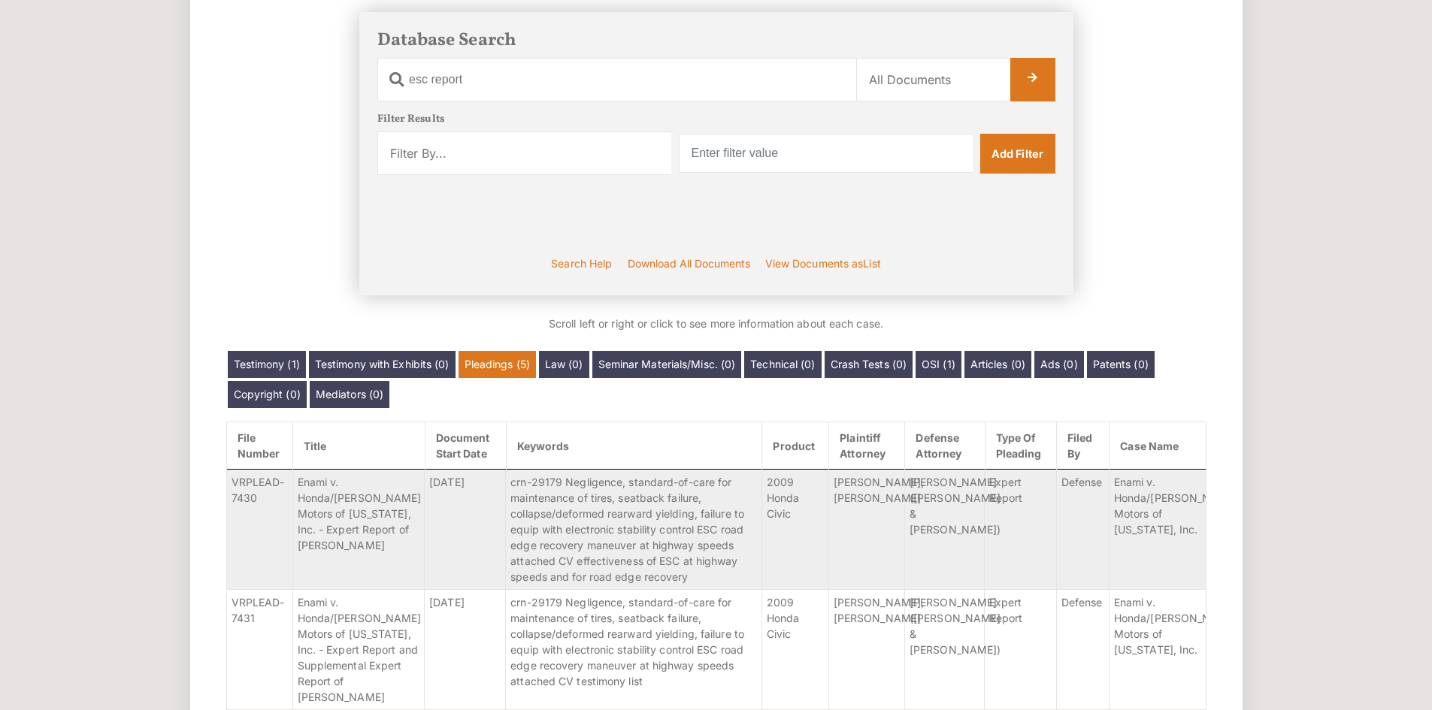
scroll to position [265, 0]
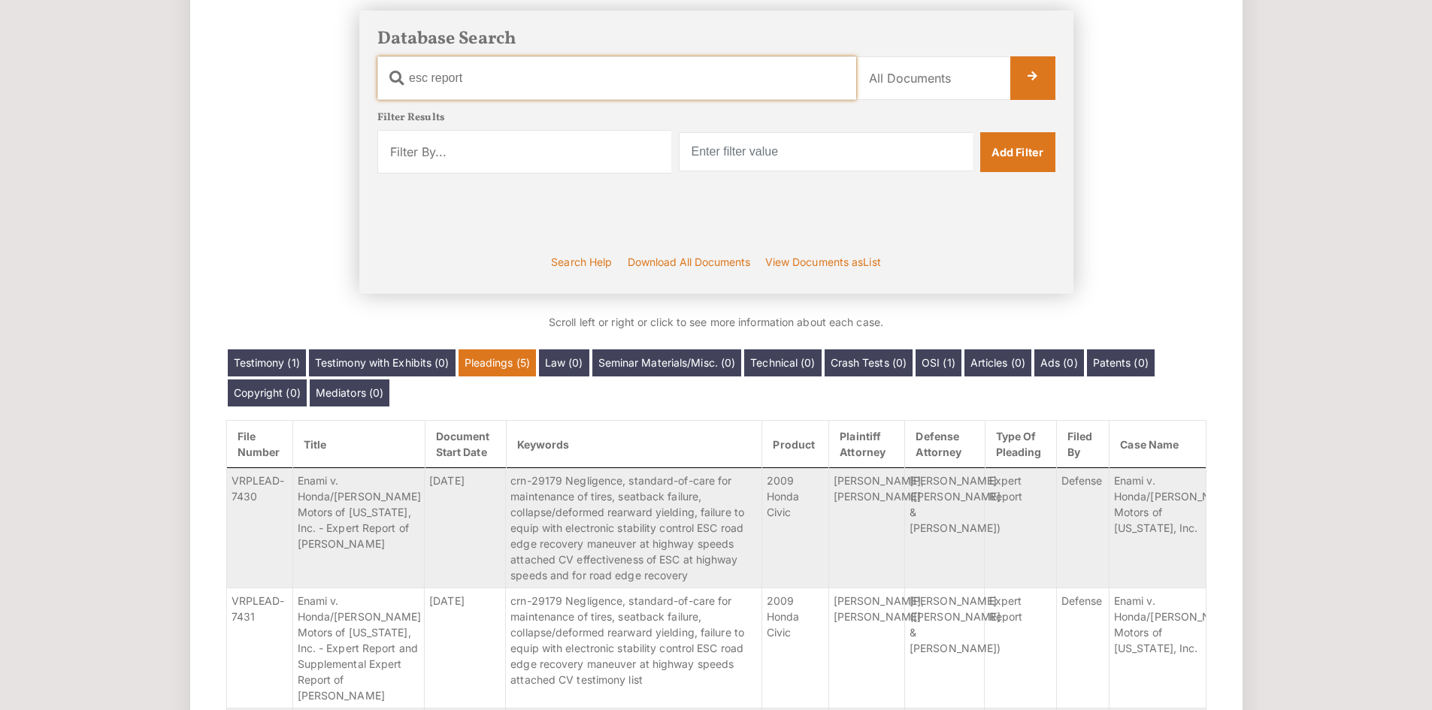
click at [480, 81] on input "esc report" at bounding box center [616, 78] width 479 height 44
type input "esc tandy"
click at [649, 149] on select "Filter By... Product Witness Name Plaintiff Attorney Defense Attorney Case Name…" at bounding box center [524, 152] width 294 height 44
select select "type_of_pleading"
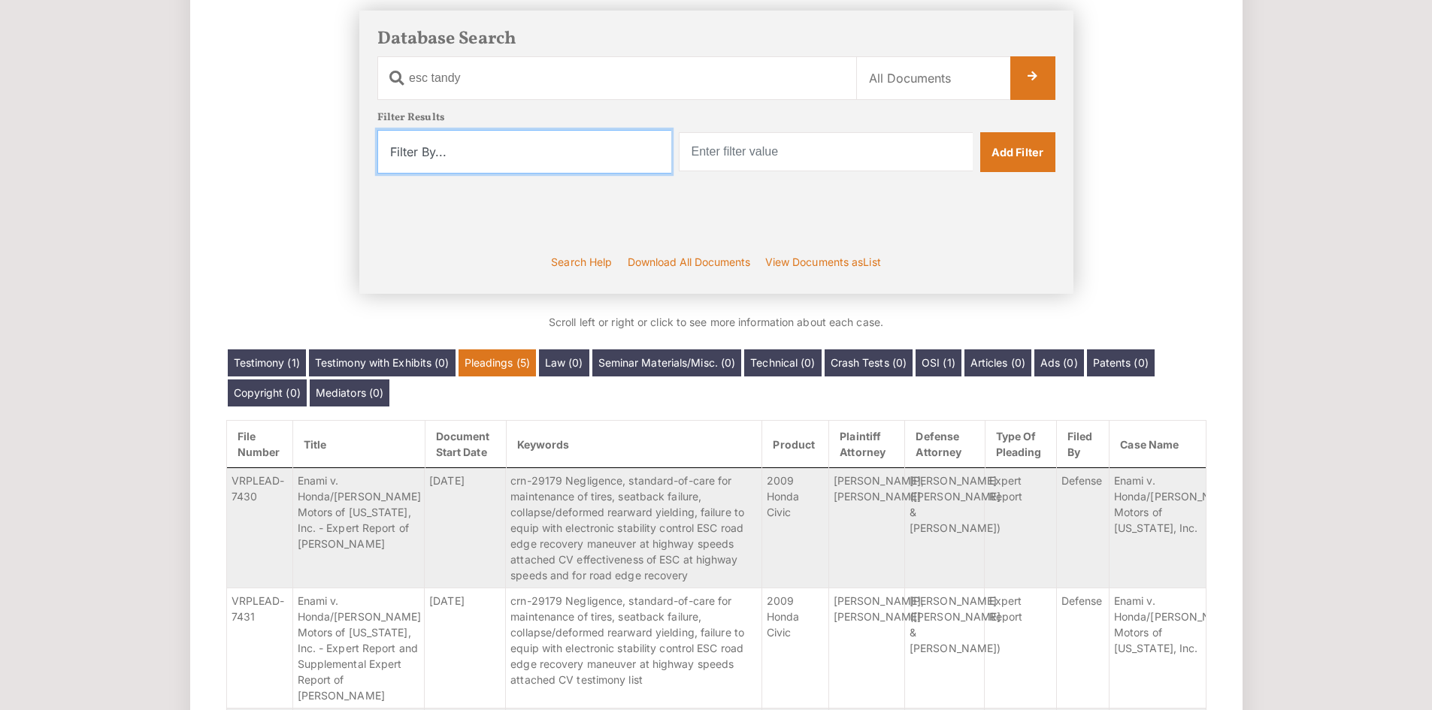
click at [377, 130] on select "Filter By... Product Witness Name Plaintiff Attorney Defense Attorney Case Name…" at bounding box center [524, 152] width 294 height 44
click at [782, 166] on input "text" at bounding box center [826, 151] width 294 height 39
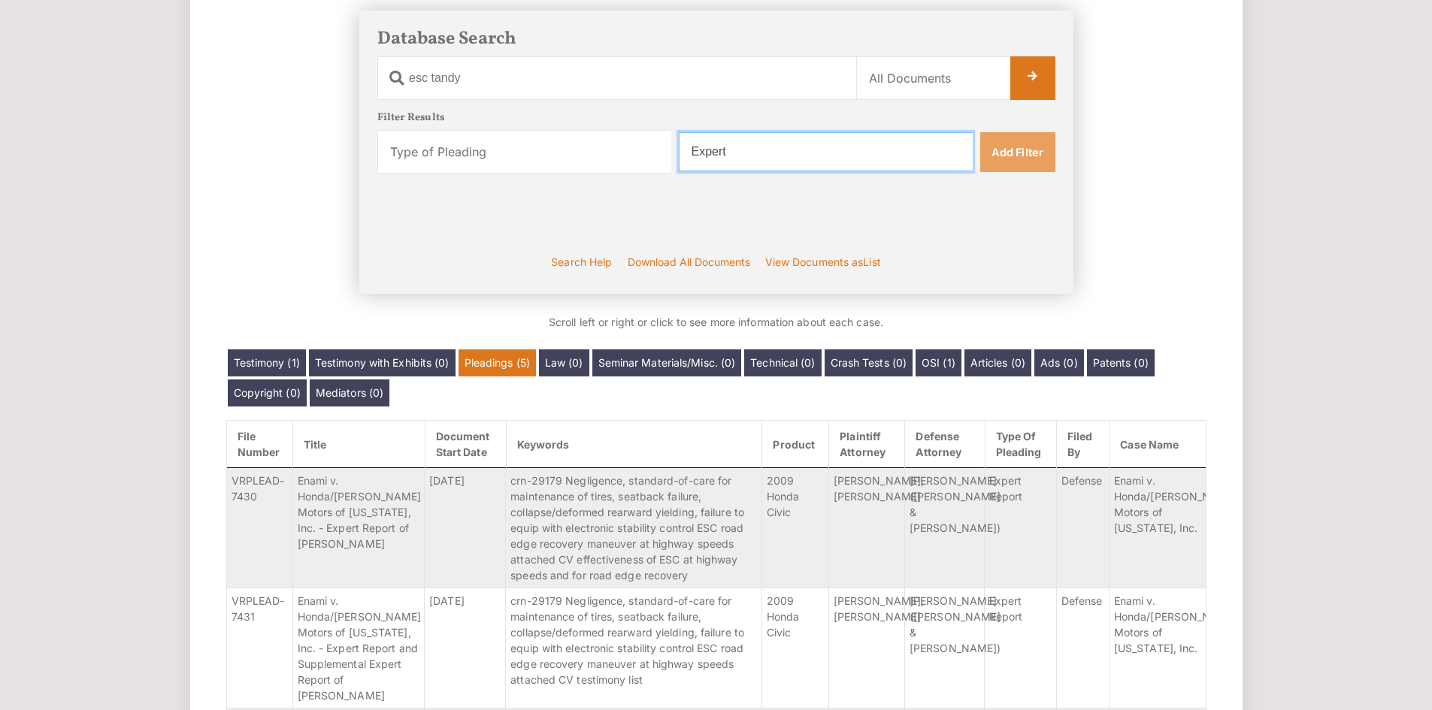
type input "Expert"
click at [1018, 169] on link "Add Filter" at bounding box center [1017, 151] width 75 height 39
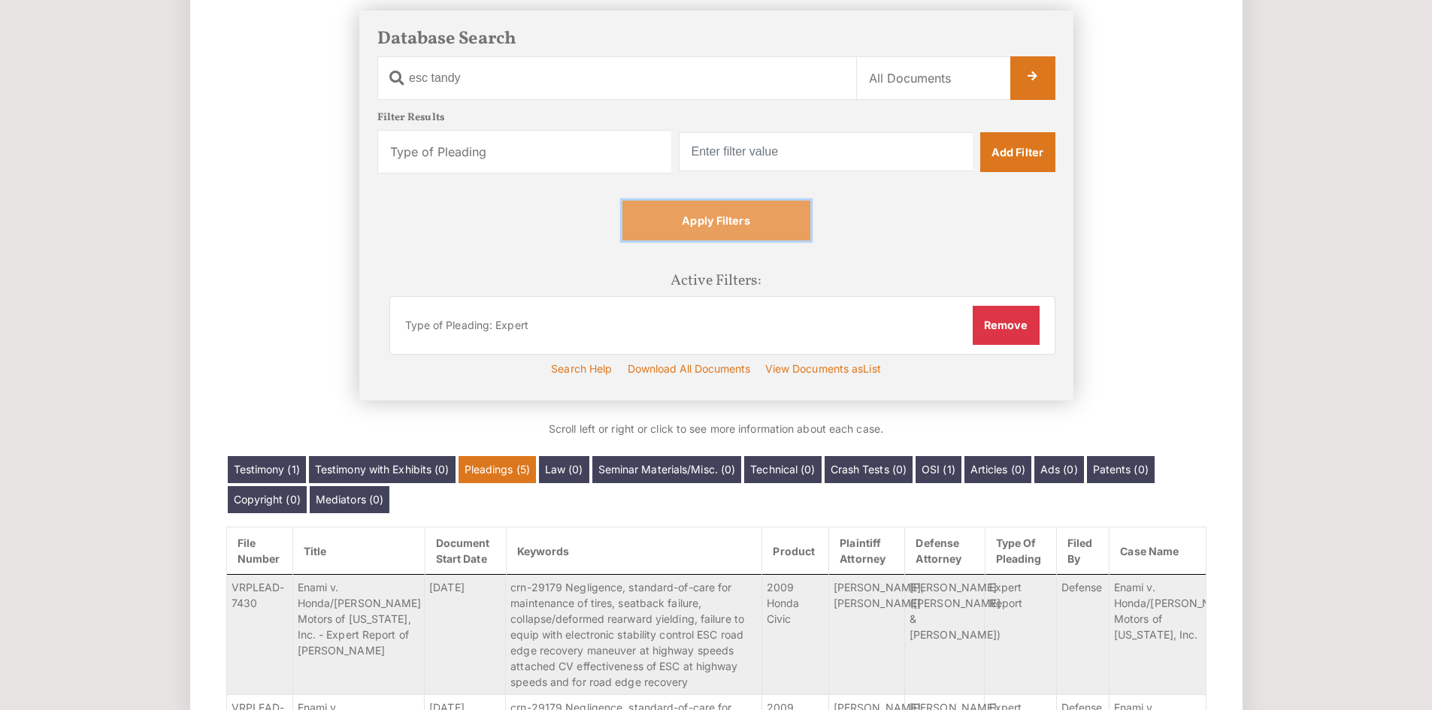
click at [776, 232] on link "Apply Filters" at bounding box center [716, 220] width 188 height 39
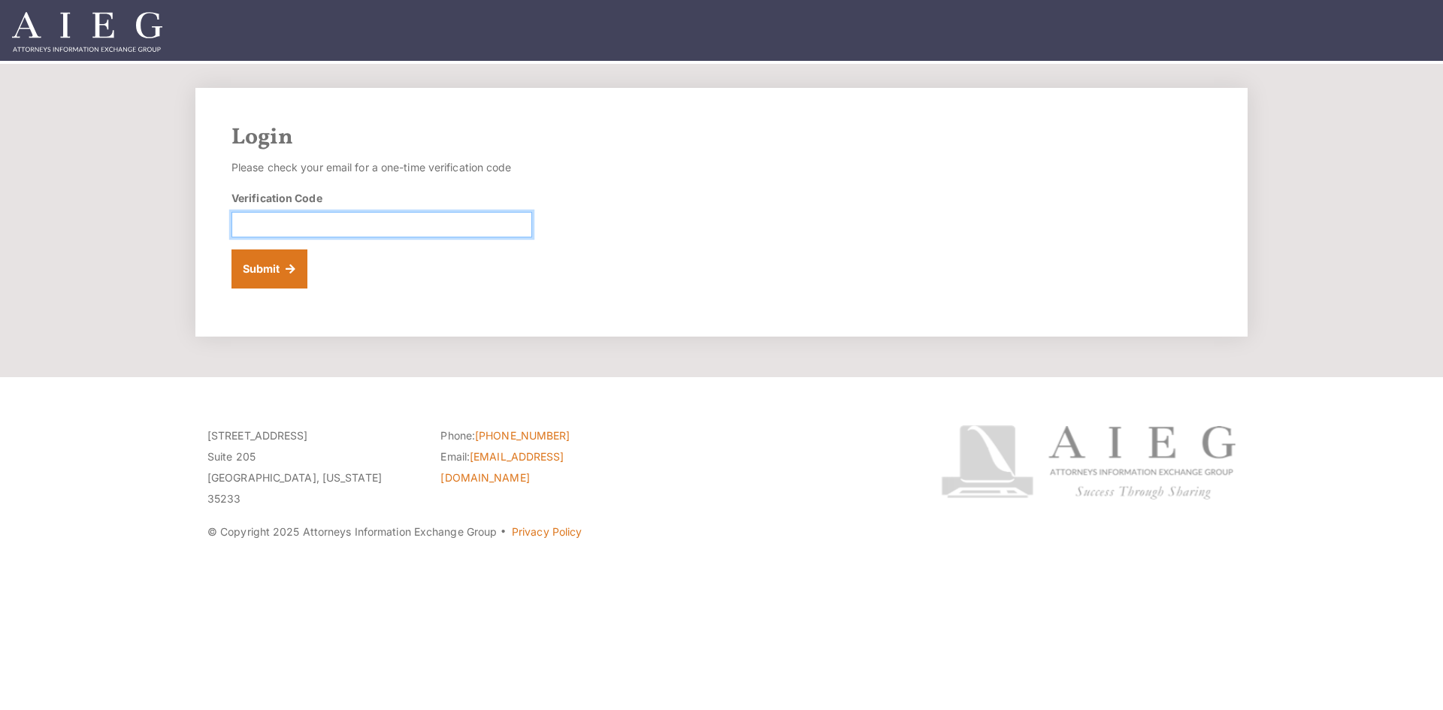
click at [458, 228] on input "Verification Code" at bounding box center [382, 225] width 301 height 26
paste input "421574"
type input "421574"
click at [295, 278] on button "Submit" at bounding box center [270, 269] width 76 height 39
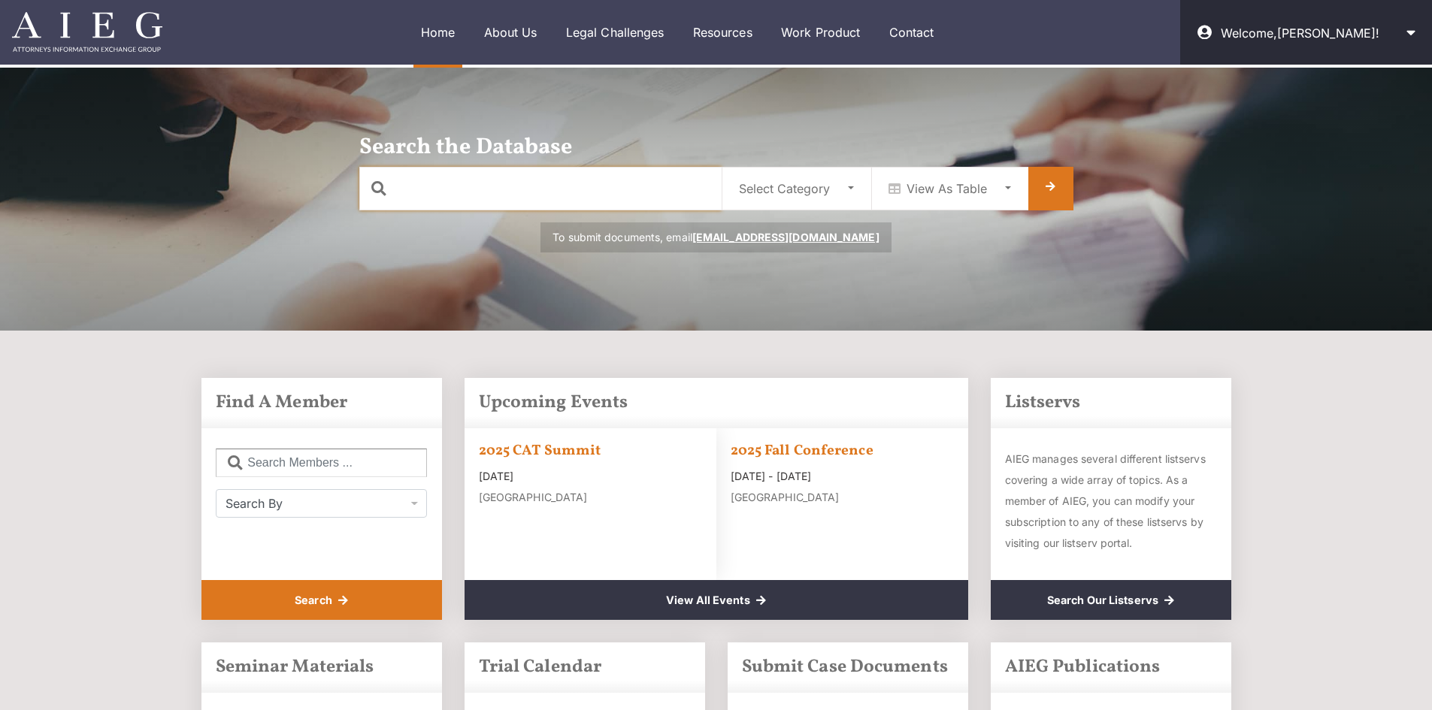
click at [480, 197] on input "text" at bounding box center [540, 189] width 362 height 44
type input "tandy"
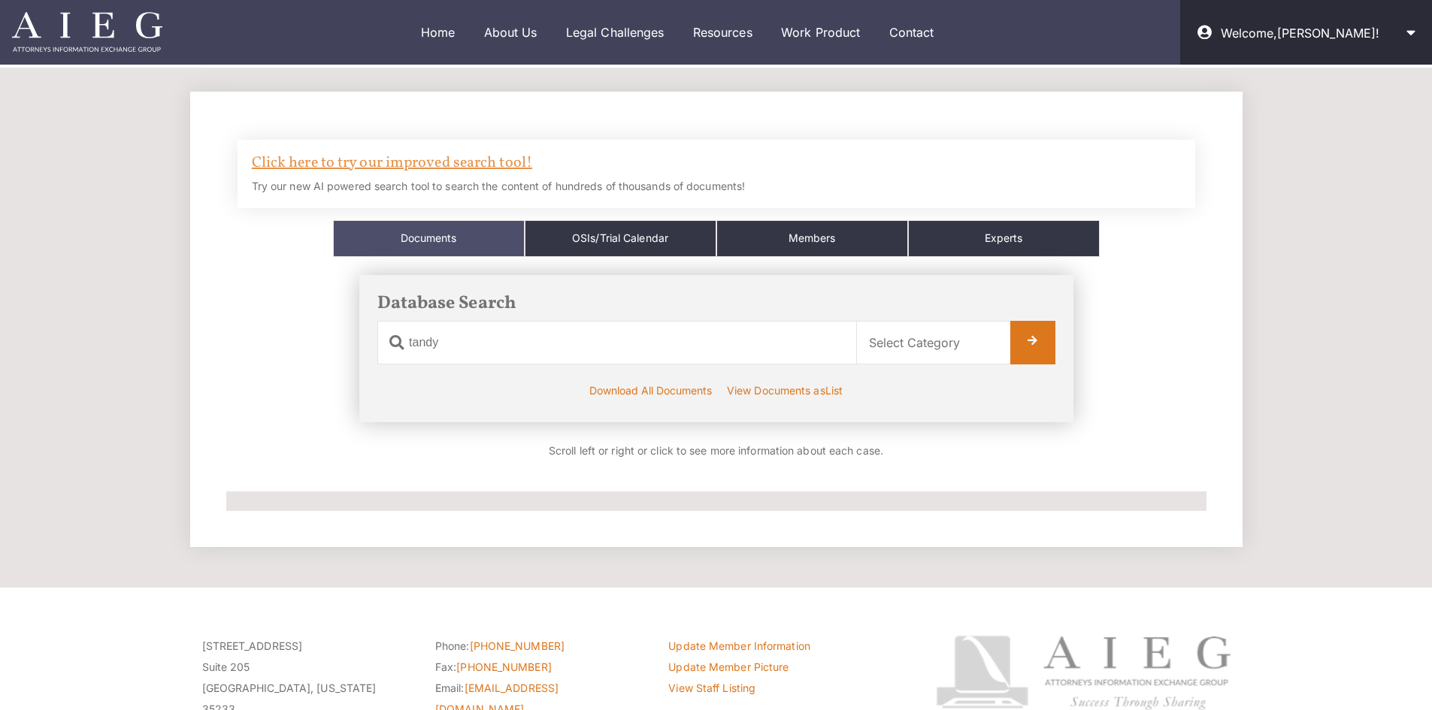
drag, startPoint x: 489, startPoint y: 180, endPoint x: 501, endPoint y: 173, distance: 13.8
click at [490, 178] on div "Click here to try our improved search tool! Try our new AI powered search tool …" at bounding box center [717, 174] width 958 height 68
click at [504, 168] on link "Click here to try our improved search tool!" at bounding box center [392, 163] width 280 height 21
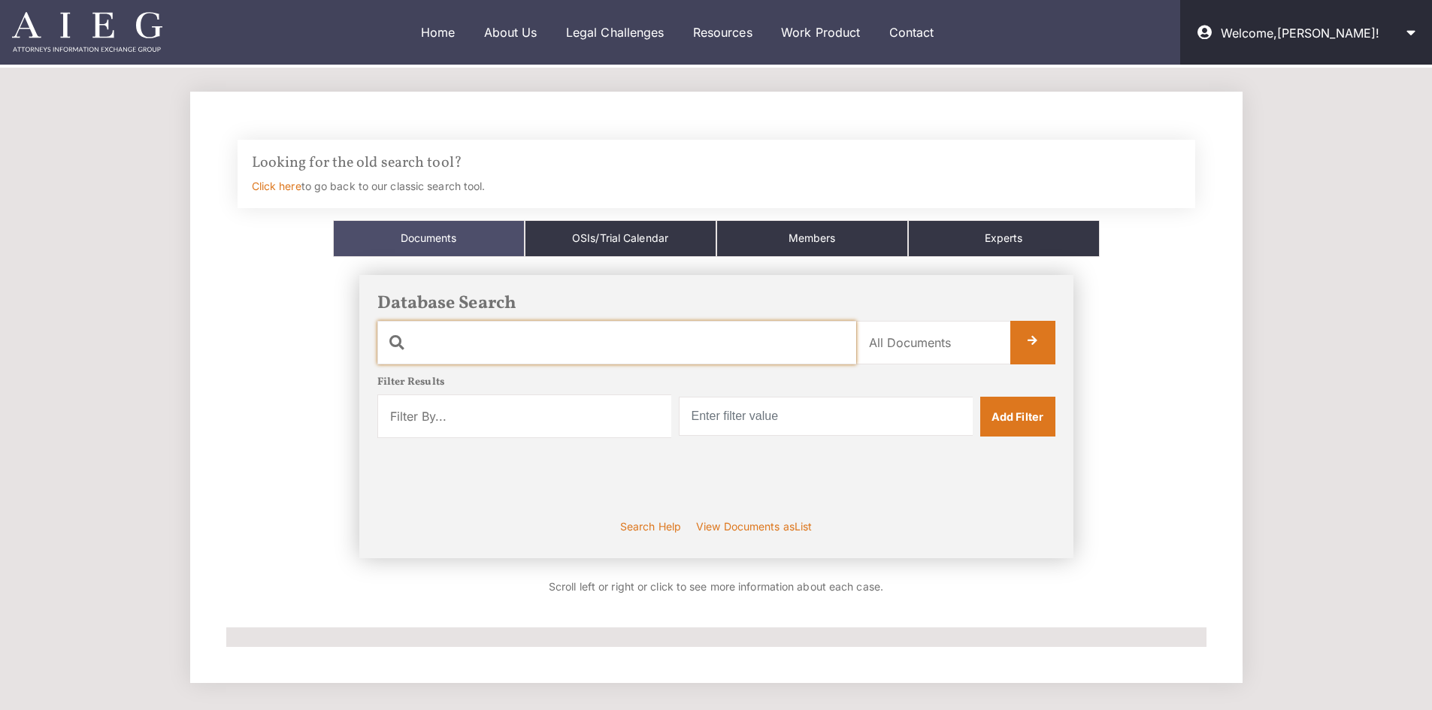
click at [527, 353] on input "text" at bounding box center [616, 343] width 479 height 44
type input "esc tandy"
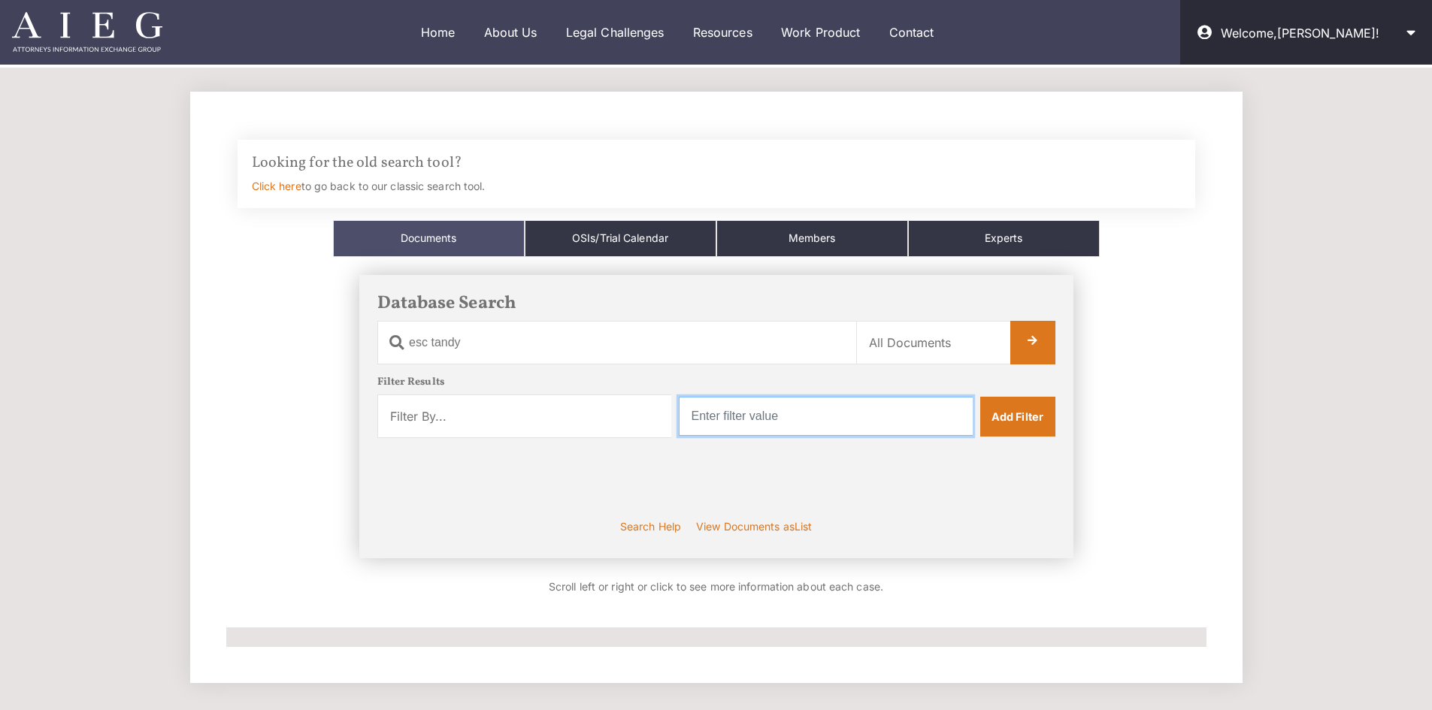
click at [827, 419] on input "text" at bounding box center [826, 416] width 294 height 39
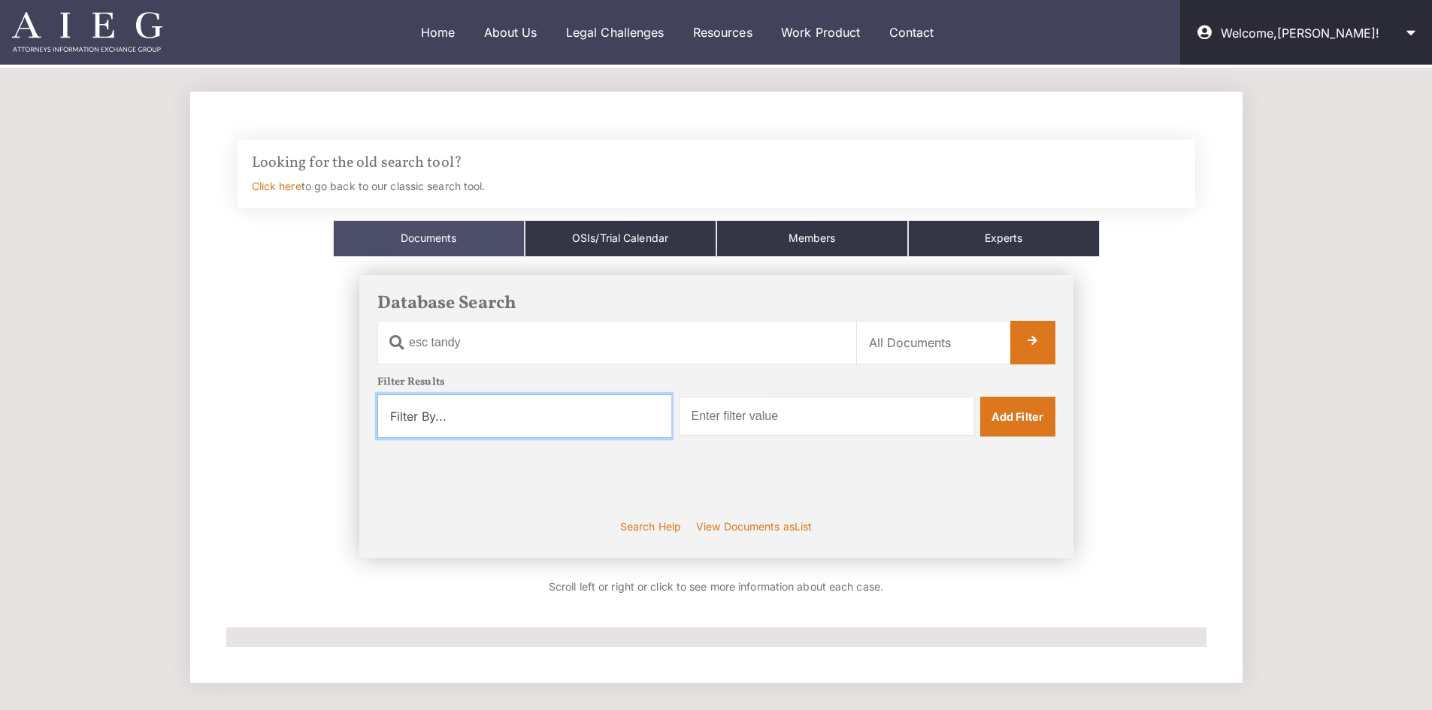
click at [595, 409] on select "Filter By... Product Witness Name Plaintiff Attorney Defense Attorney Case Name…" at bounding box center [524, 417] width 294 height 44
select select "type_of_pleading"
click at [377, 395] on select "Filter By... Product Witness Name Plaintiff Attorney Defense Attorney Case Name…" at bounding box center [524, 417] width 294 height 44
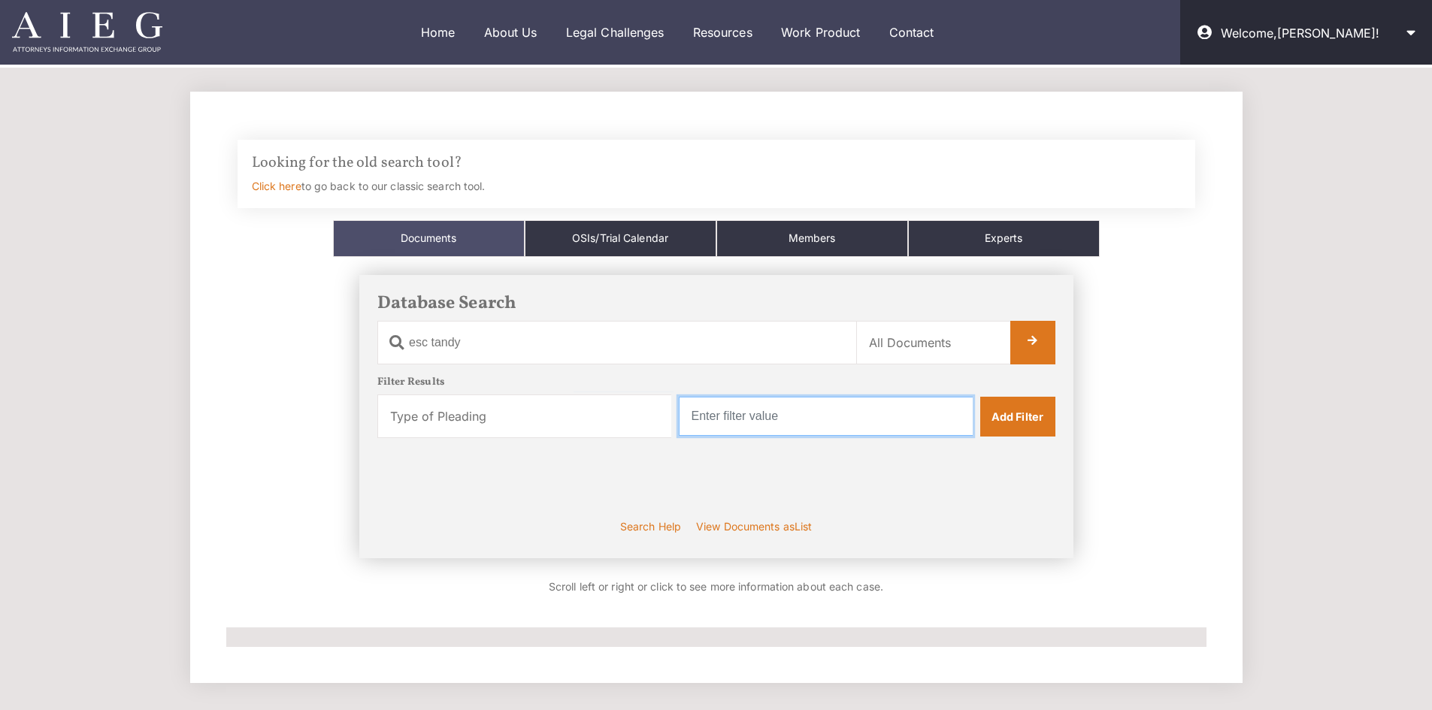
click at [803, 409] on input "text" at bounding box center [826, 416] width 294 height 39
type input "Expert"
drag, startPoint x: 1034, startPoint y: 443, endPoint x: 1017, endPoint y: 449, distance: 18.1
click at [1033, 446] on div "Filter Results Filter By... Product Witness Name Plaintiff Attorney Defense Att…" at bounding box center [716, 445] width 678 height 137
click at [1036, 392] on div "Filter Results Filter By... Product Witness Name Plaintiff Attorney Defense Att…" at bounding box center [716, 445] width 678 height 137
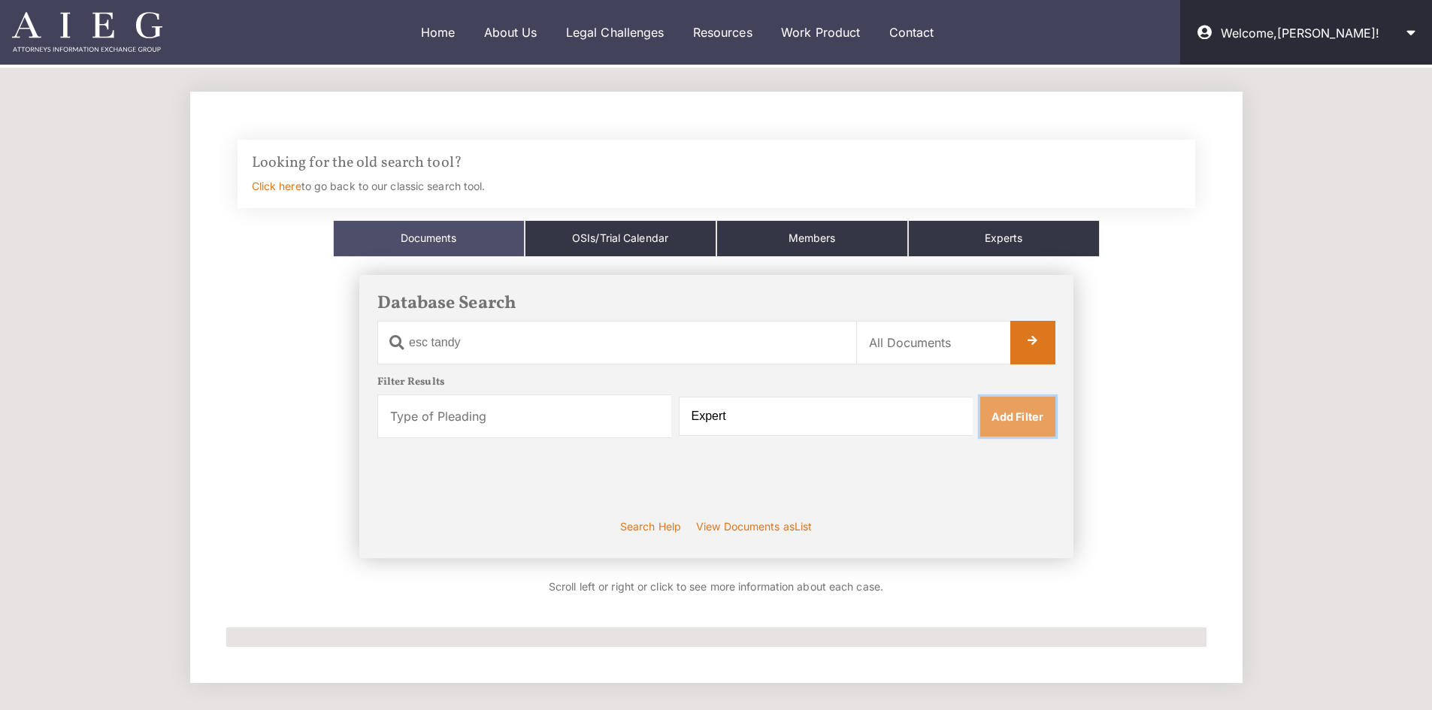
click at [1017, 420] on link "Add Filter" at bounding box center [1017, 416] width 75 height 39
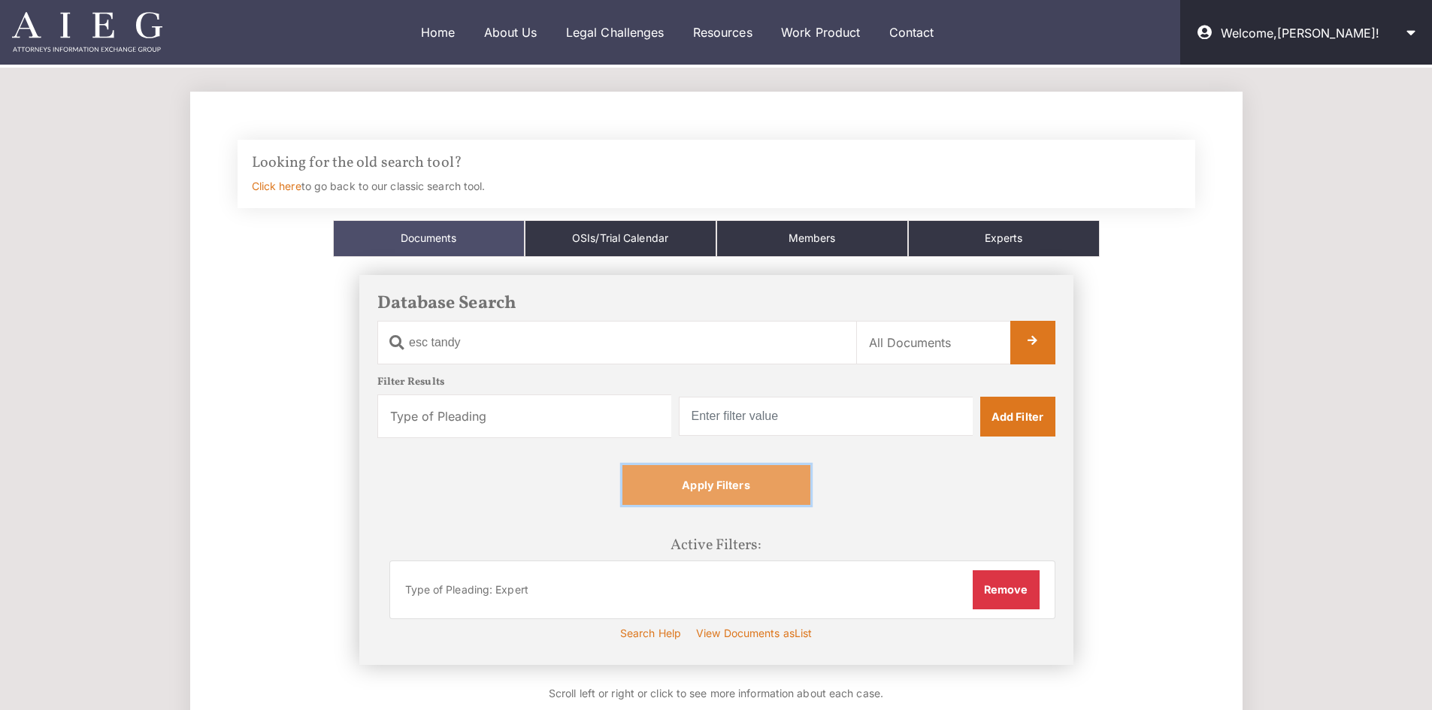
click at [758, 487] on link "Apply Filters" at bounding box center [716, 484] width 188 height 39
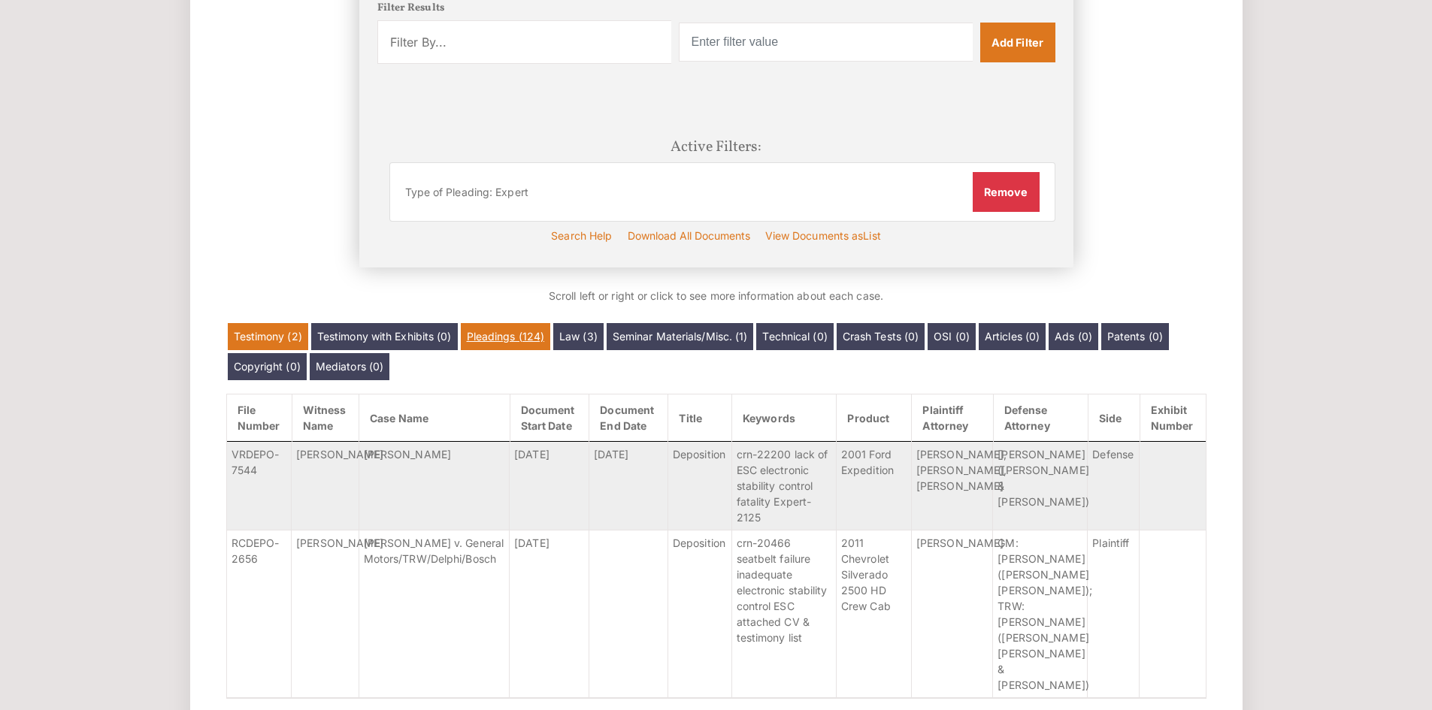
scroll to position [376, 0]
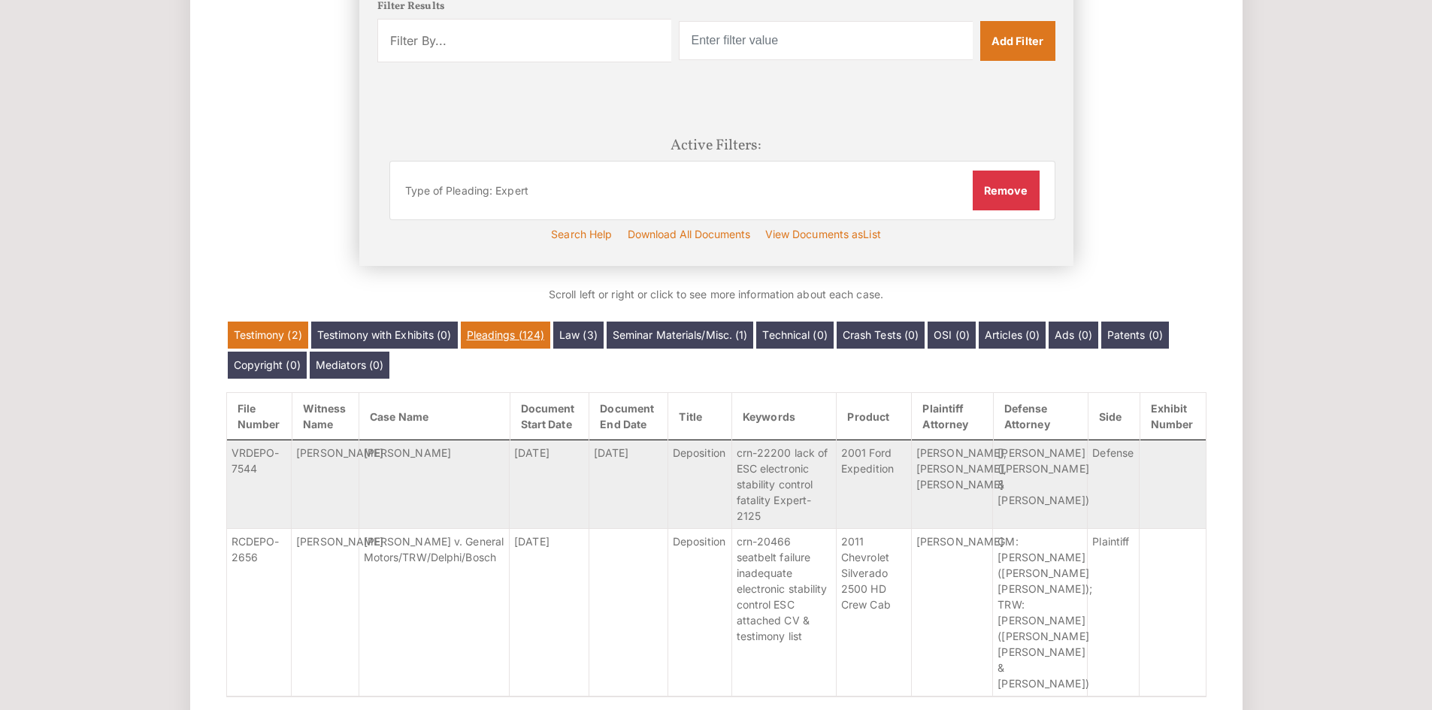
click at [541, 340] on link "Pleadings (124)" at bounding box center [506, 335] width 90 height 27
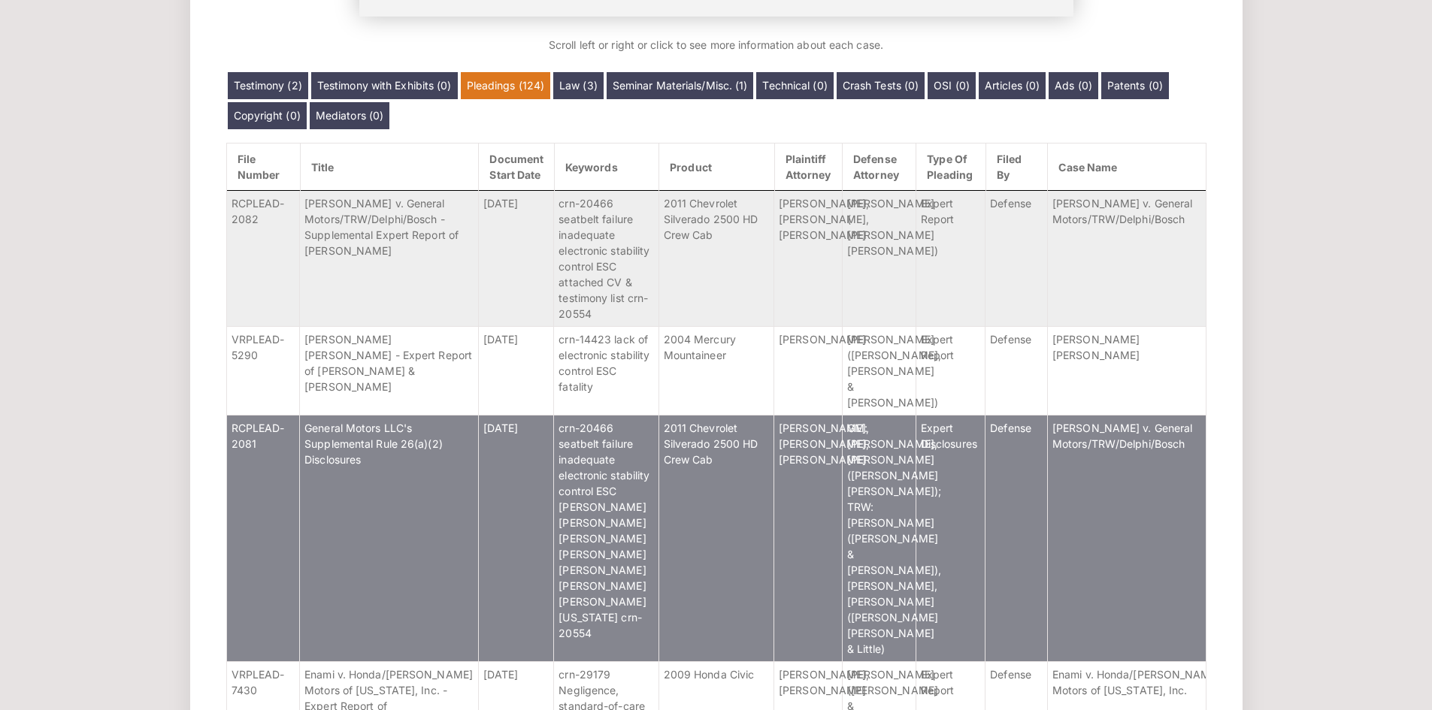
scroll to position [626, 0]
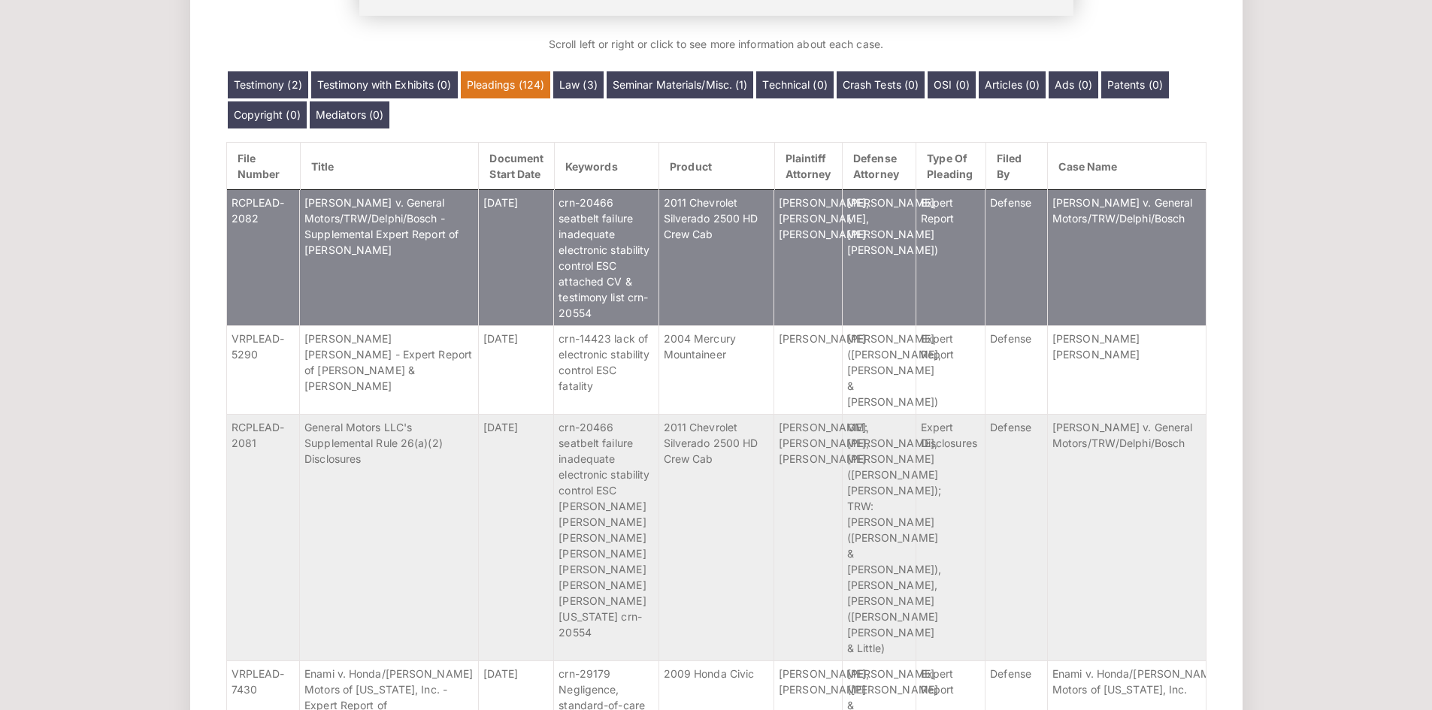
click at [425, 281] on td "Pertile v. General Motors/TRW/Delphi/Bosch - Supplemental Expert Report of Dona…" at bounding box center [389, 257] width 179 height 136
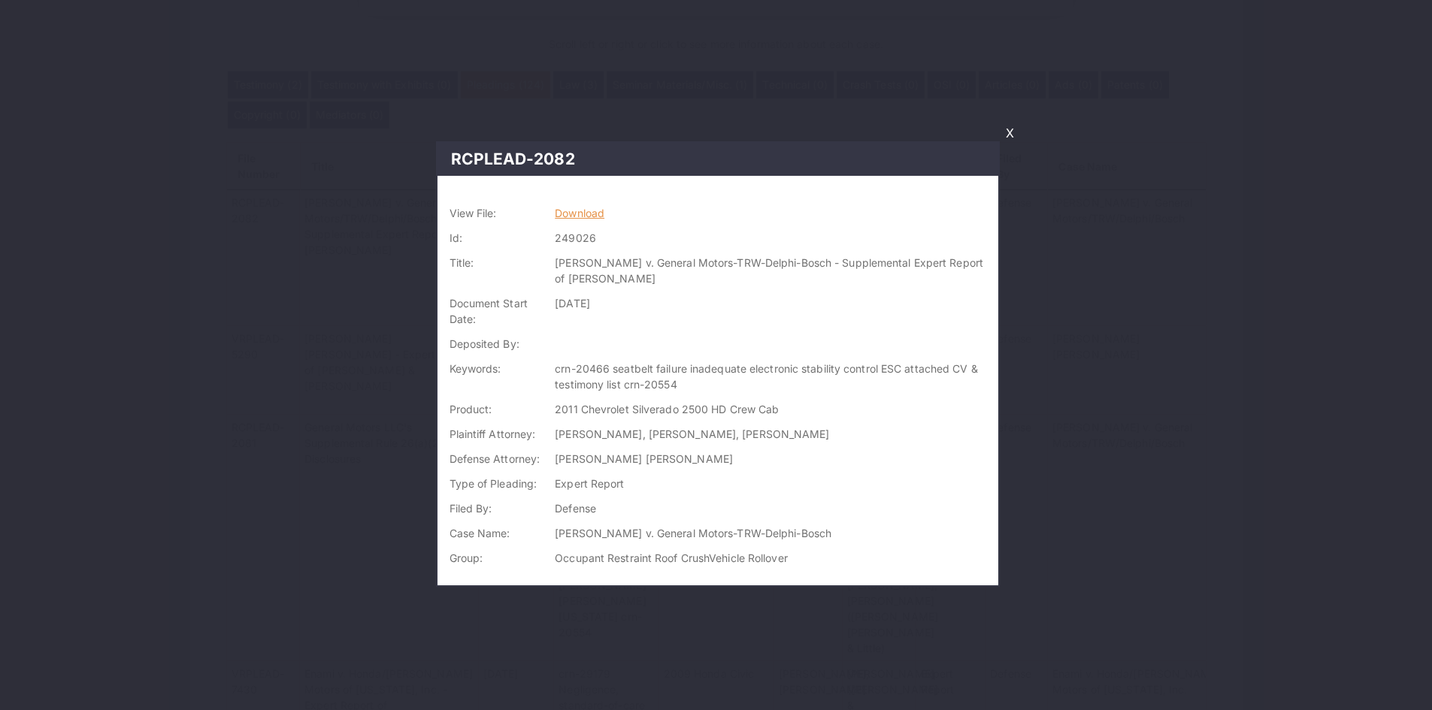
click at [590, 216] on link "Download" at bounding box center [580, 213] width 50 height 13
click at [1008, 127] on link "X" at bounding box center [1010, 133] width 20 height 26
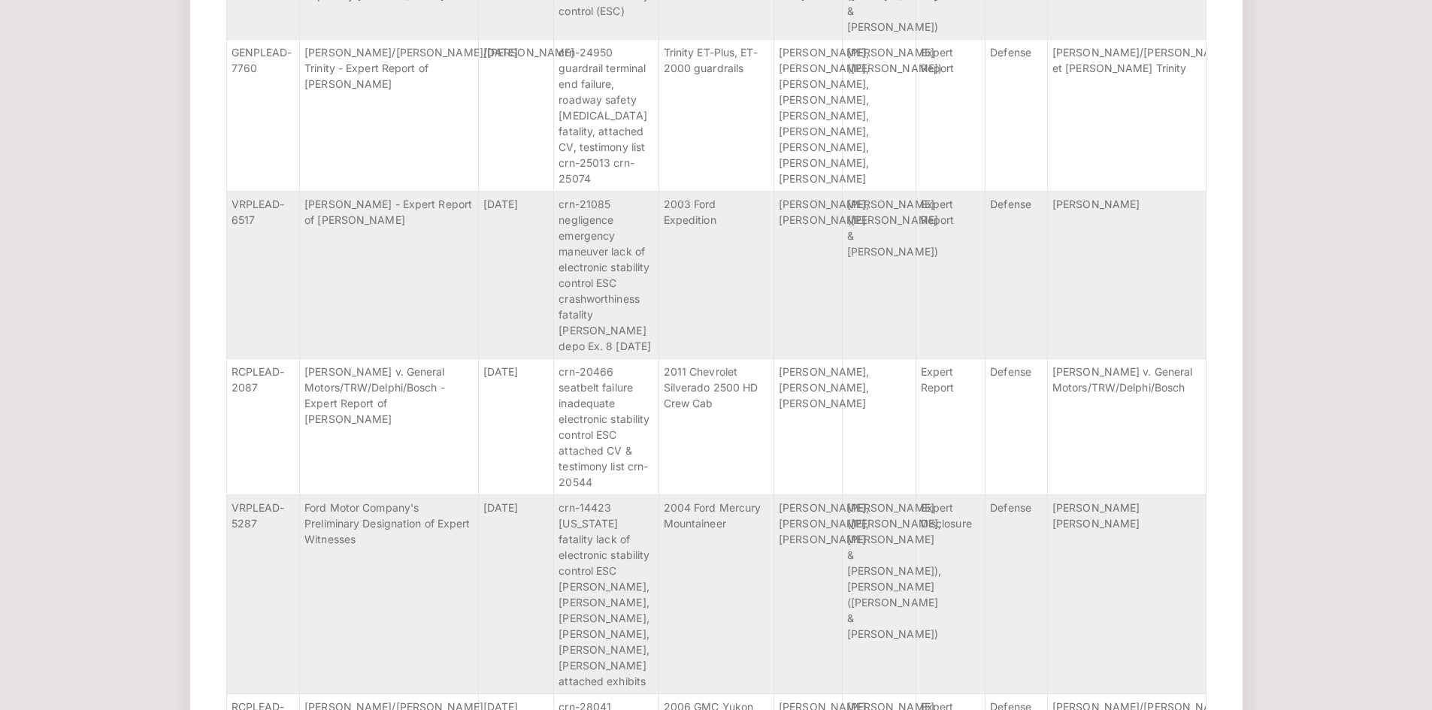
scroll to position [6132, 0]
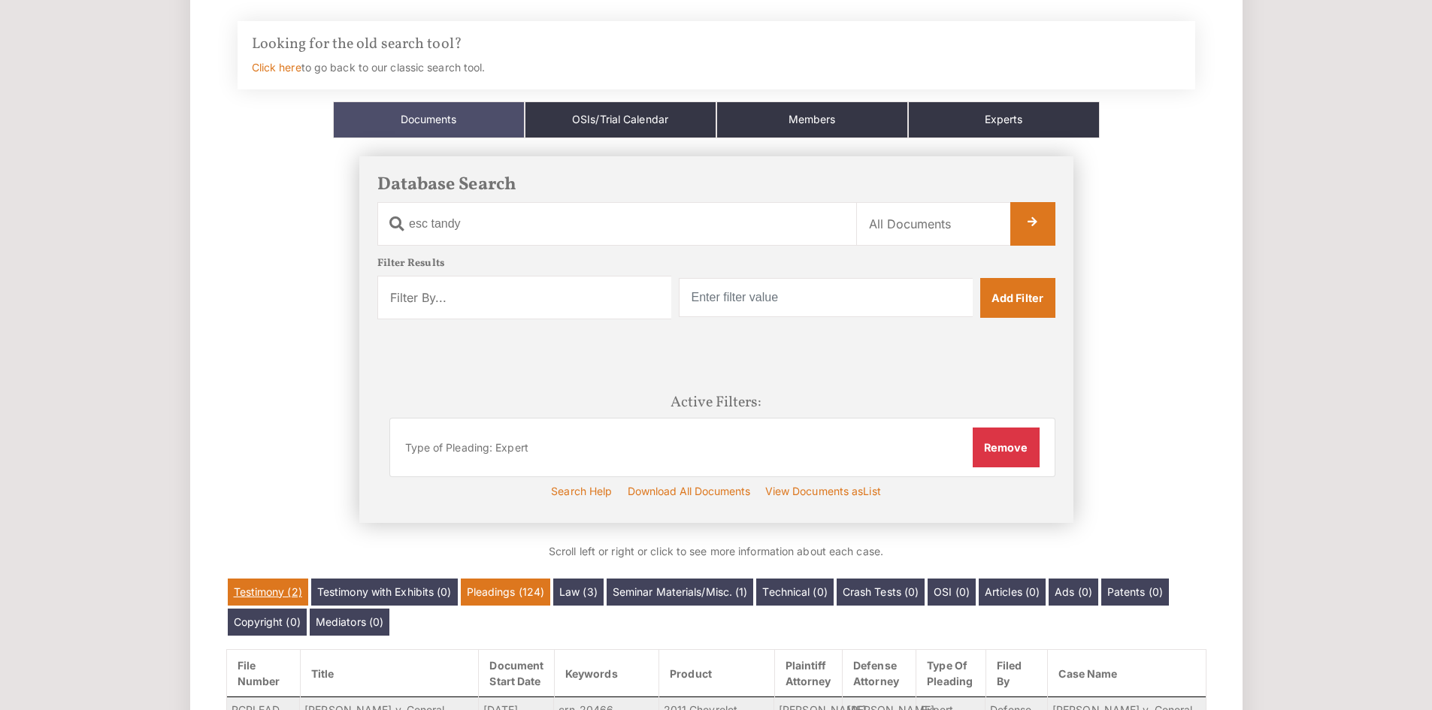
click at [270, 585] on link "Testimony (2)" at bounding box center [268, 592] width 80 height 27
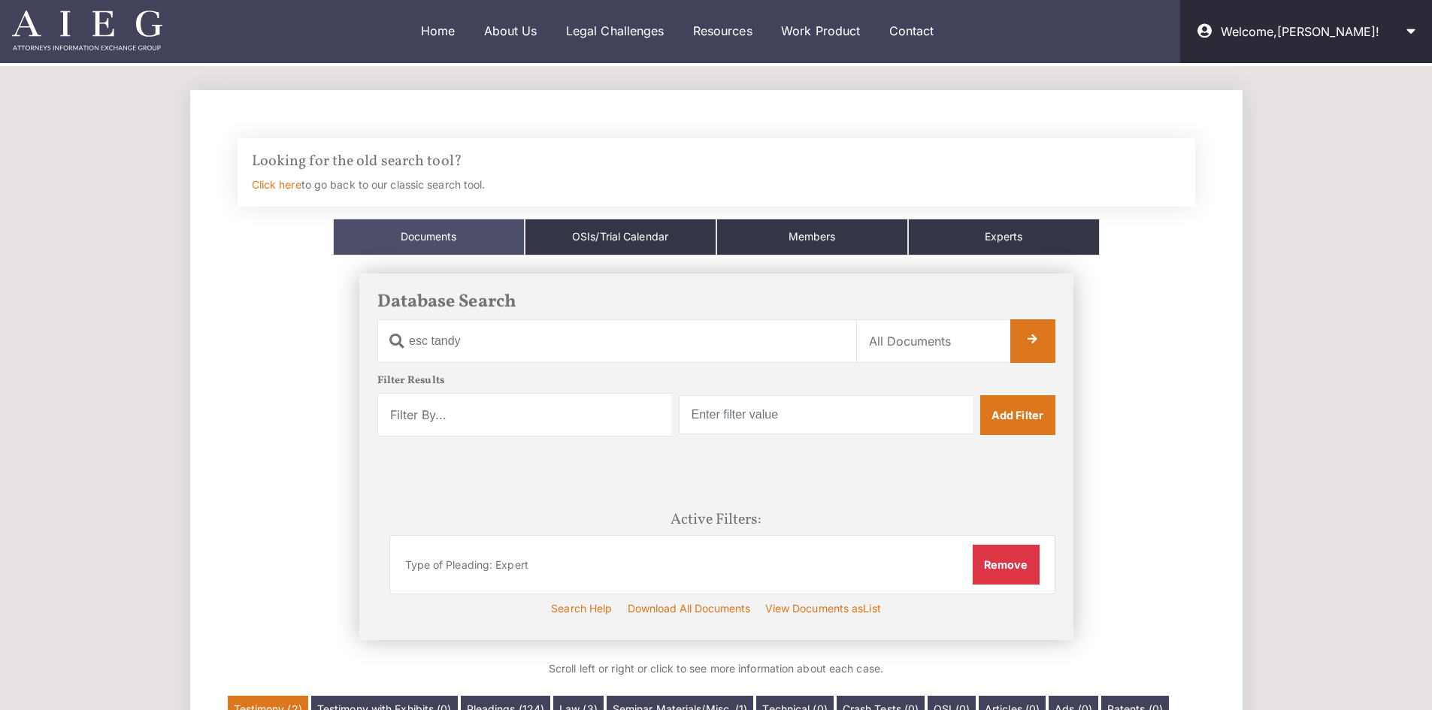
scroll to position [0, 0]
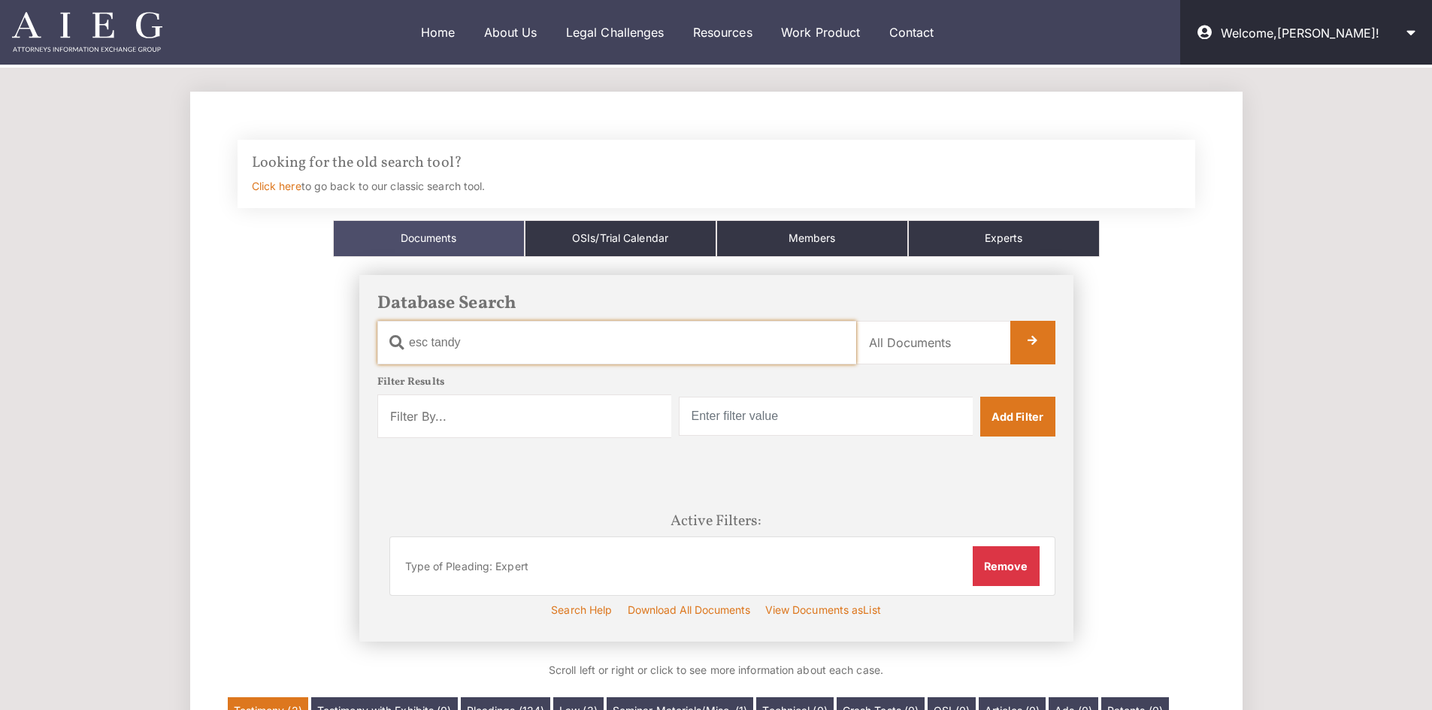
click at [457, 344] on input "esc tandy" at bounding box center [616, 343] width 479 height 44
drag, startPoint x: 477, startPoint y: 346, endPoint x: 434, endPoint y: 348, distance: 43.7
click at [434, 348] on input "esc tandy" at bounding box center [616, 343] width 479 height 44
type input "esc"
click at [1013, 544] on li "Type of Pleading: Expert Remove" at bounding box center [722, 566] width 666 height 59
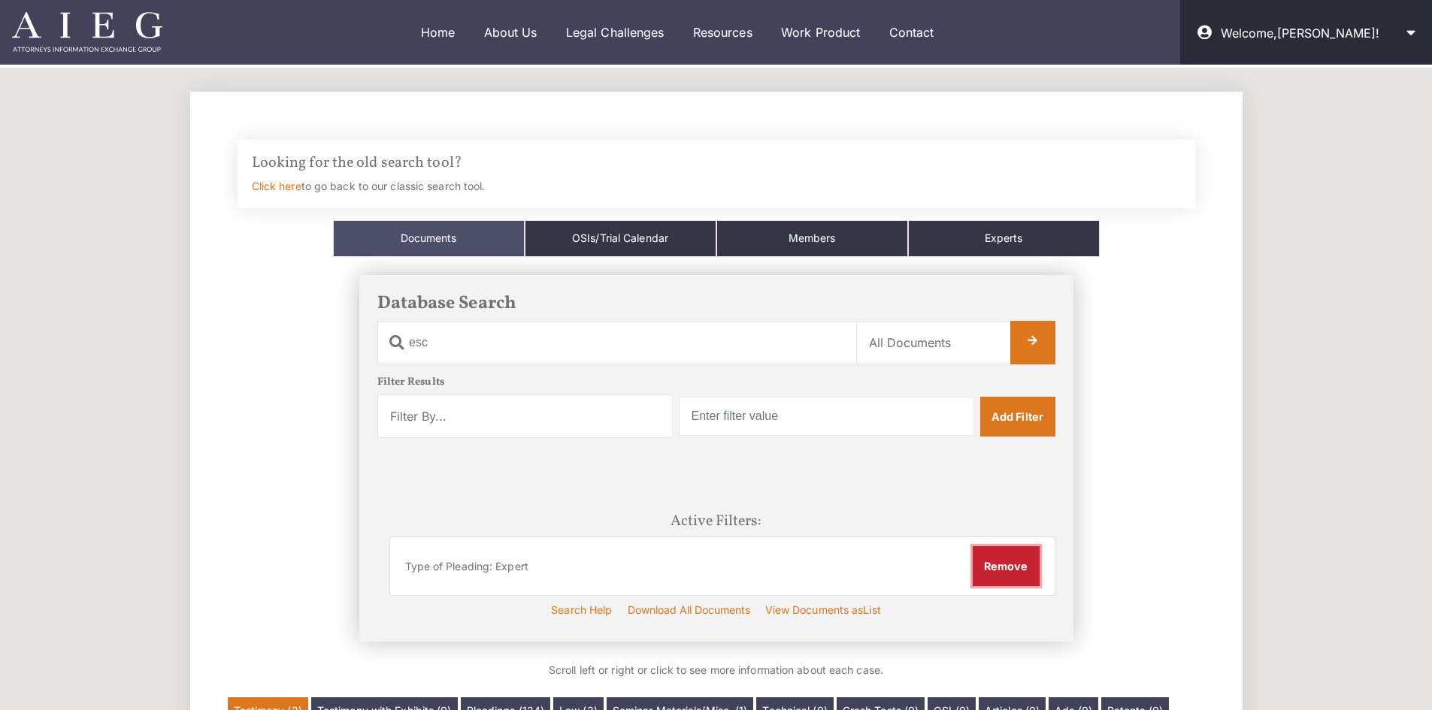
click at [1015, 576] on button "Remove" at bounding box center [1006, 565] width 67 height 39
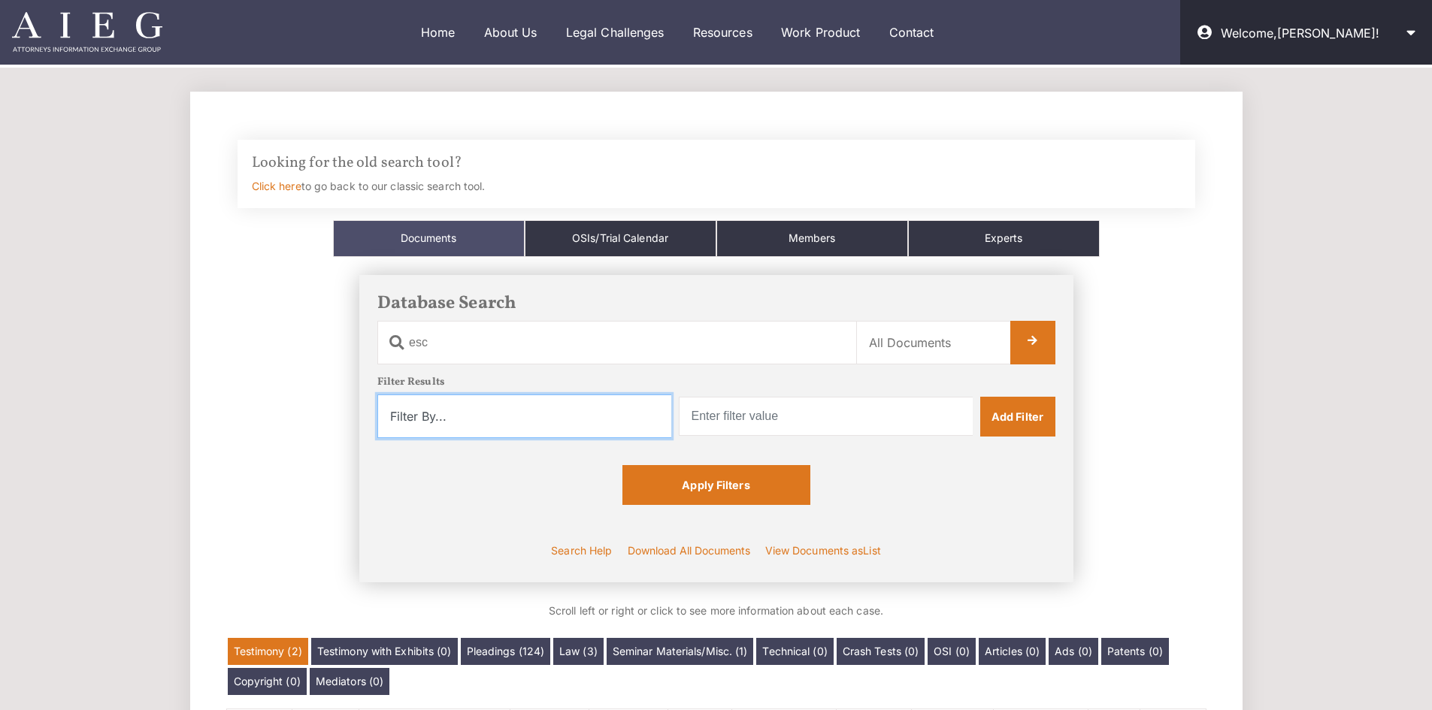
click at [562, 413] on select "Filter By... Product Witness Name Plaintiff Attorney Defense Attorney Case Name…" at bounding box center [524, 417] width 294 height 44
select select "witness_name"
click at [377, 395] on select "Filter By... Product Witness Name Plaintiff Attorney Defense Attorney Case Name…" at bounding box center [524, 417] width 294 height 44
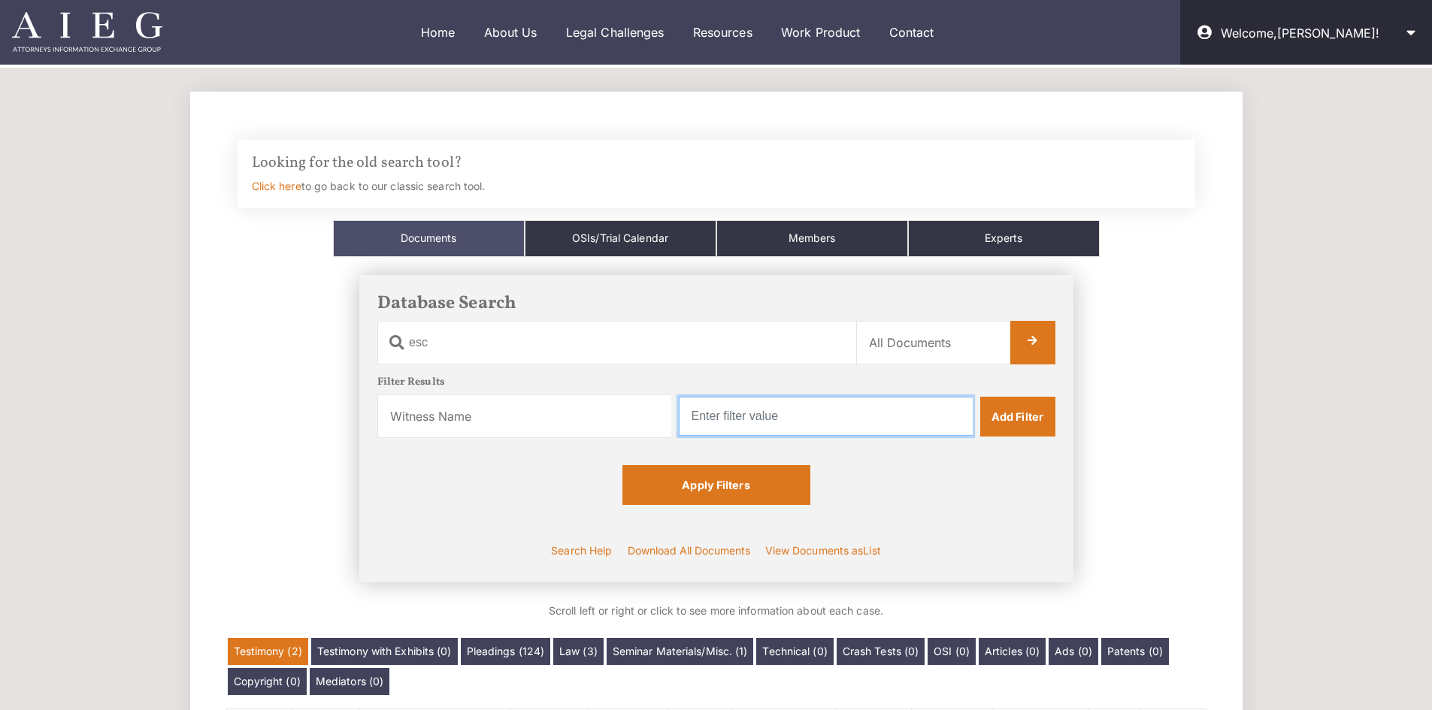
click at [822, 409] on input "text" at bounding box center [826, 416] width 294 height 39
type input "tandy"
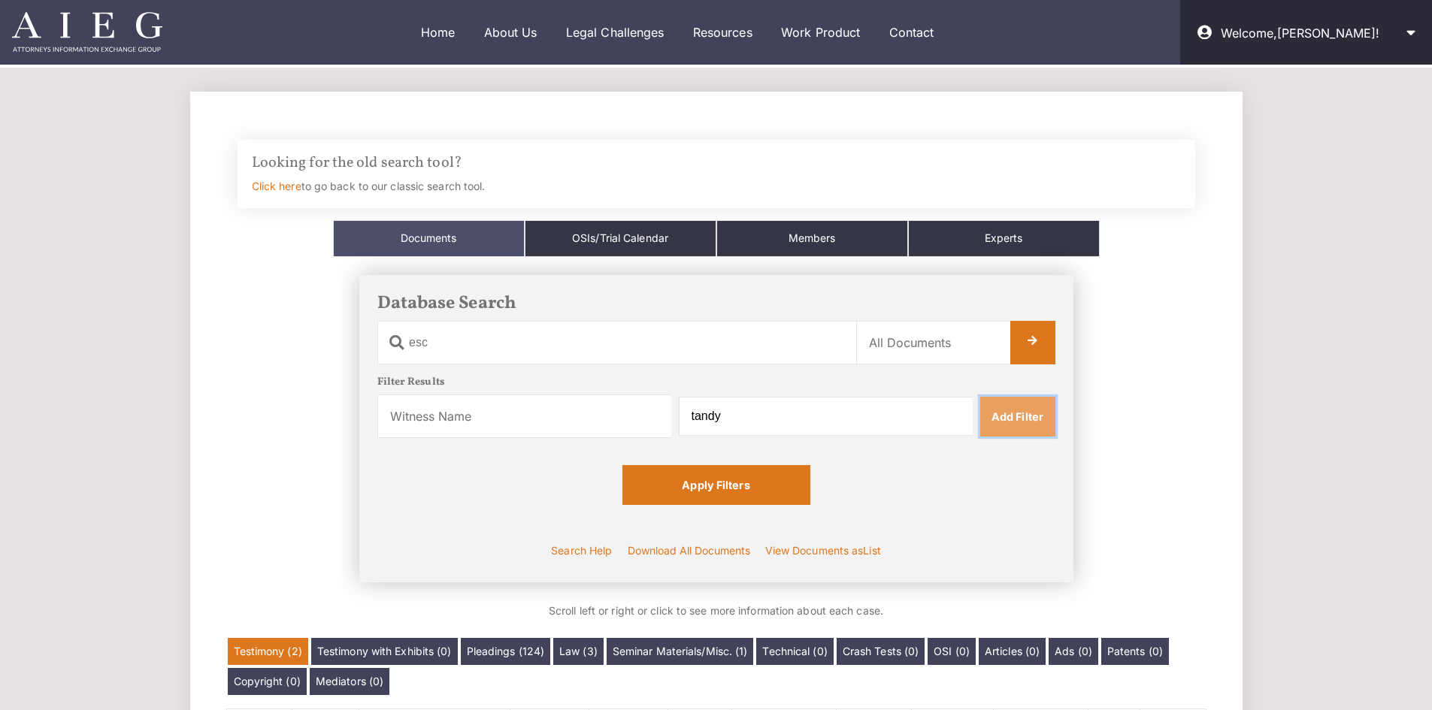
click at [1027, 410] on link "Add Filter" at bounding box center [1017, 416] width 75 height 39
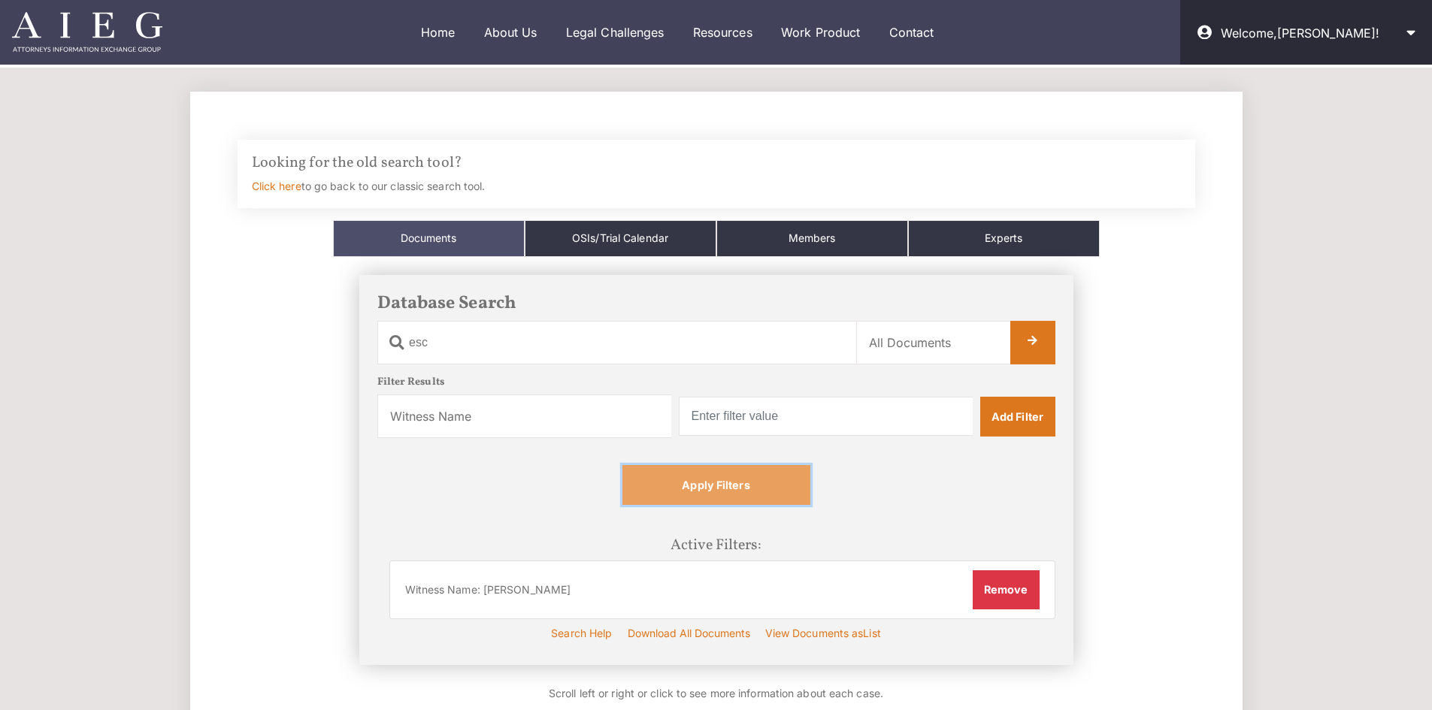
click at [758, 487] on link "Apply Filters" at bounding box center [716, 484] width 188 height 39
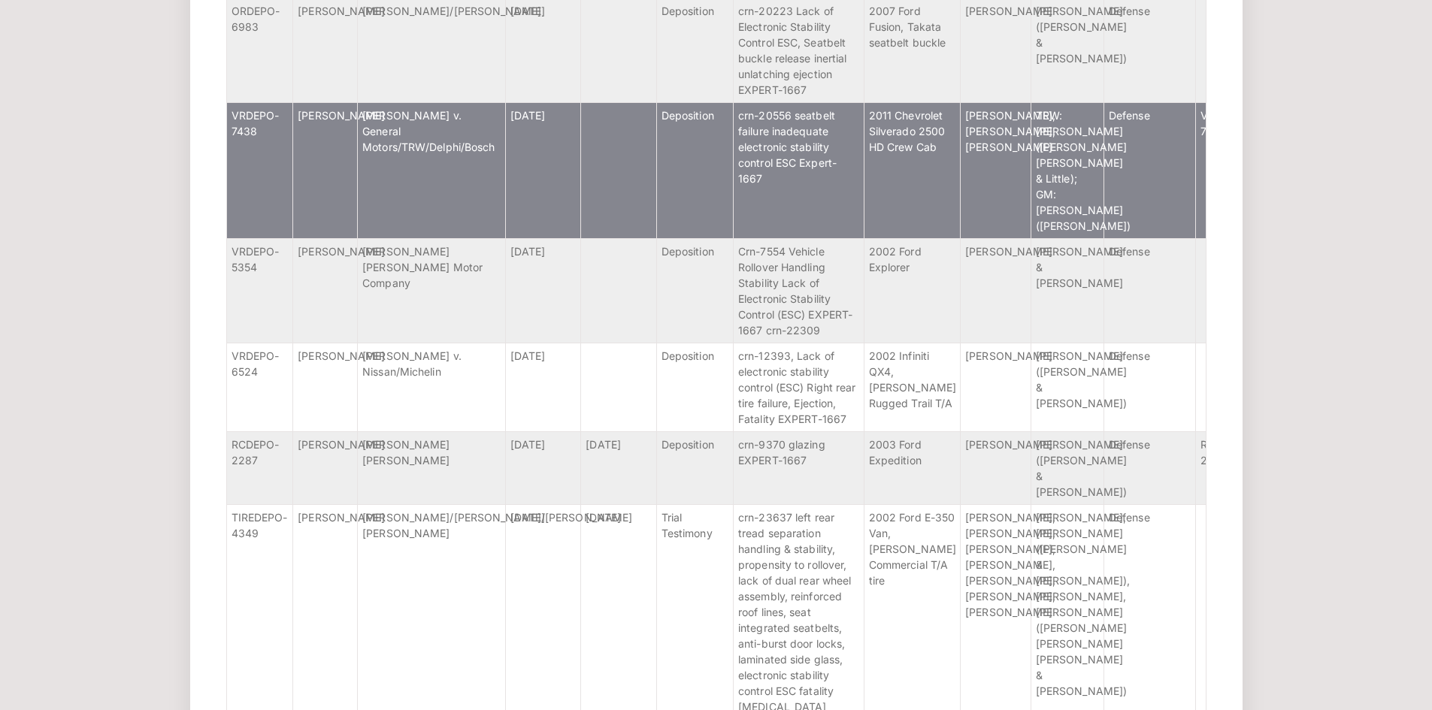
scroll to position [1426, 0]
click at [454, 238] on td "[PERSON_NAME] v. General Motors/TRW/Delphi/Bosch" at bounding box center [432, 169] width 148 height 136
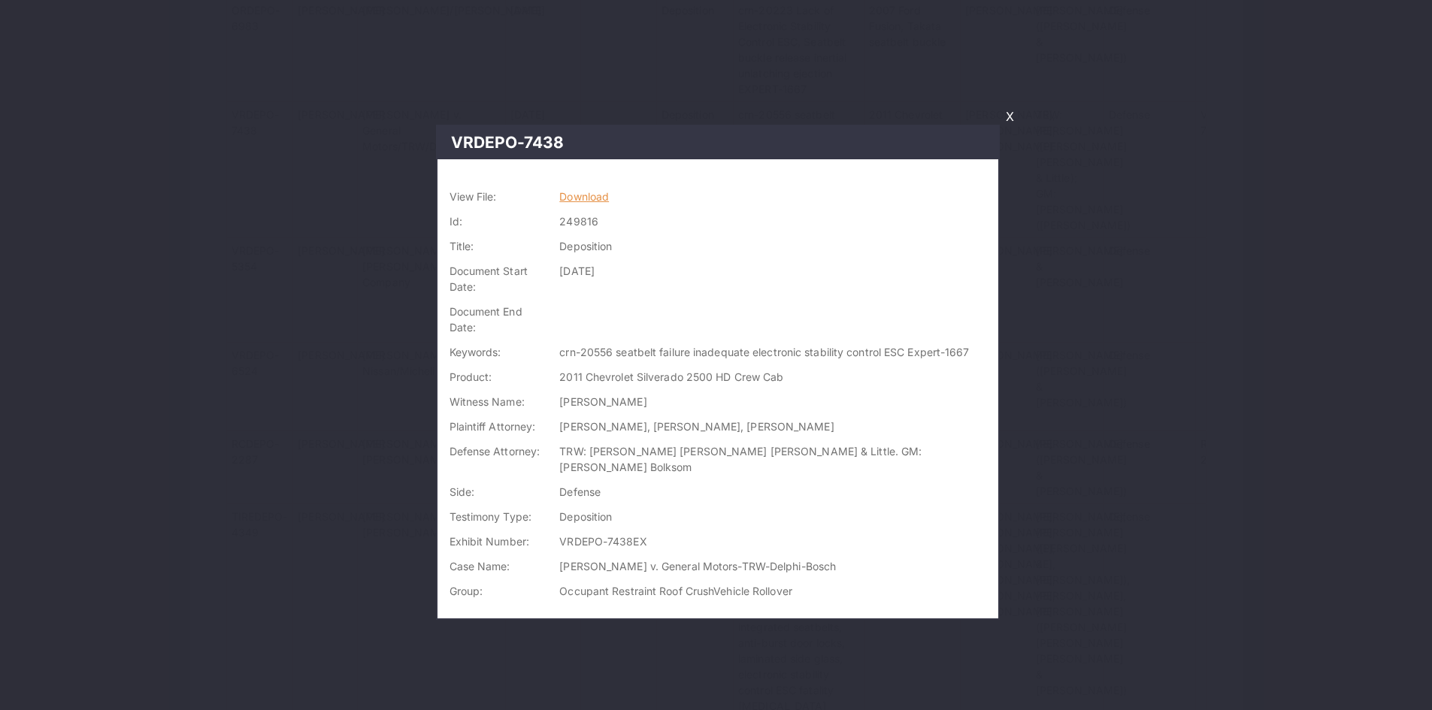
click at [604, 190] on link "Download" at bounding box center [584, 196] width 50 height 13
click at [1013, 120] on link "X" at bounding box center [1010, 117] width 20 height 26
